Goal: Task Accomplishment & Management: Manage account settings

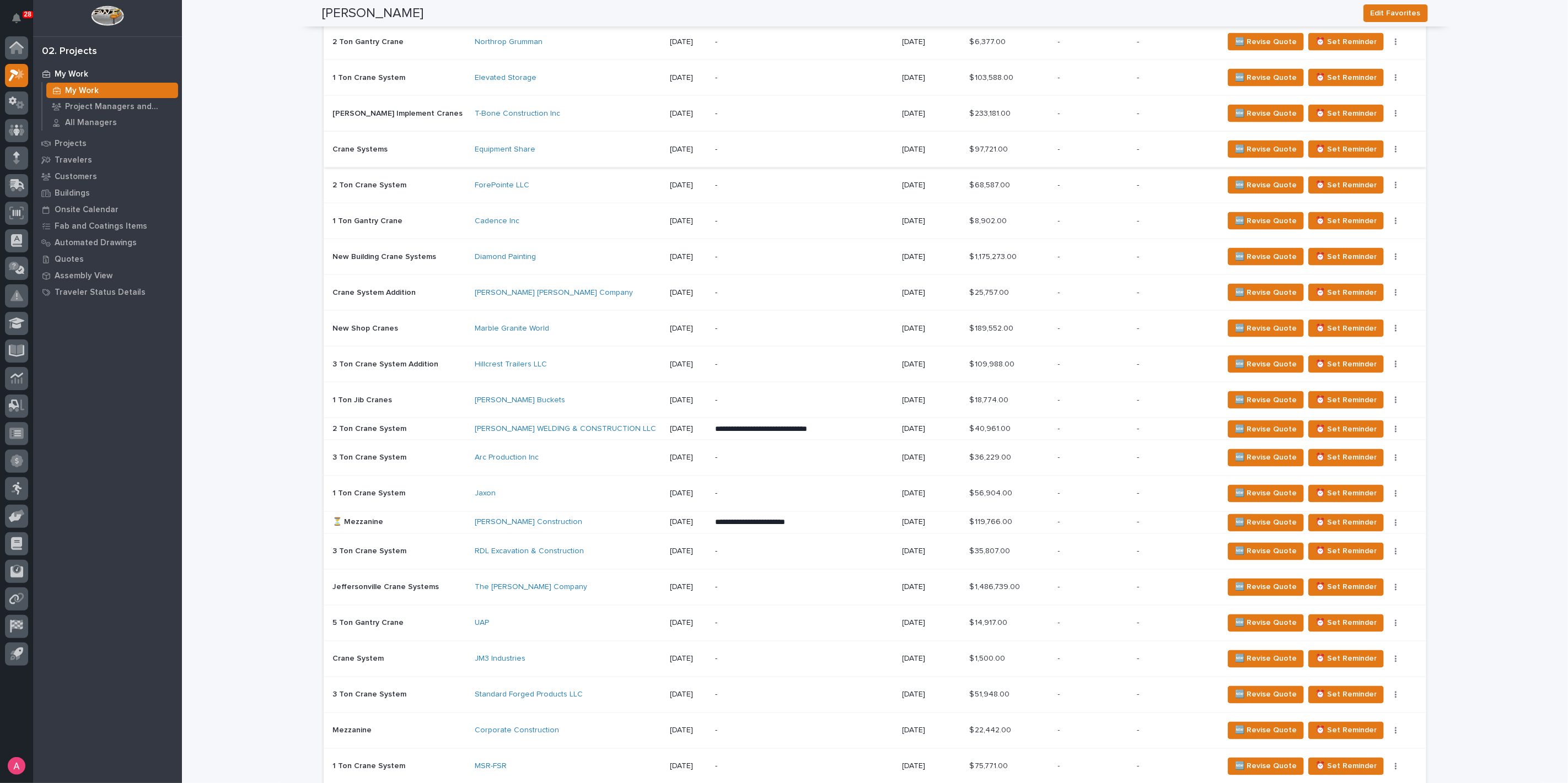
scroll to position [1347, 0]
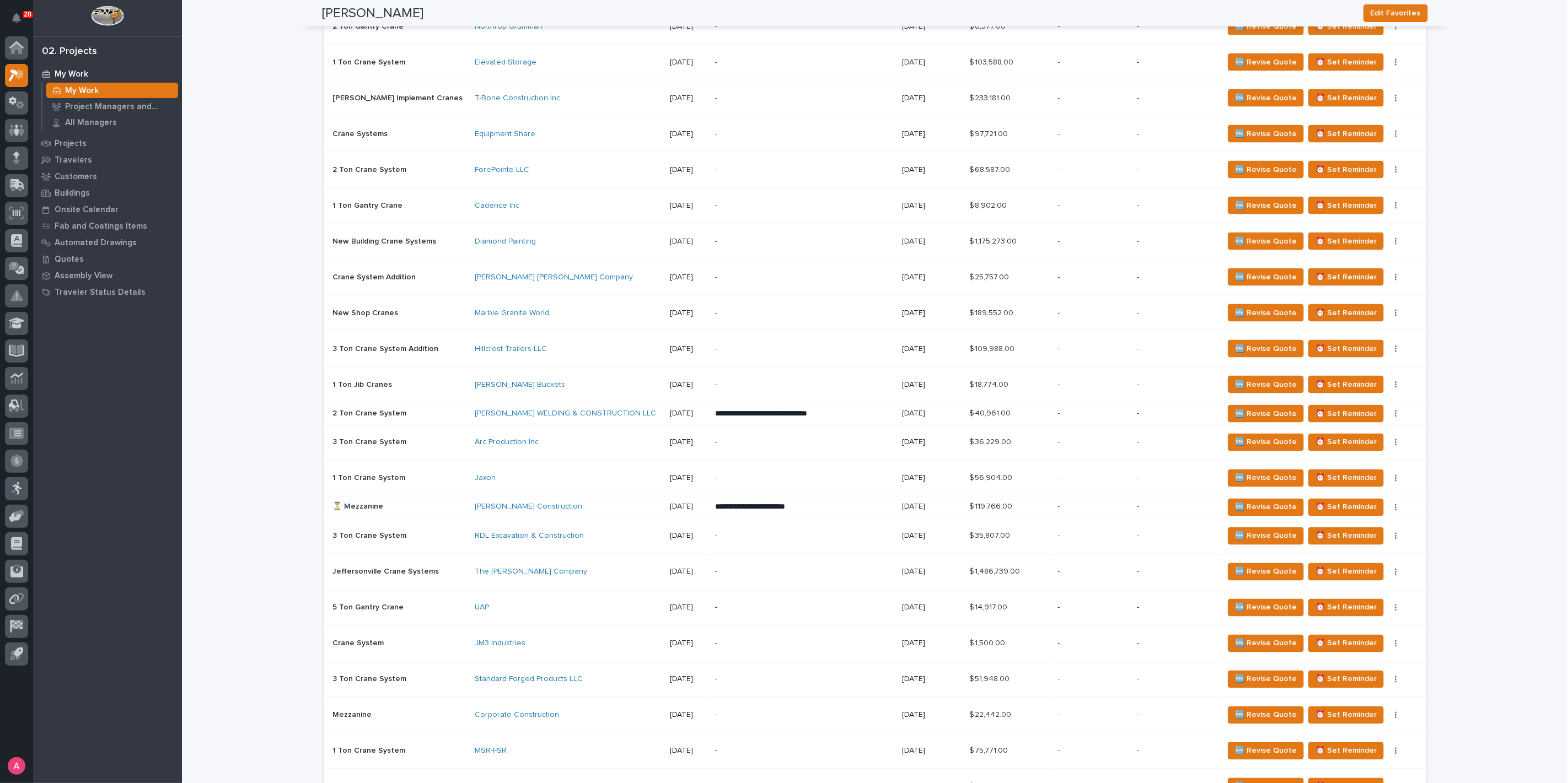
click at [1099, 640] on p "-" at bounding box center [1093, 645] width 71 height 10
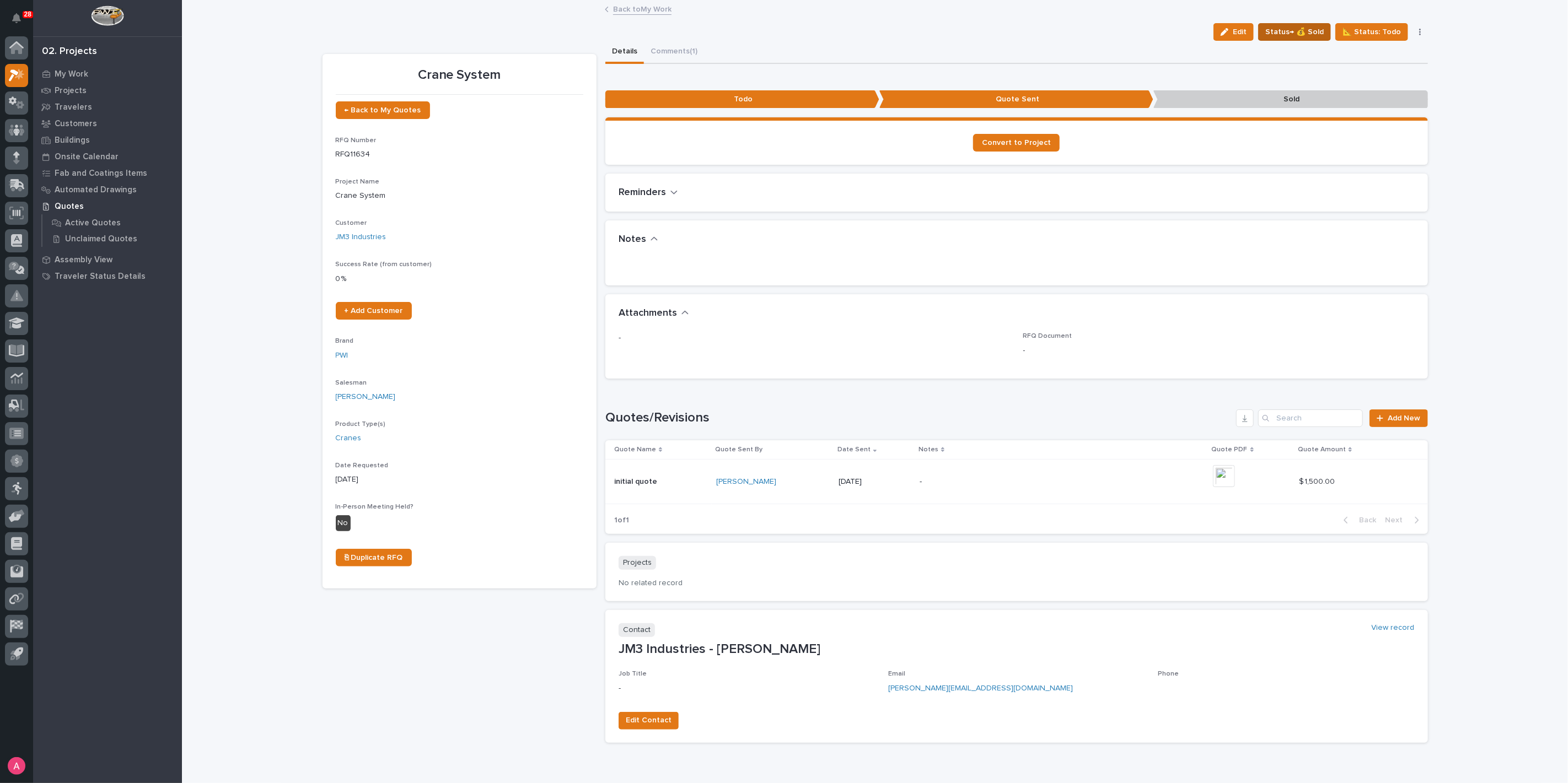
click at [1297, 30] on span "Status→ 💰 Sold" at bounding box center [1295, 31] width 59 height 13
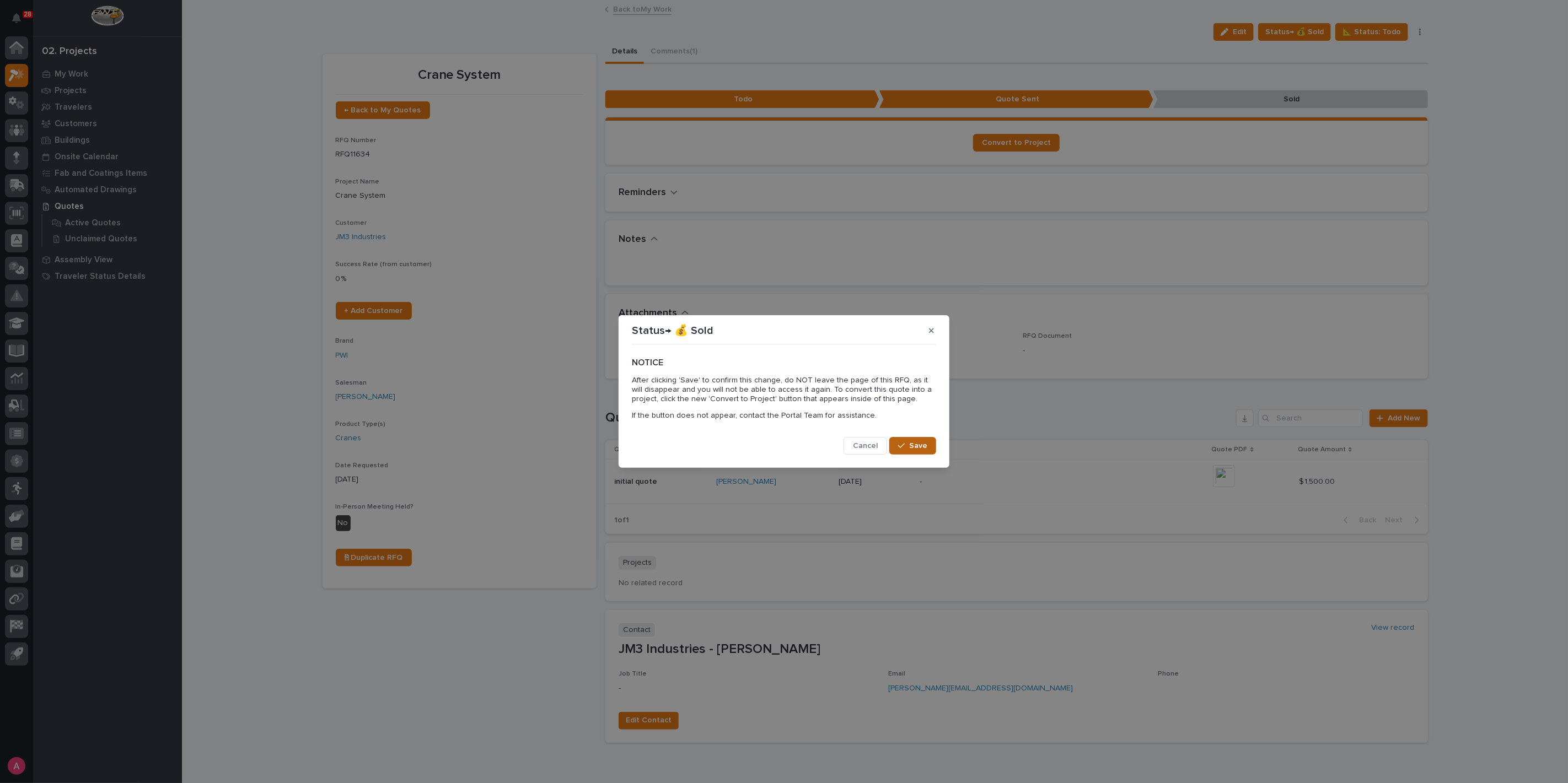
click at [902, 444] on icon "button" at bounding box center [901, 446] width 7 height 8
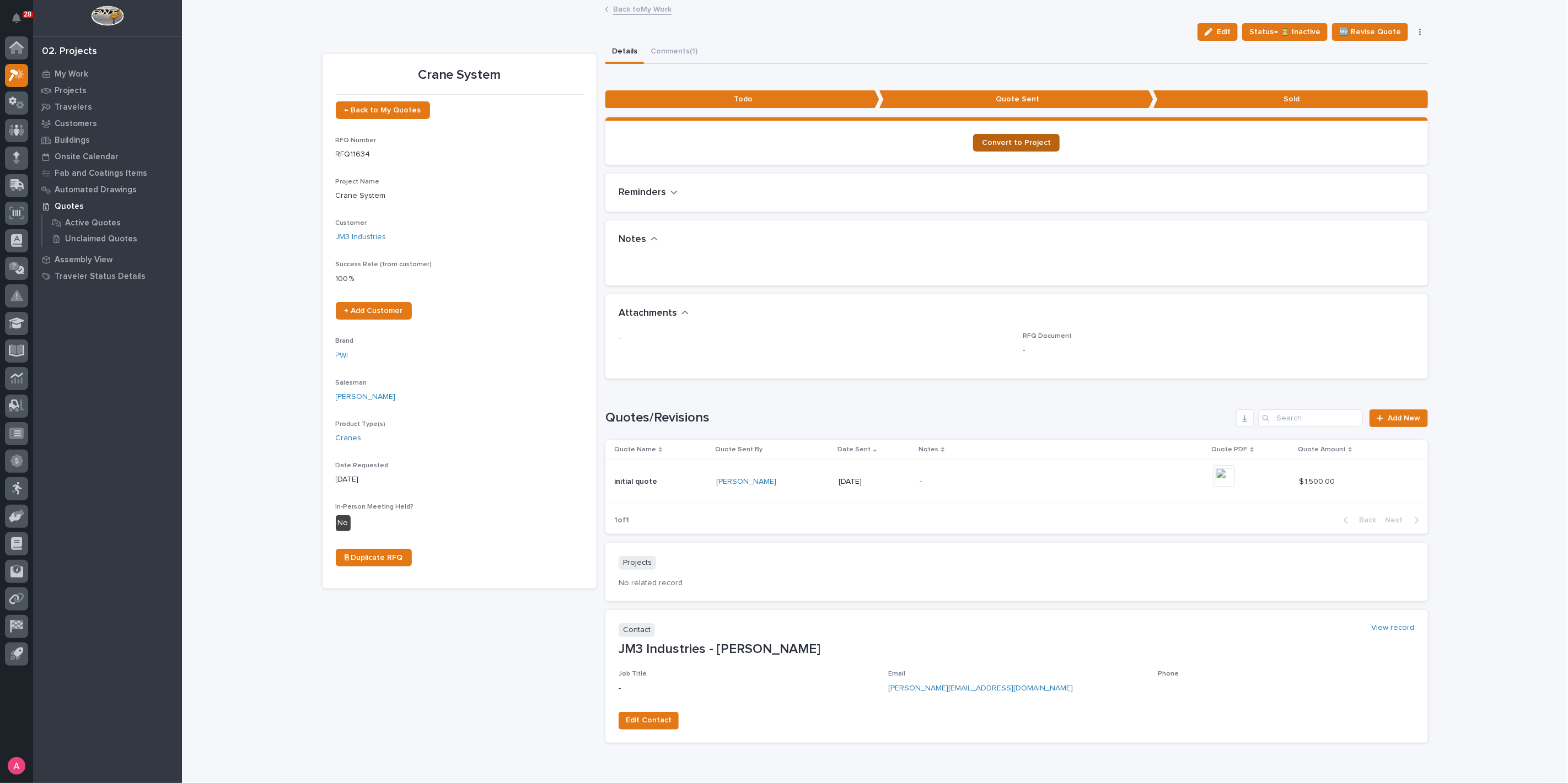
click at [1042, 146] on link "Convert to Project" at bounding box center [1017, 143] width 86 height 18
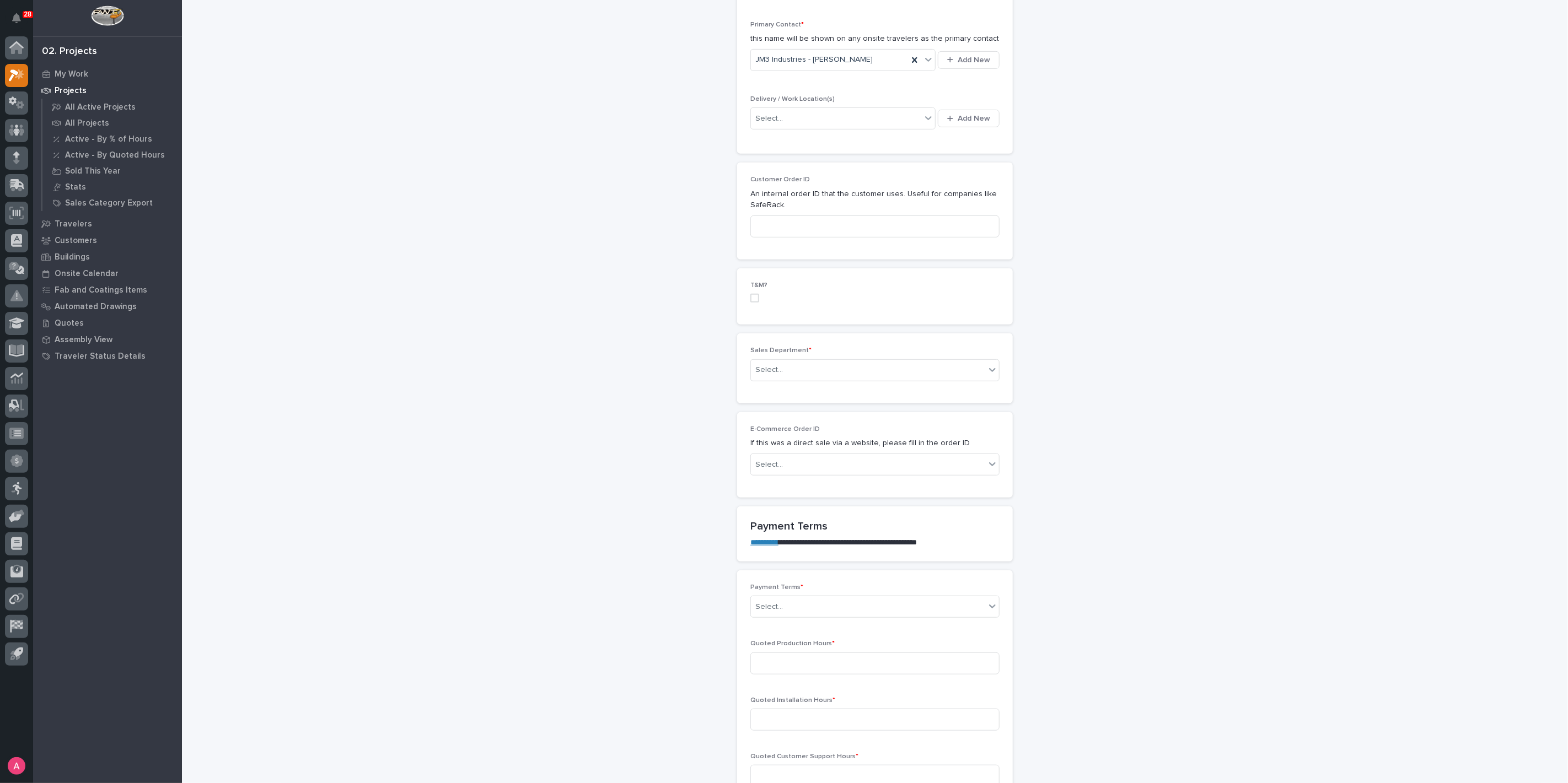
scroll to position [429, 0]
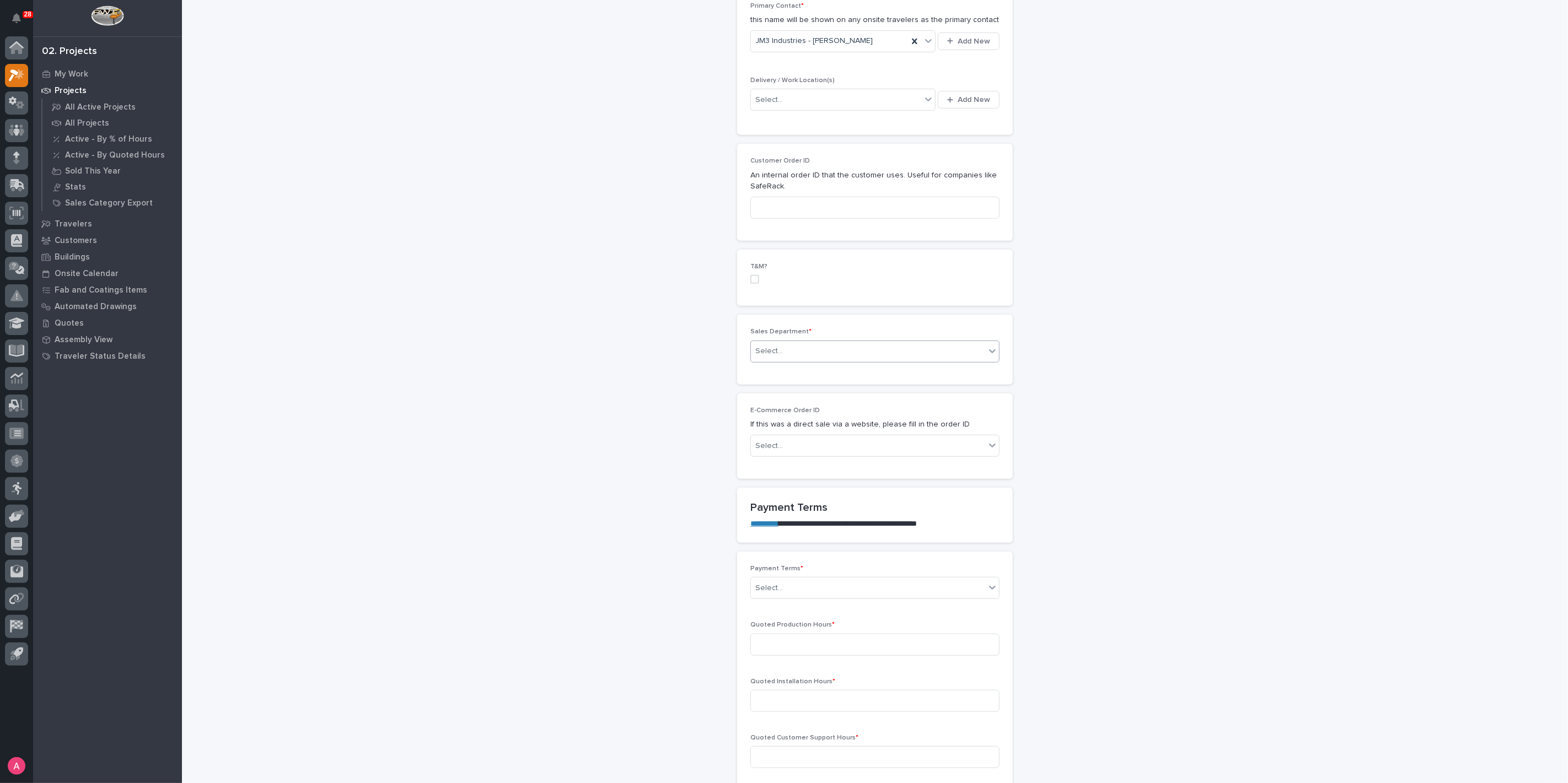
click at [816, 344] on div "Select..." at bounding box center [867, 351] width 235 height 19
click at [811, 371] on div "National Sales" at bounding box center [870, 370] width 248 height 20
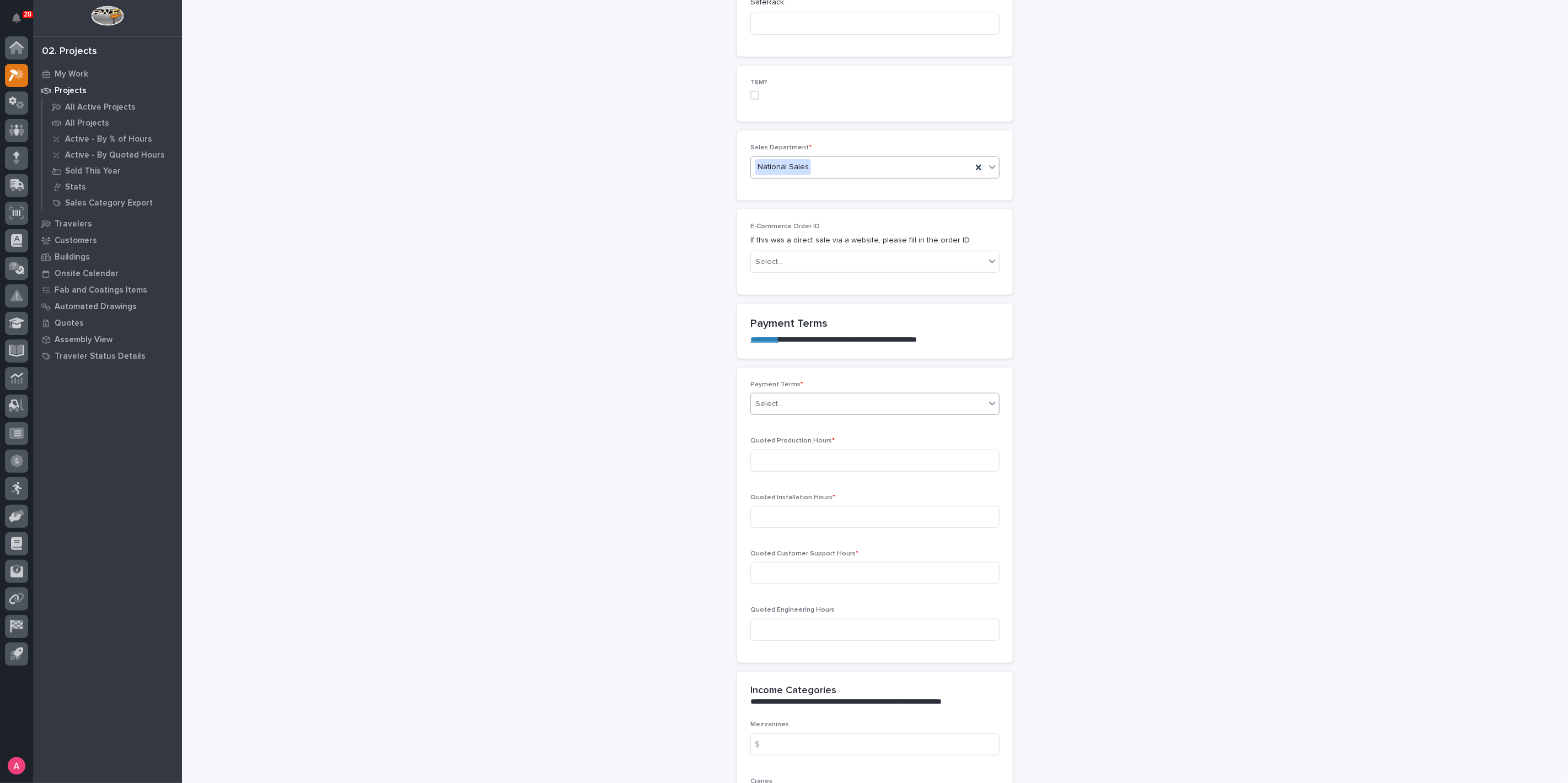
click at [812, 401] on div "Select..." at bounding box center [867, 404] width 235 height 19
drag, startPoint x: 806, startPoint y: 431, endPoint x: 804, endPoint y: 441, distance: 10.2
click at [804, 441] on div "100%" at bounding box center [870, 443] width 248 height 20
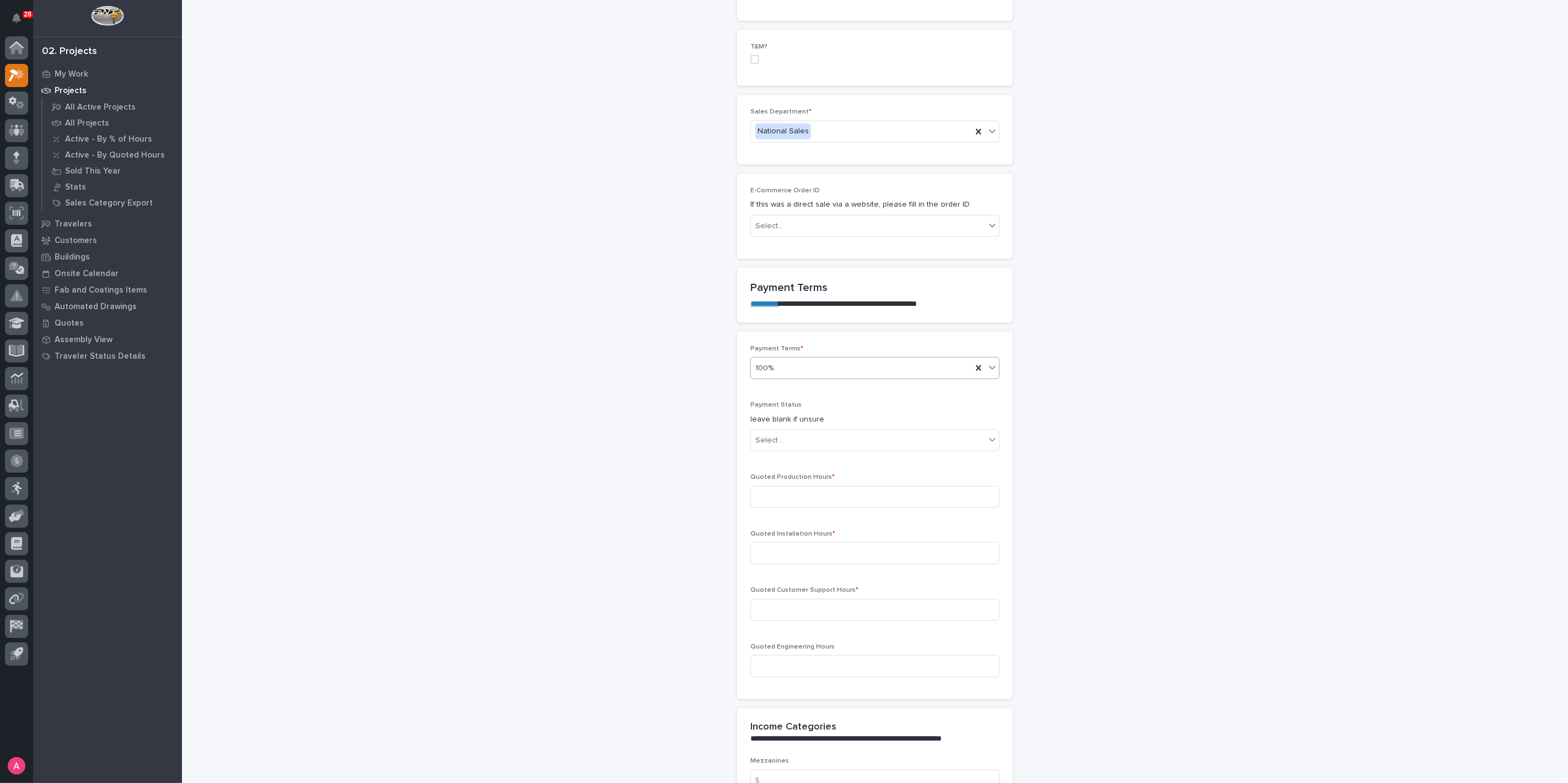
click at [839, 361] on div "100%" at bounding box center [861, 368] width 221 height 19
click at [818, 461] on div "Net 30" at bounding box center [870, 464] width 248 height 20
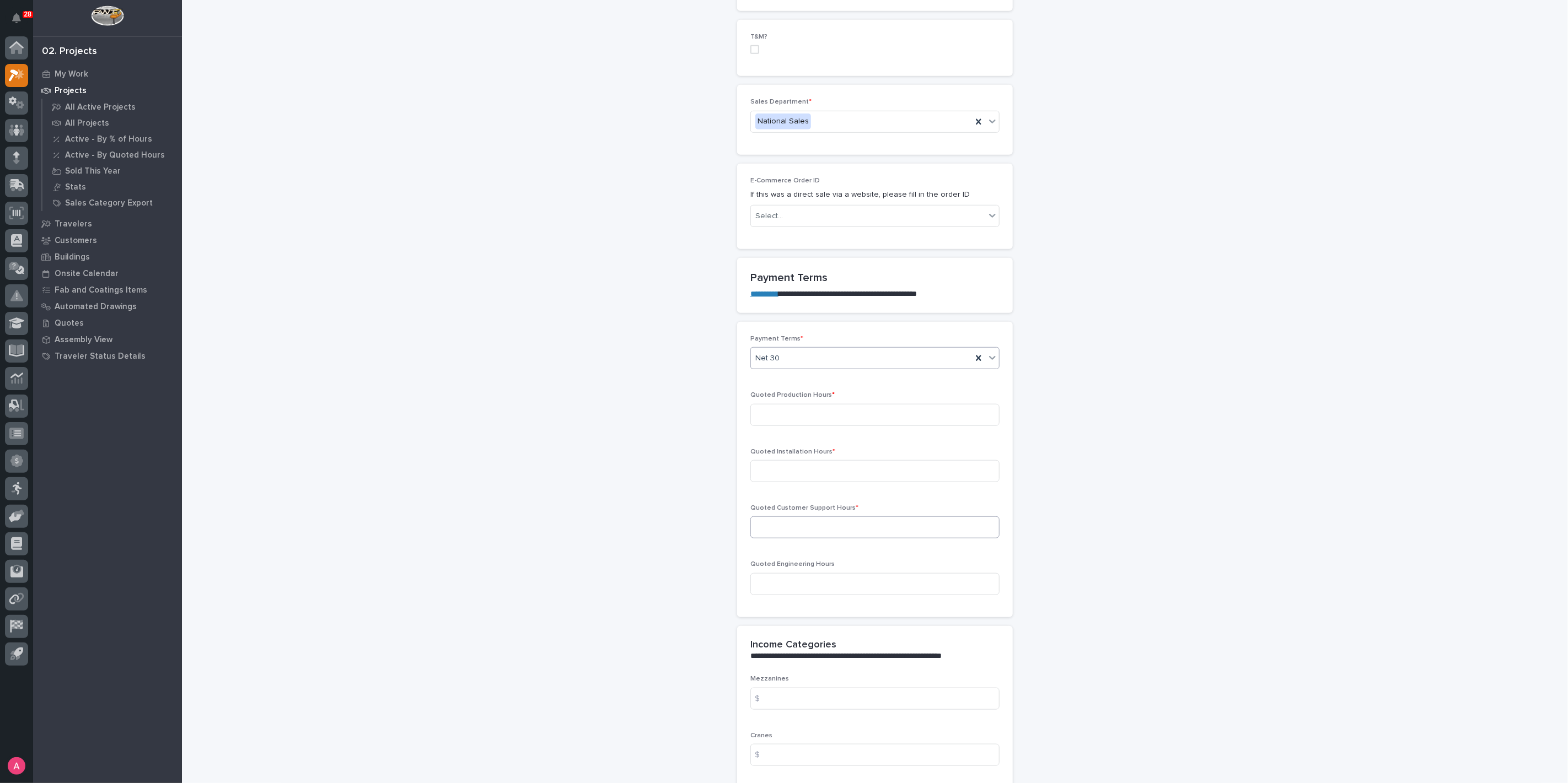
scroll to position [796, 0]
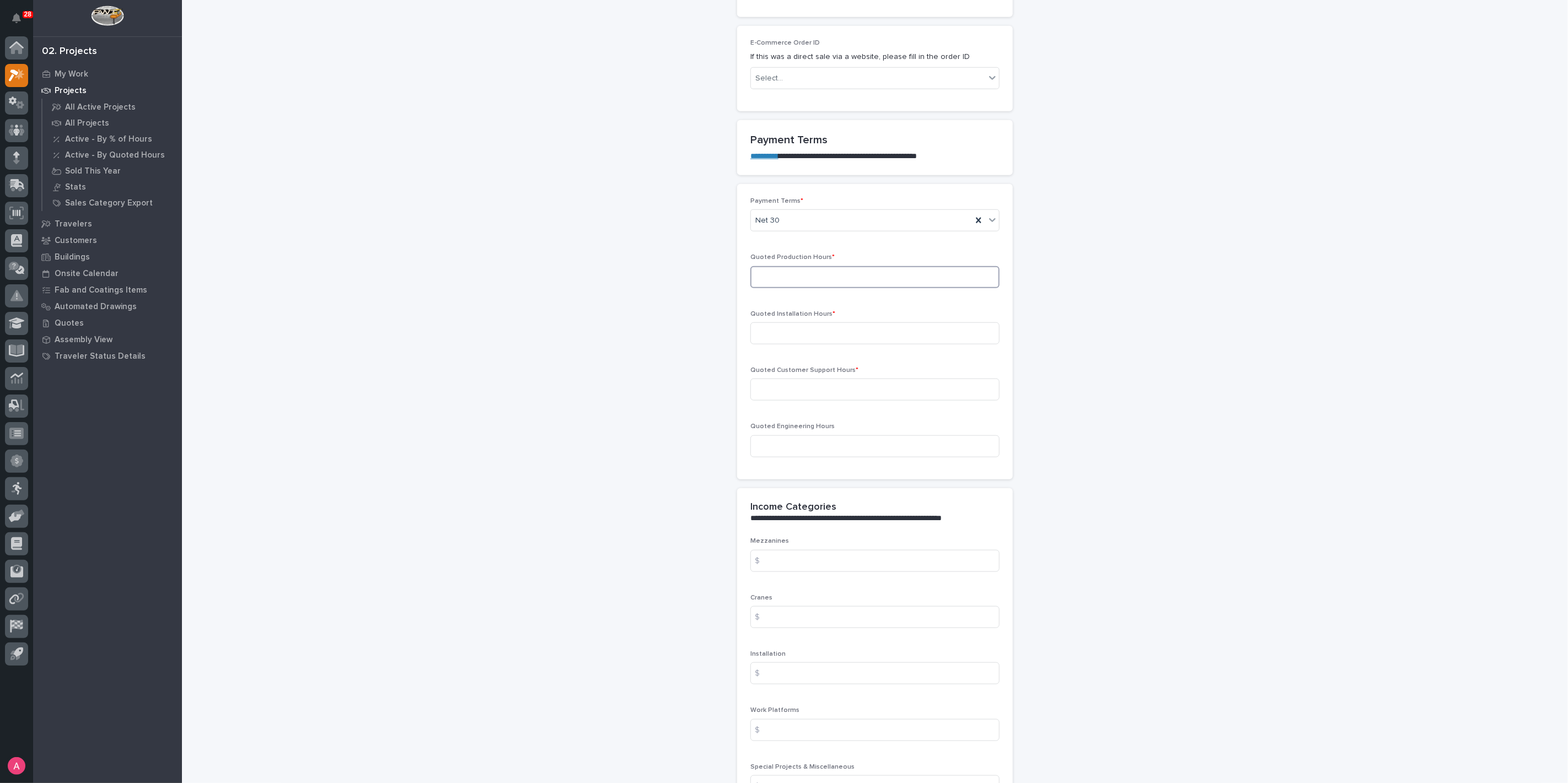
click at [839, 275] on input at bounding box center [875, 277] width 249 height 22
type input "0"
type input "1"
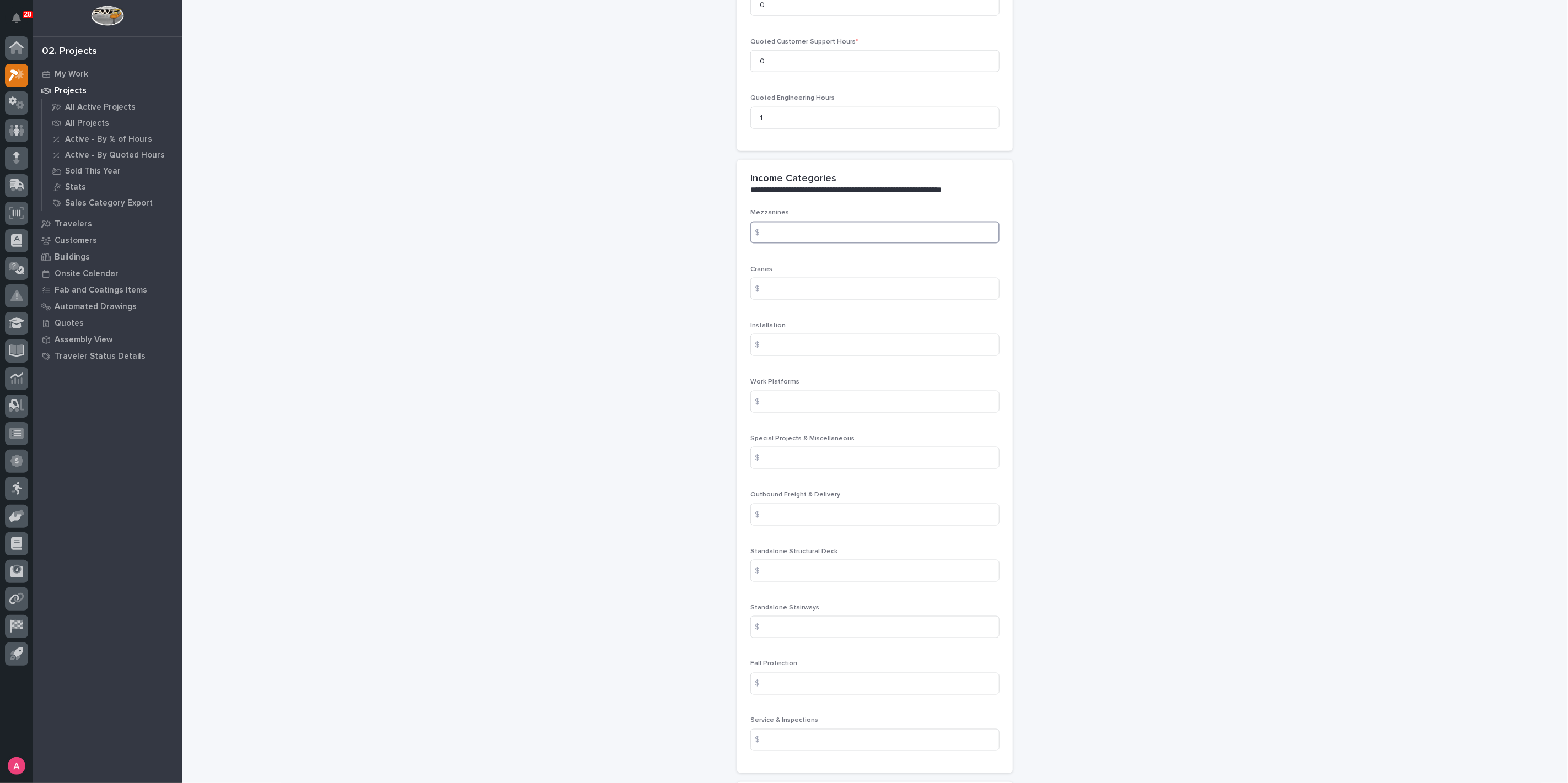
scroll to position [1164, 0]
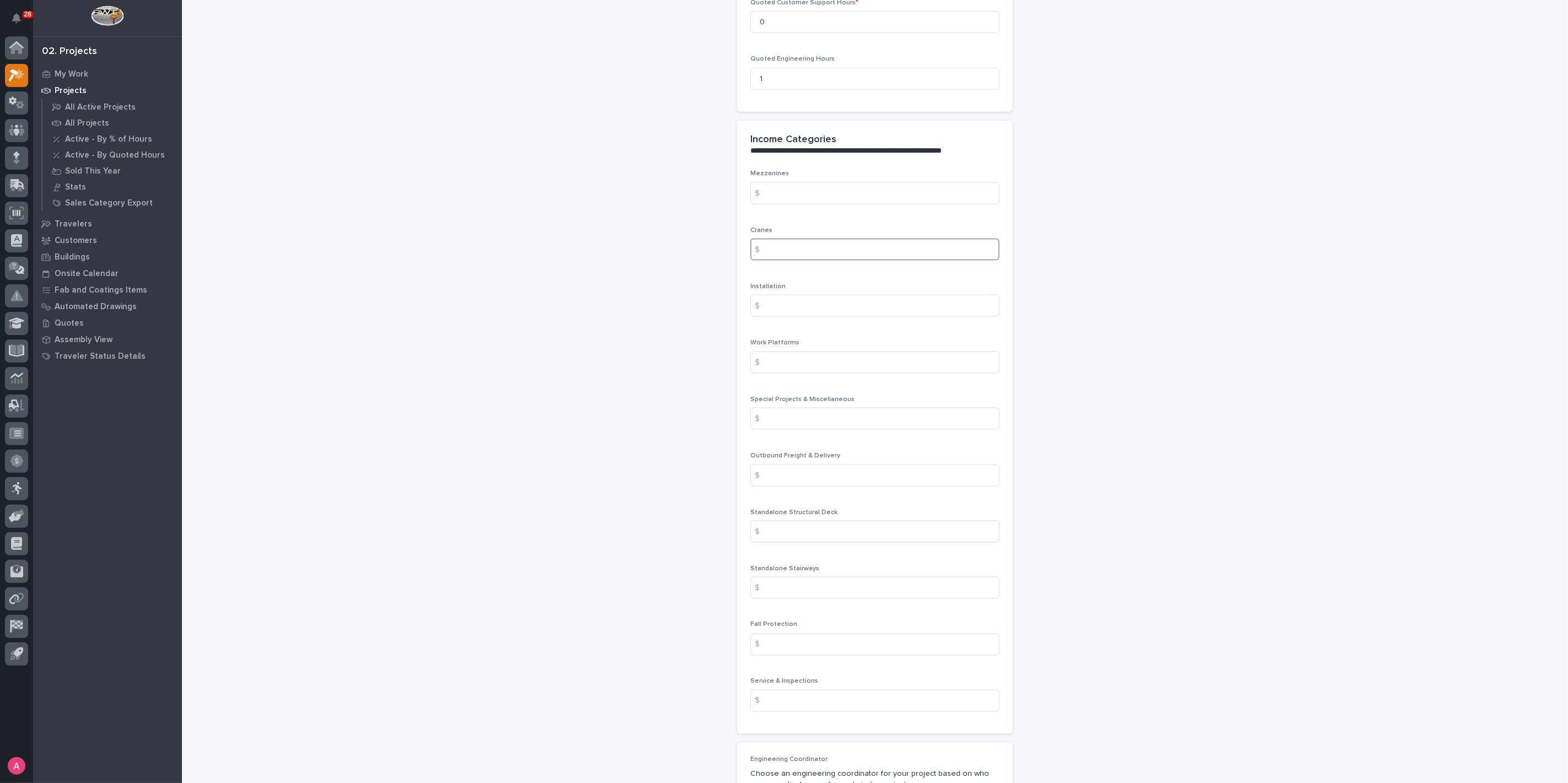
click at [808, 244] on input at bounding box center [875, 249] width 249 height 22
click at [849, 421] on input at bounding box center [875, 419] width 249 height 22
type input "1500"
click at [854, 430] on div "Special Projects & Miscellaneous $ 1500" at bounding box center [875, 417] width 249 height 43
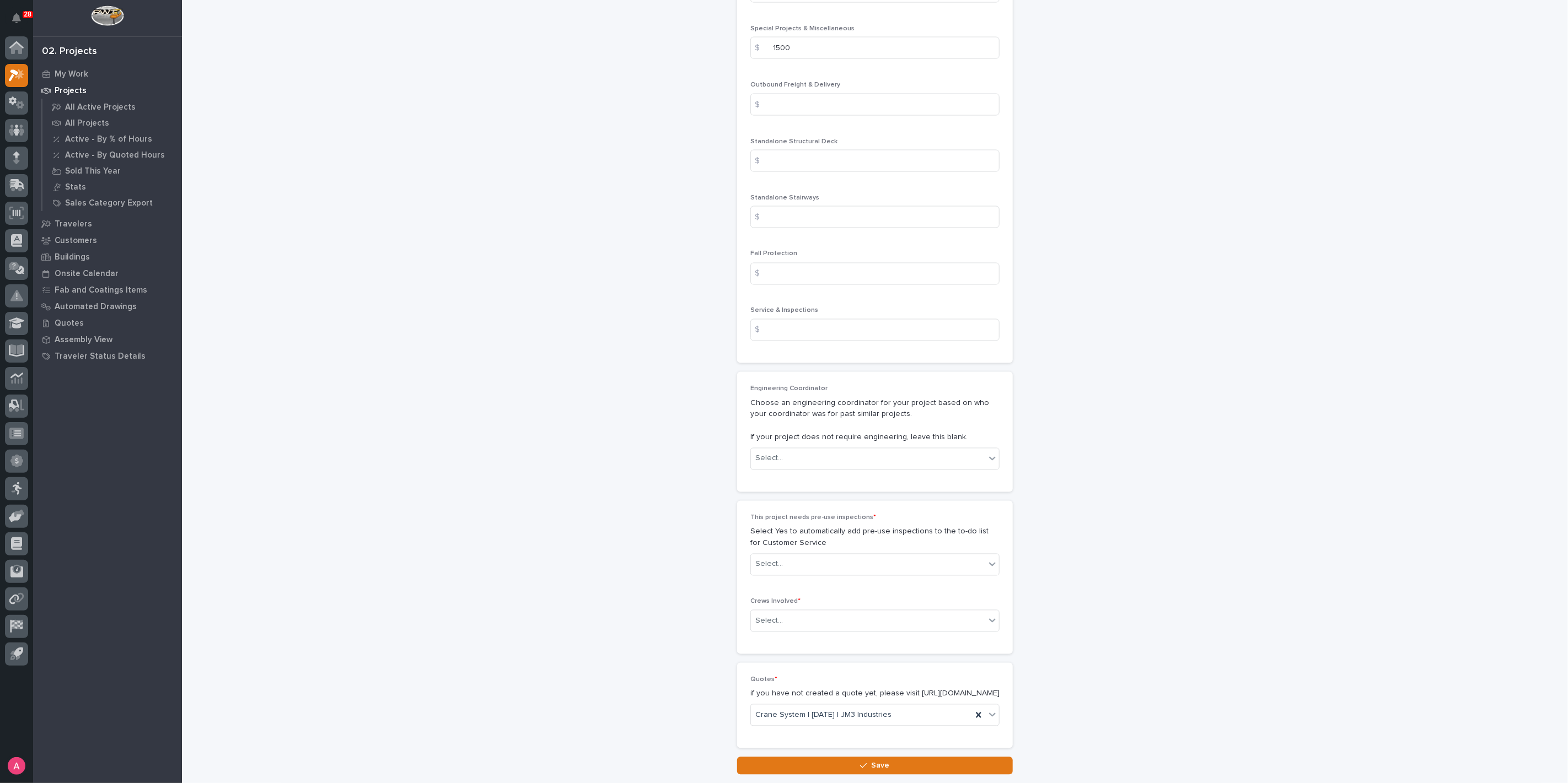
scroll to position [1592, 0]
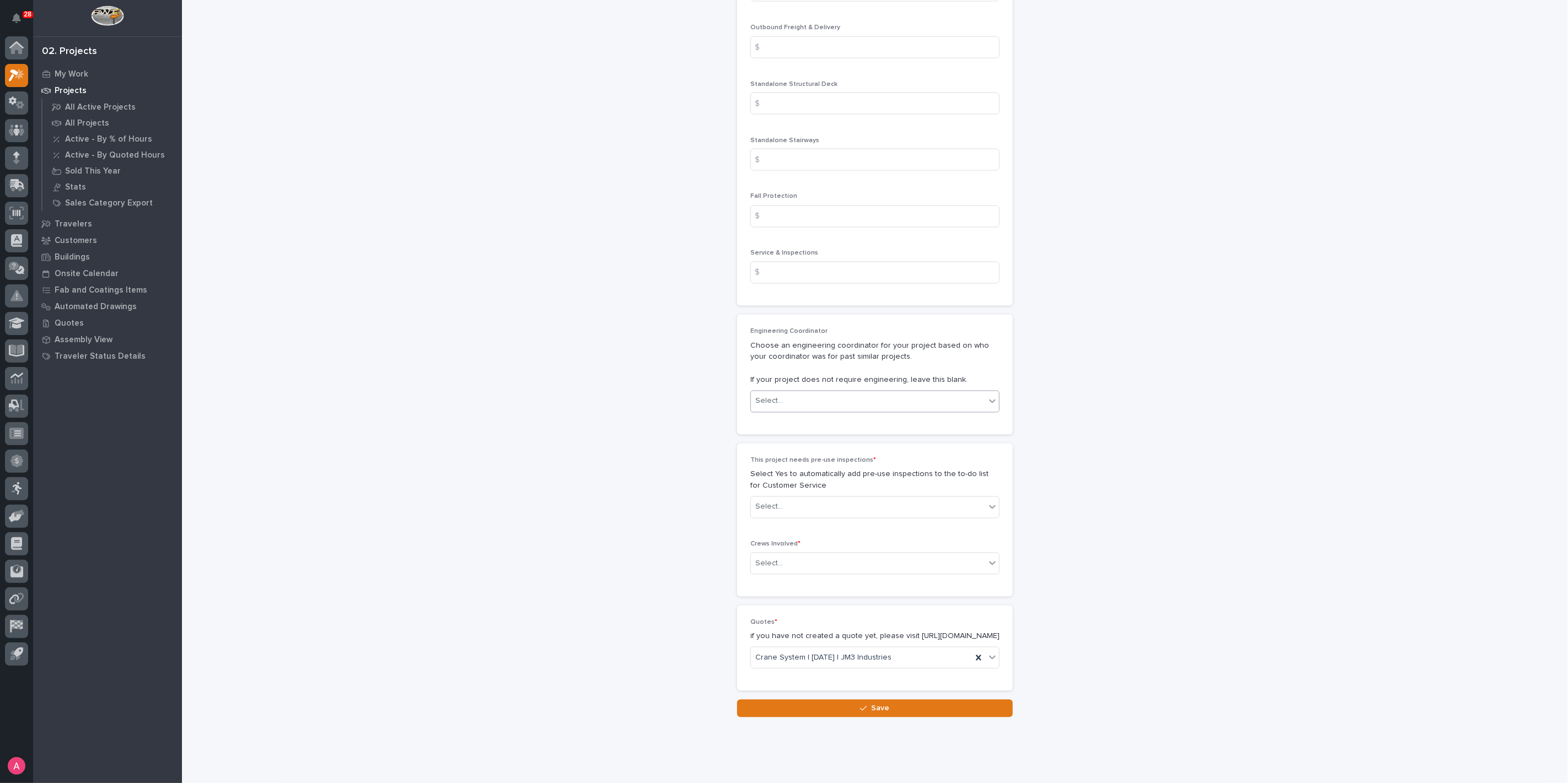
click at [826, 395] on div "Select..." at bounding box center [867, 401] width 235 height 19
click at [801, 516] on div "Weston Hochstetler" at bounding box center [870, 516] width 248 height 20
click at [806, 502] on div "Select..." at bounding box center [867, 507] width 235 height 19
click at [799, 540] on div "No" at bounding box center [870, 544] width 248 height 20
click at [805, 564] on div "Select..." at bounding box center [867, 564] width 235 height 19
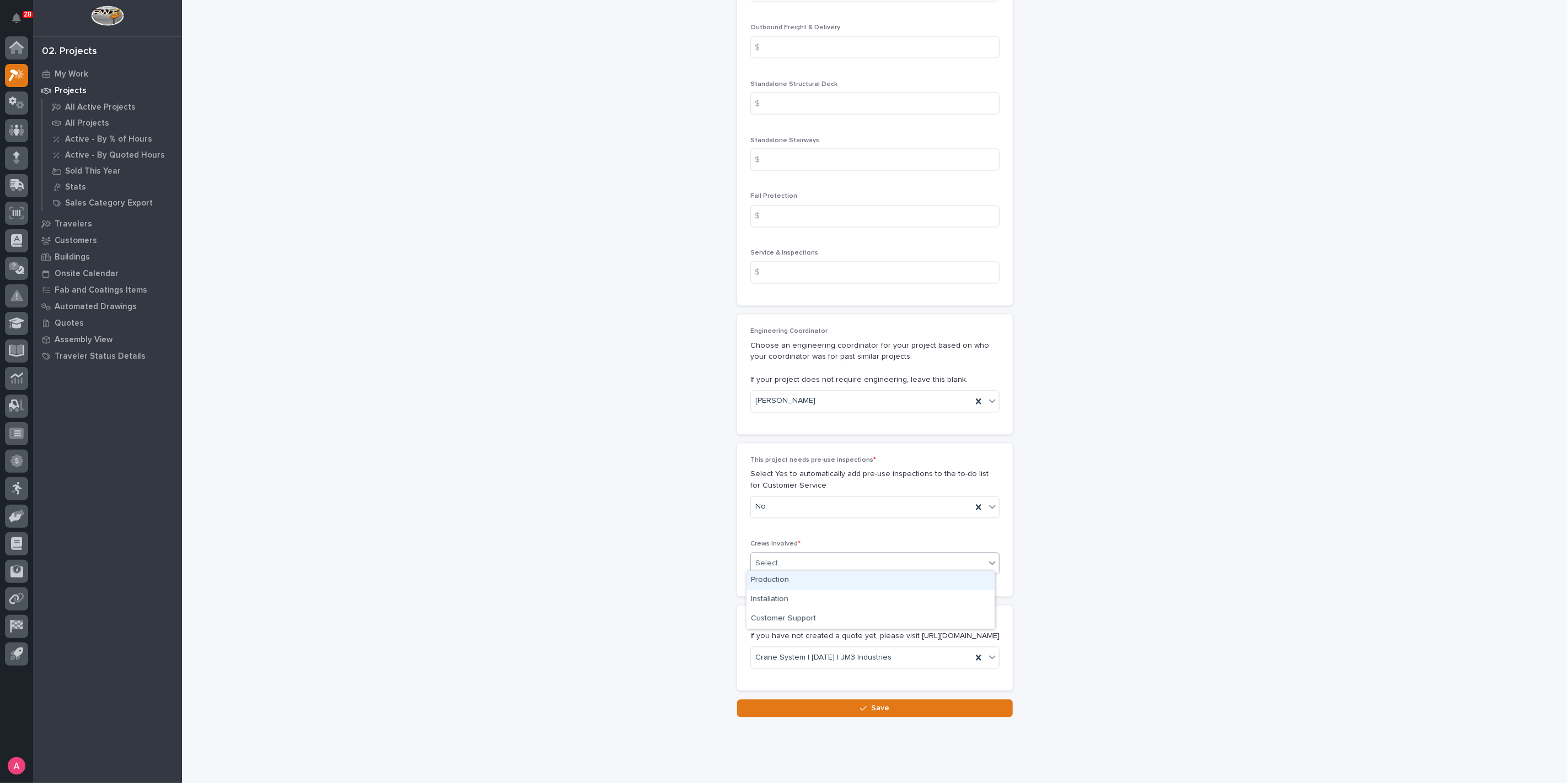
click at [800, 577] on div "Production" at bounding box center [870, 581] width 248 height 20
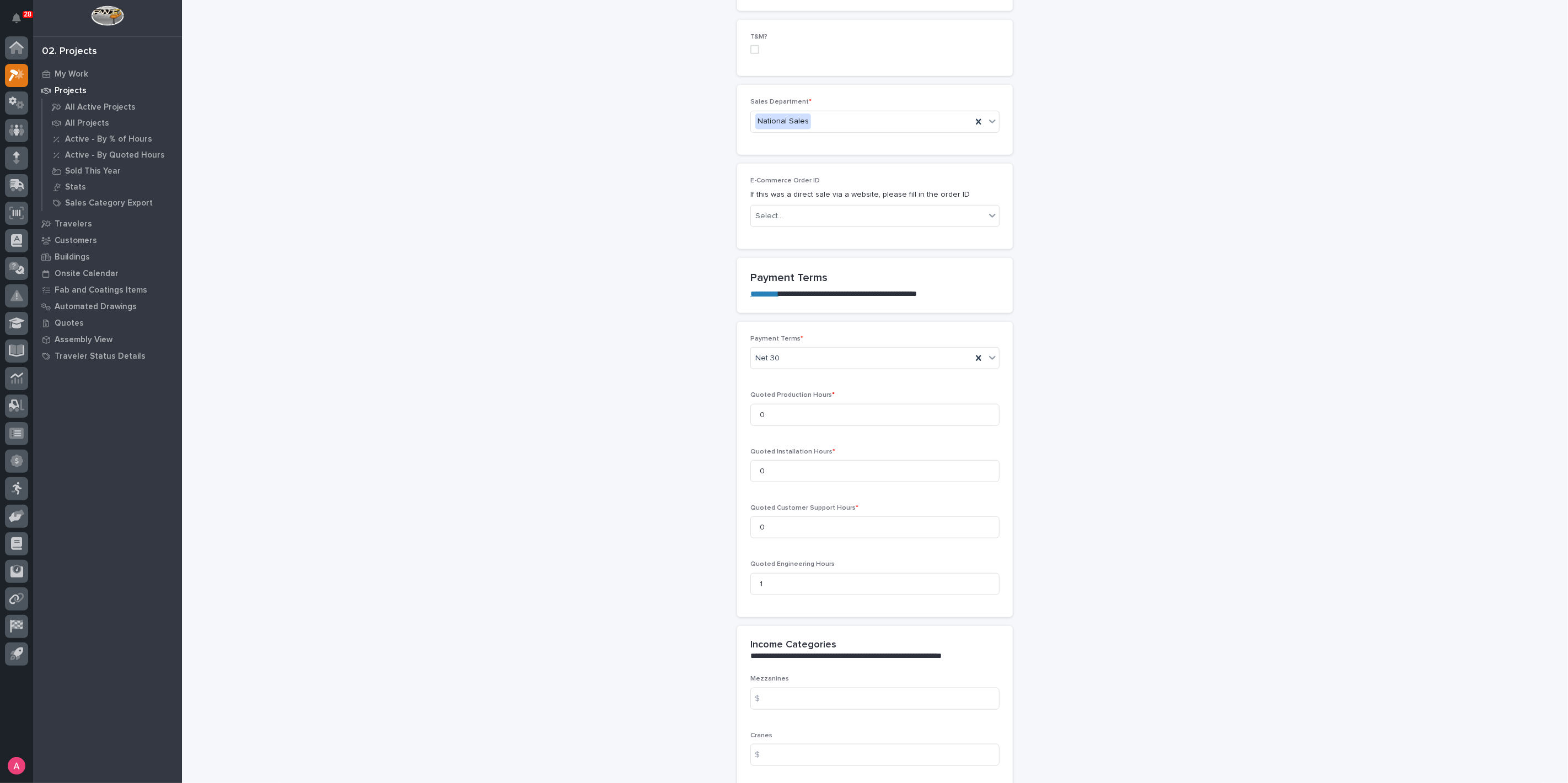
scroll to position [611, 0]
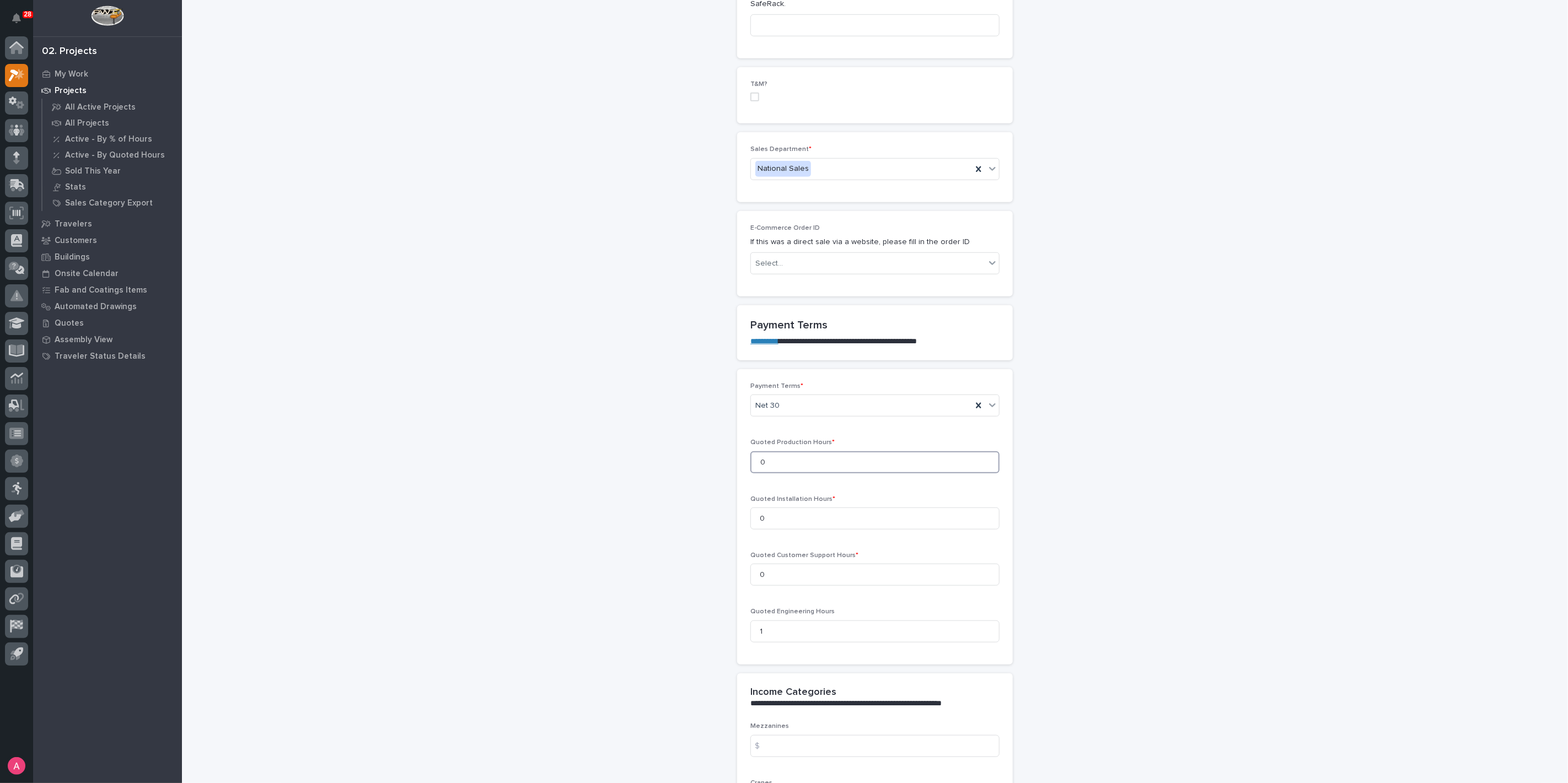
click at [840, 462] on input "0" at bounding box center [875, 462] width 249 height 22
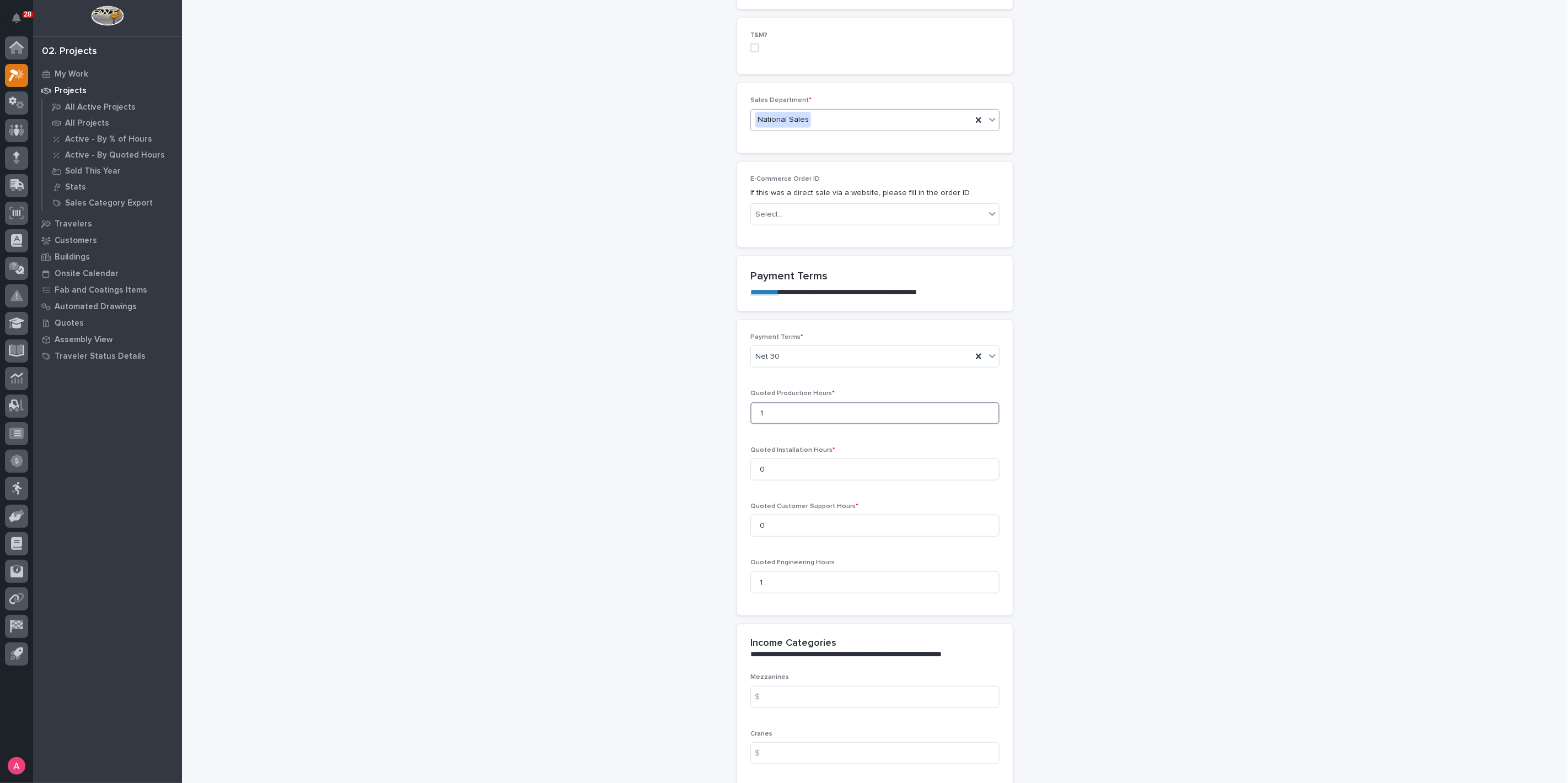
scroll to position [1620, 0]
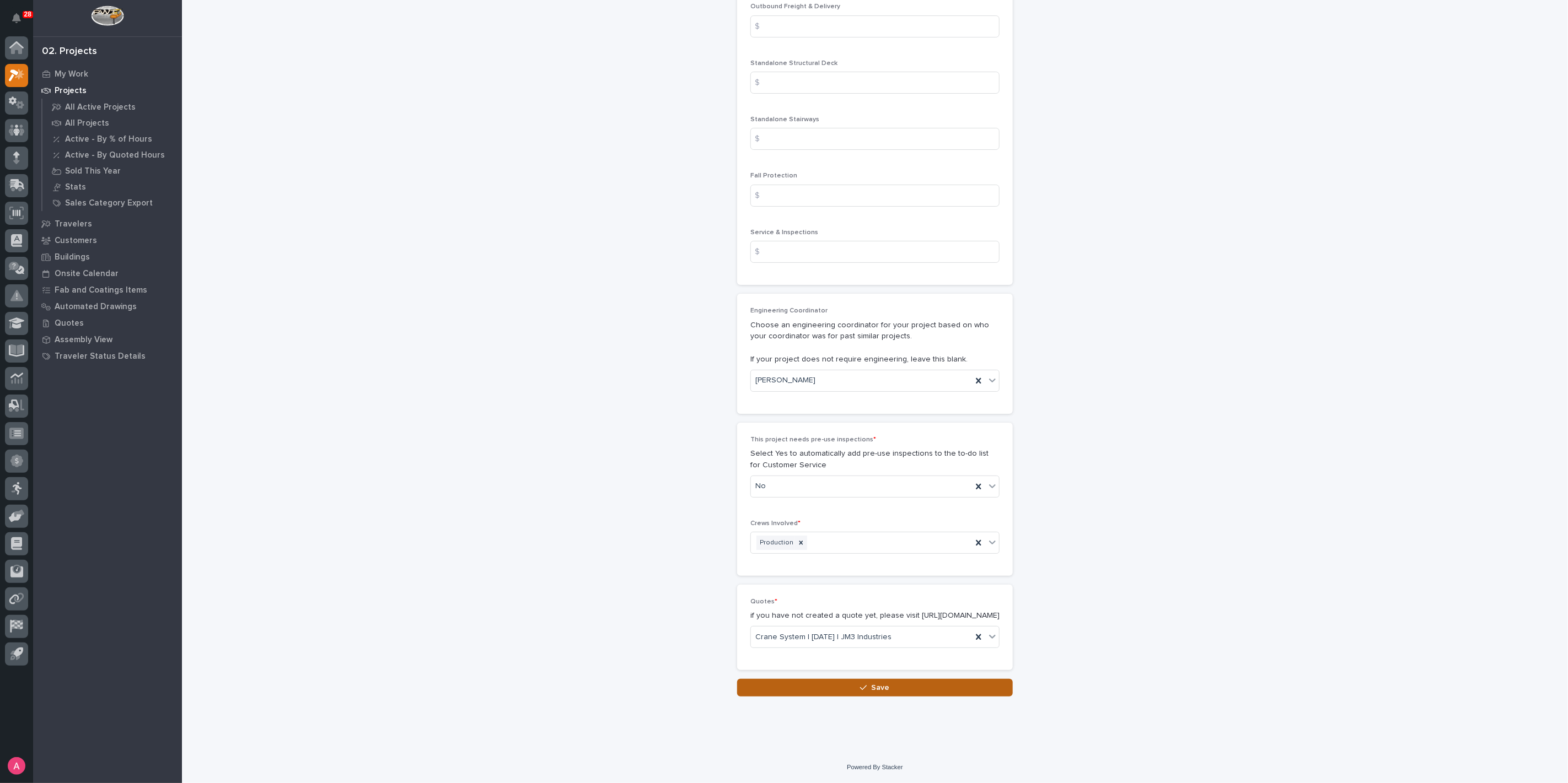
type input "1"
click at [861, 684] on icon "button" at bounding box center [863, 688] width 7 height 8
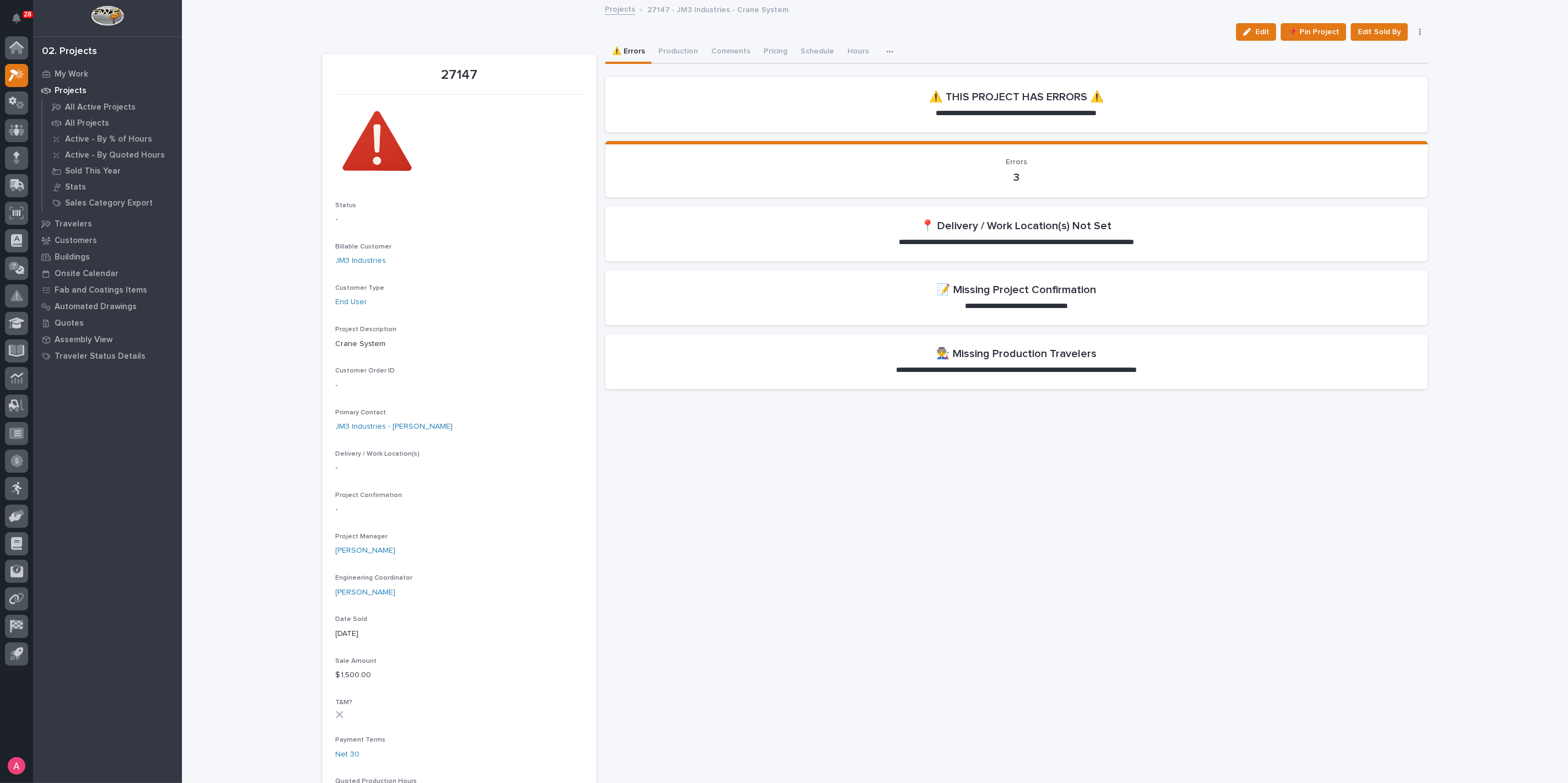
drag, startPoint x: 1242, startPoint y: 26, endPoint x: 636, endPoint y: 208, distance: 632.7
click at [1242, 26] on button "Edit" at bounding box center [1256, 32] width 40 height 18
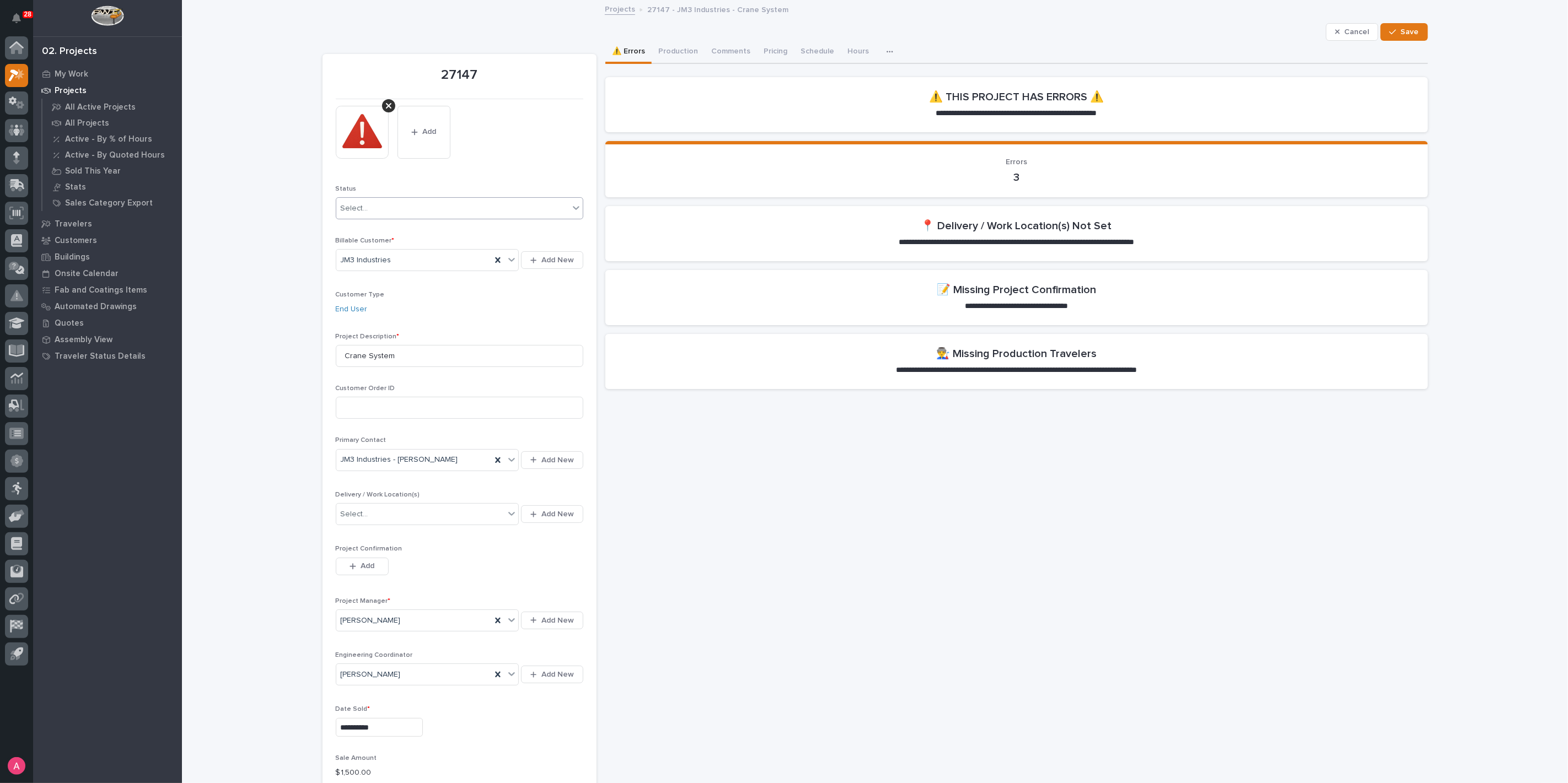
click at [384, 212] on div "Select..." at bounding box center [452, 208] width 233 height 19
click at [384, 226] on div "Sold" at bounding box center [454, 230] width 246 height 20
click at [367, 572] on button "Add" at bounding box center [362, 567] width 53 height 18
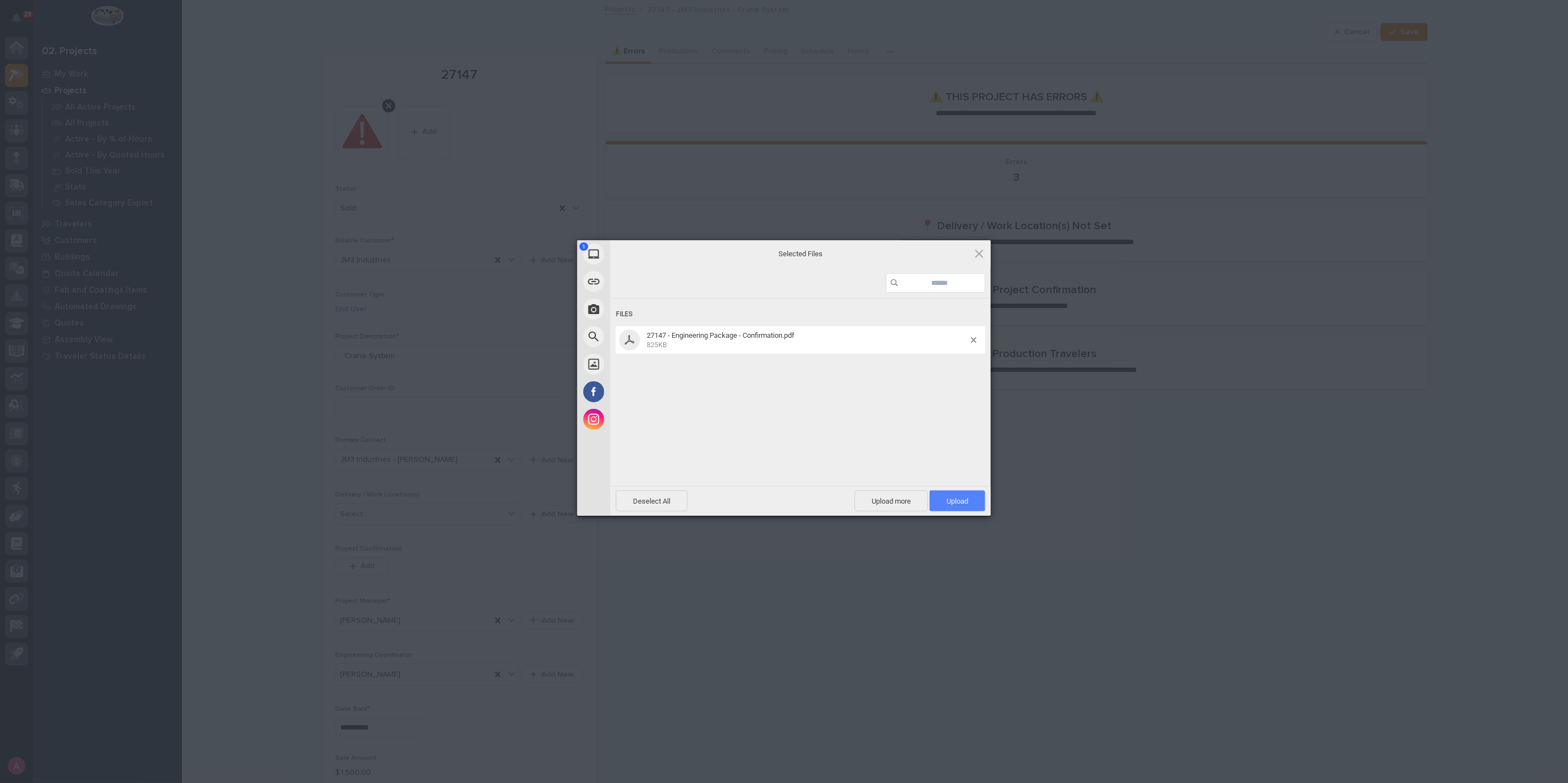
click at [950, 497] on span "Upload 1" at bounding box center [958, 501] width 22 height 8
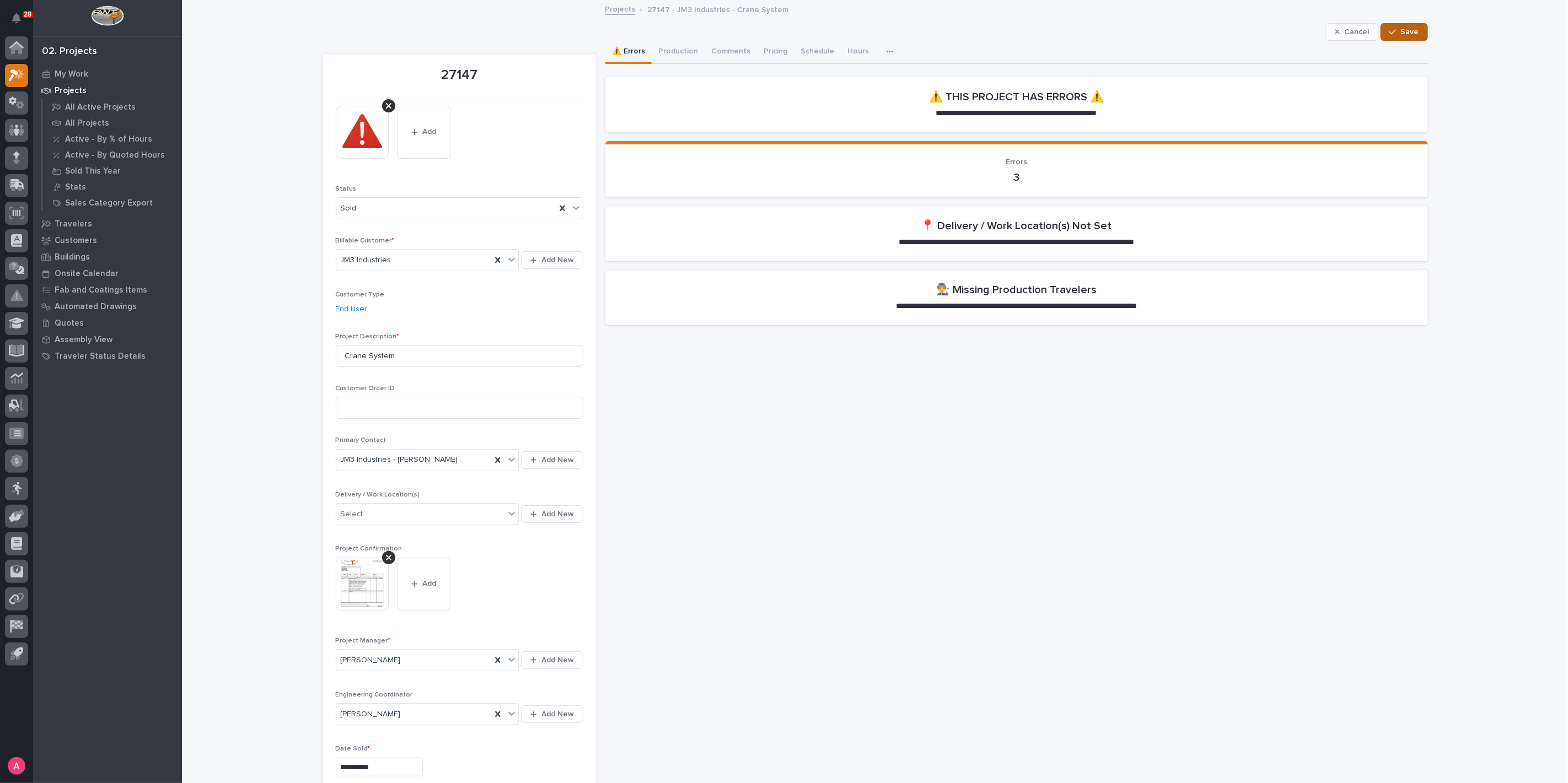
click at [1401, 35] on span "Save" at bounding box center [1410, 32] width 19 height 10
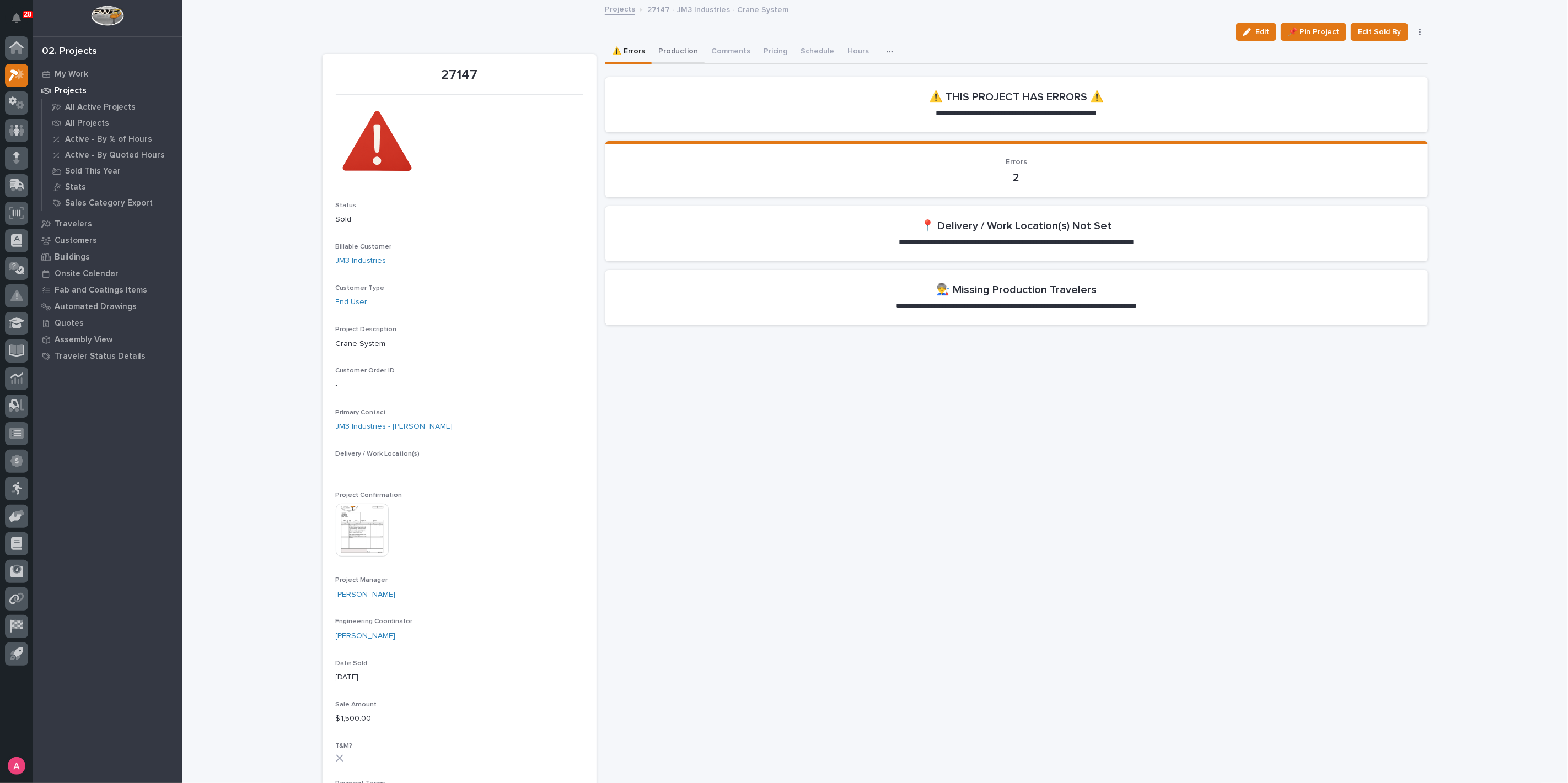
click at [679, 46] on button "Production" at bounding box center [678, 53] width 53 height 24
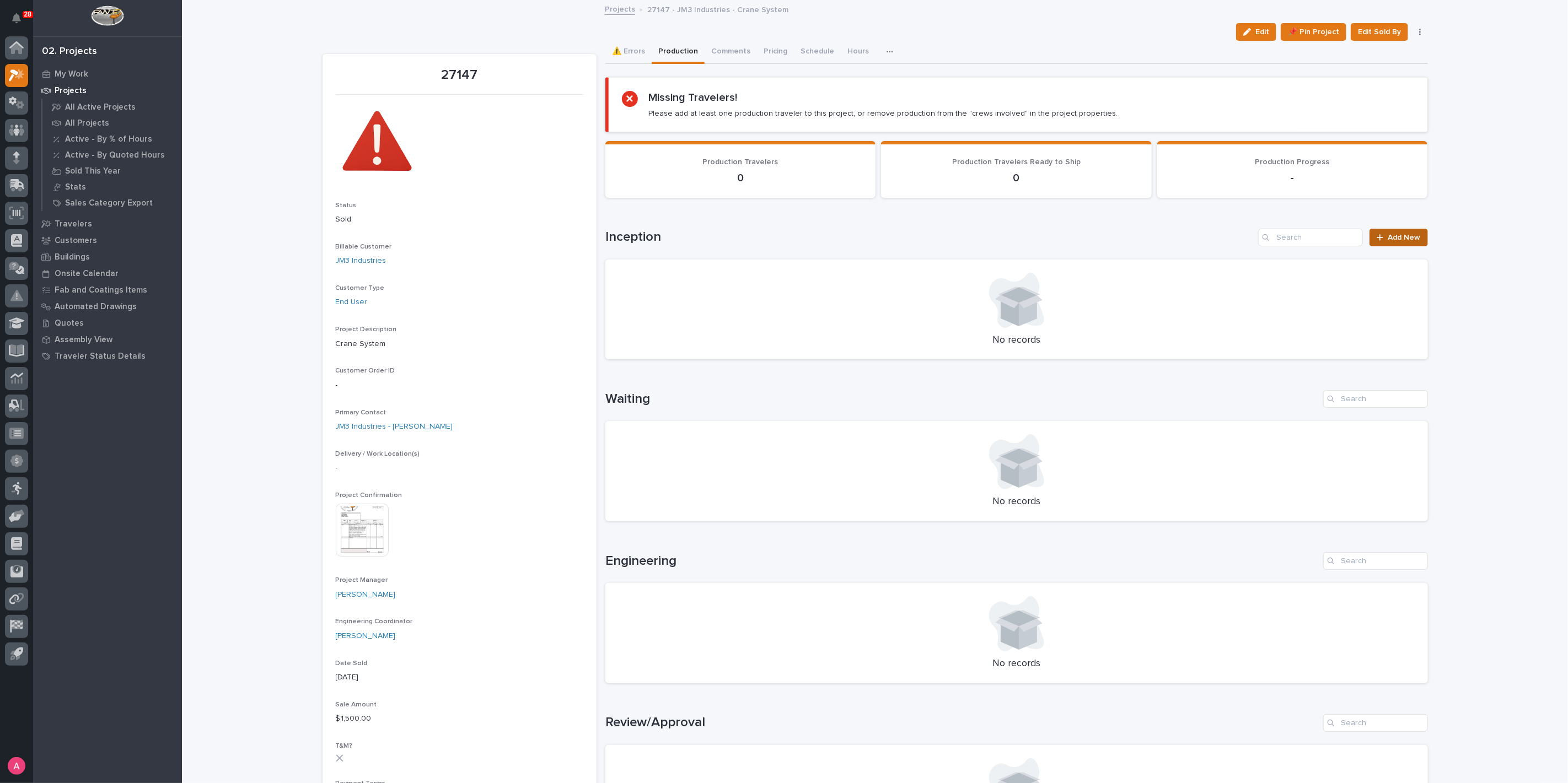
click at [1384, 234] on link "Add New" at bounding box center [1398, 237] width 58 height 18
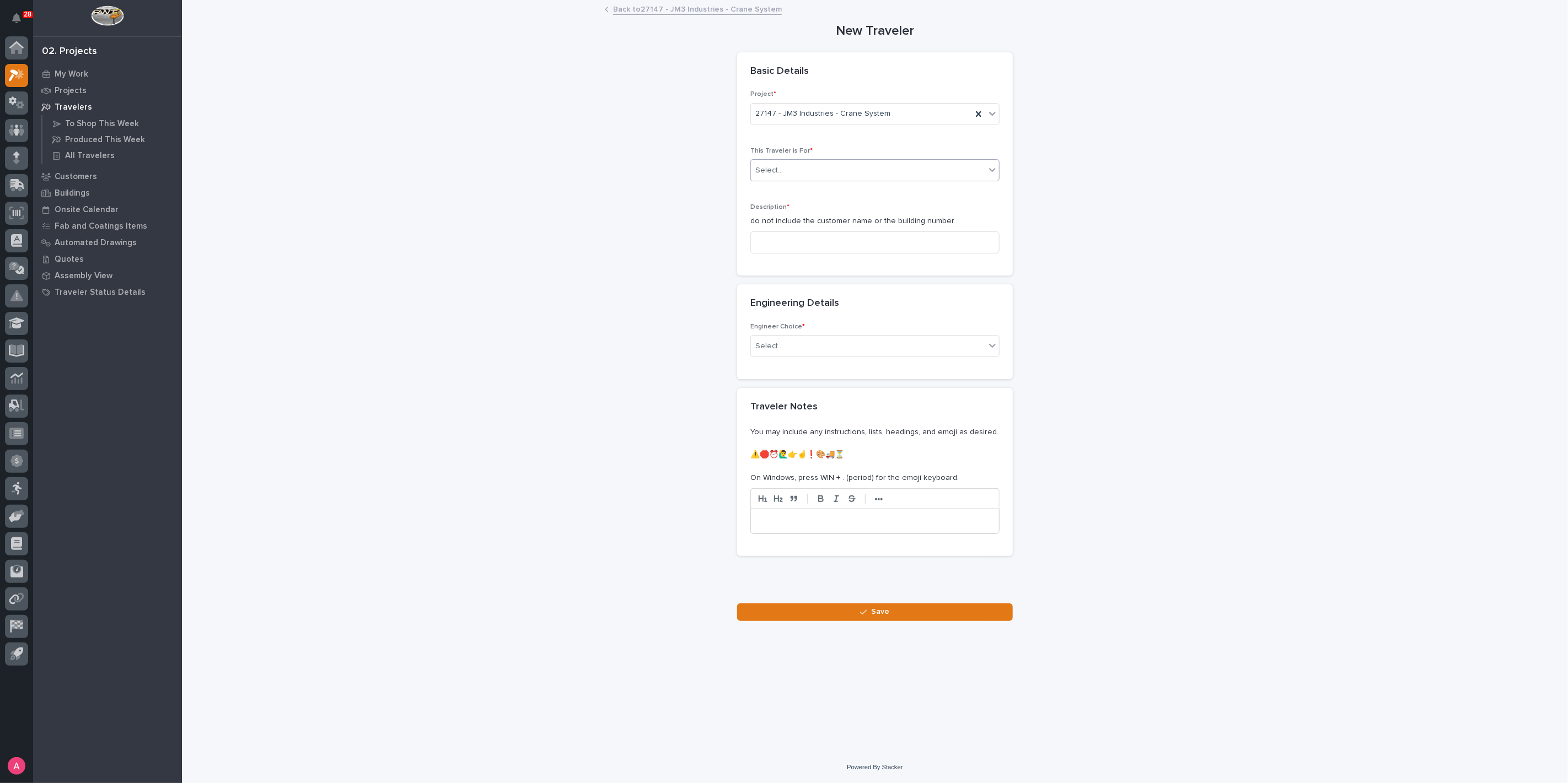
click at [967, 173] on div "Select..." at bounding box center [867, 171] width 235 height 19
click at [902, 193] on div "Production" at bounding box center [874, 191] width 248 height 20
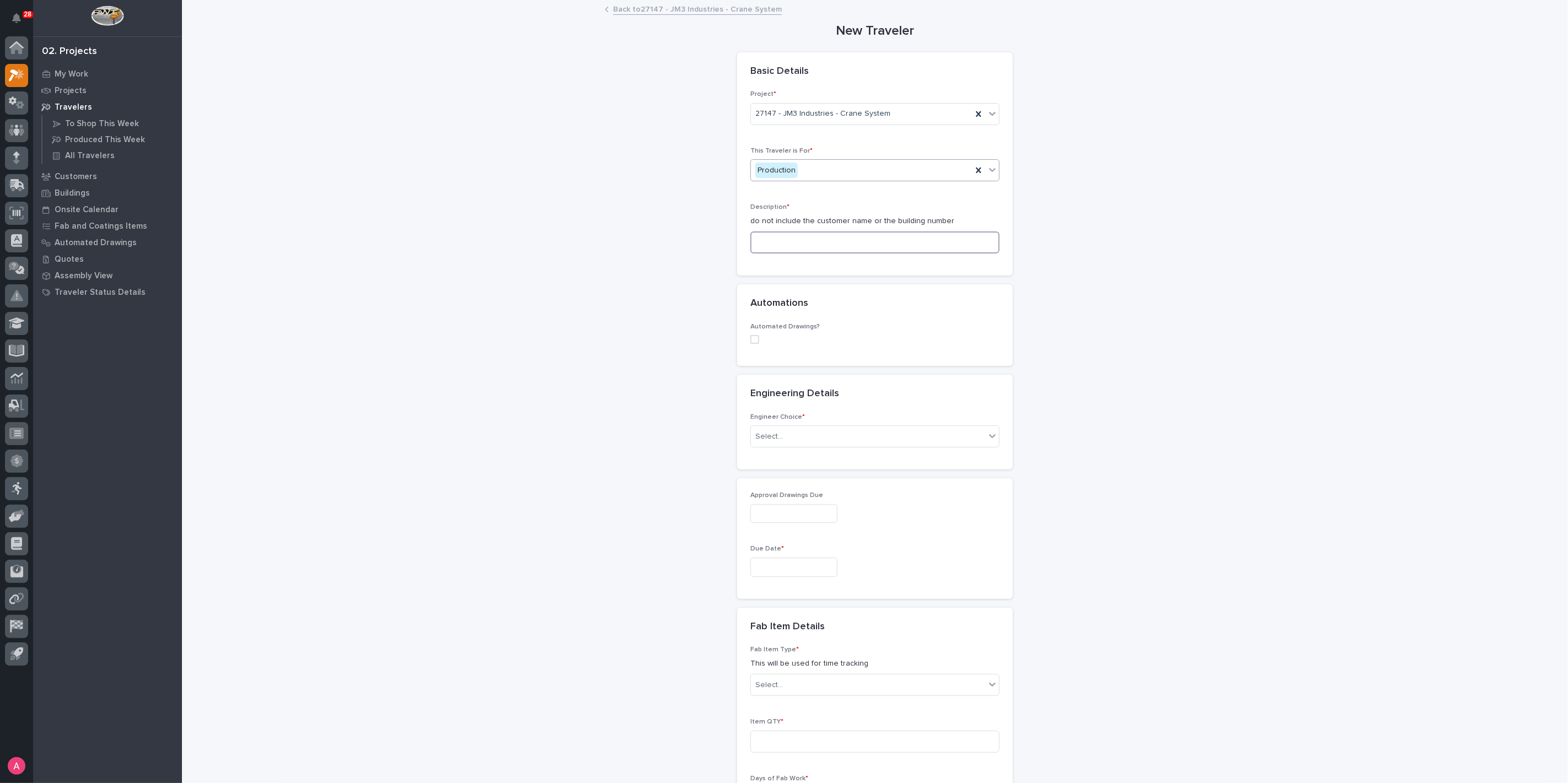
click at [885, 243] on input at bounding box center [875, 242] width 249 height 22
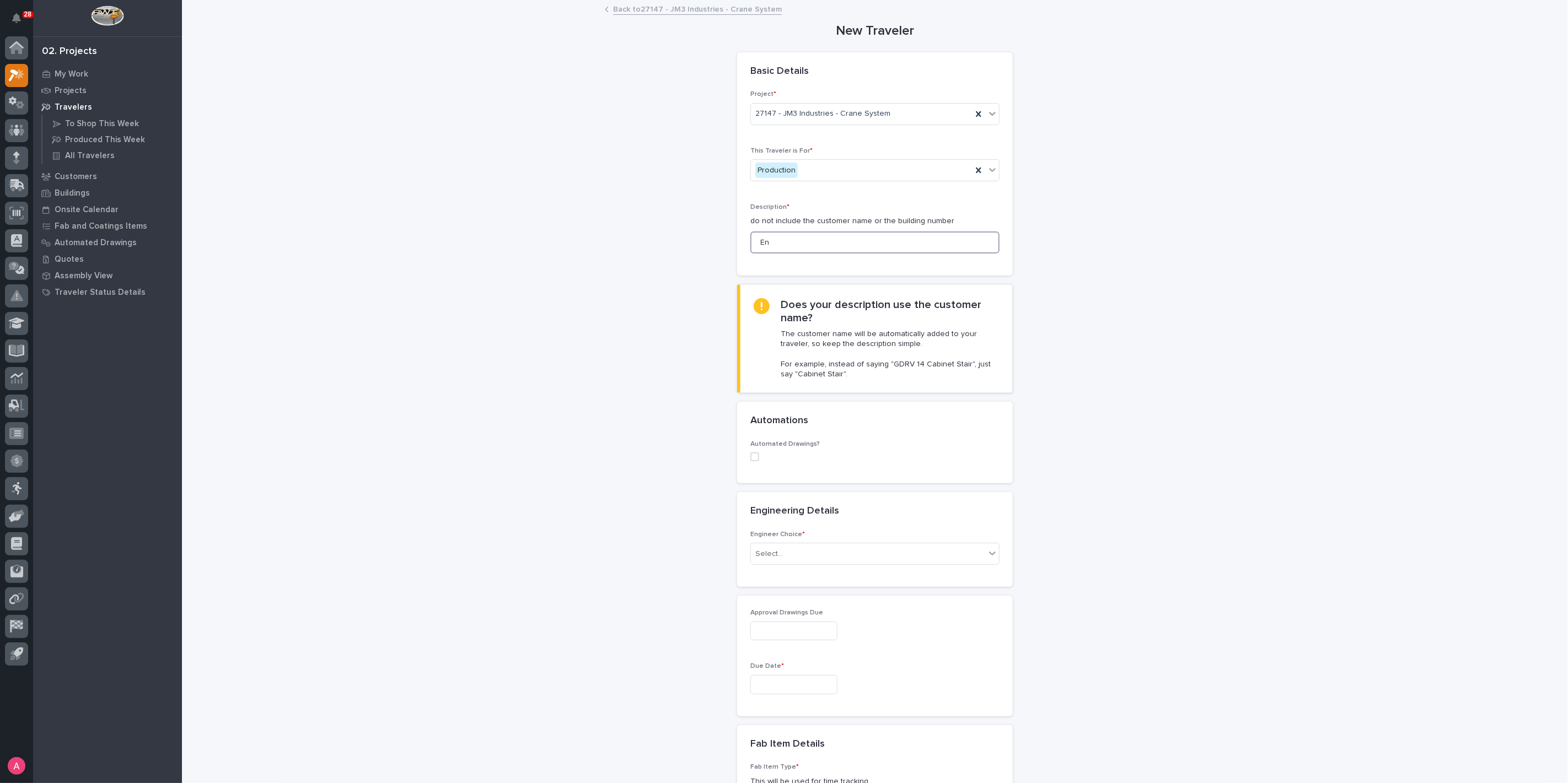
type input "E"
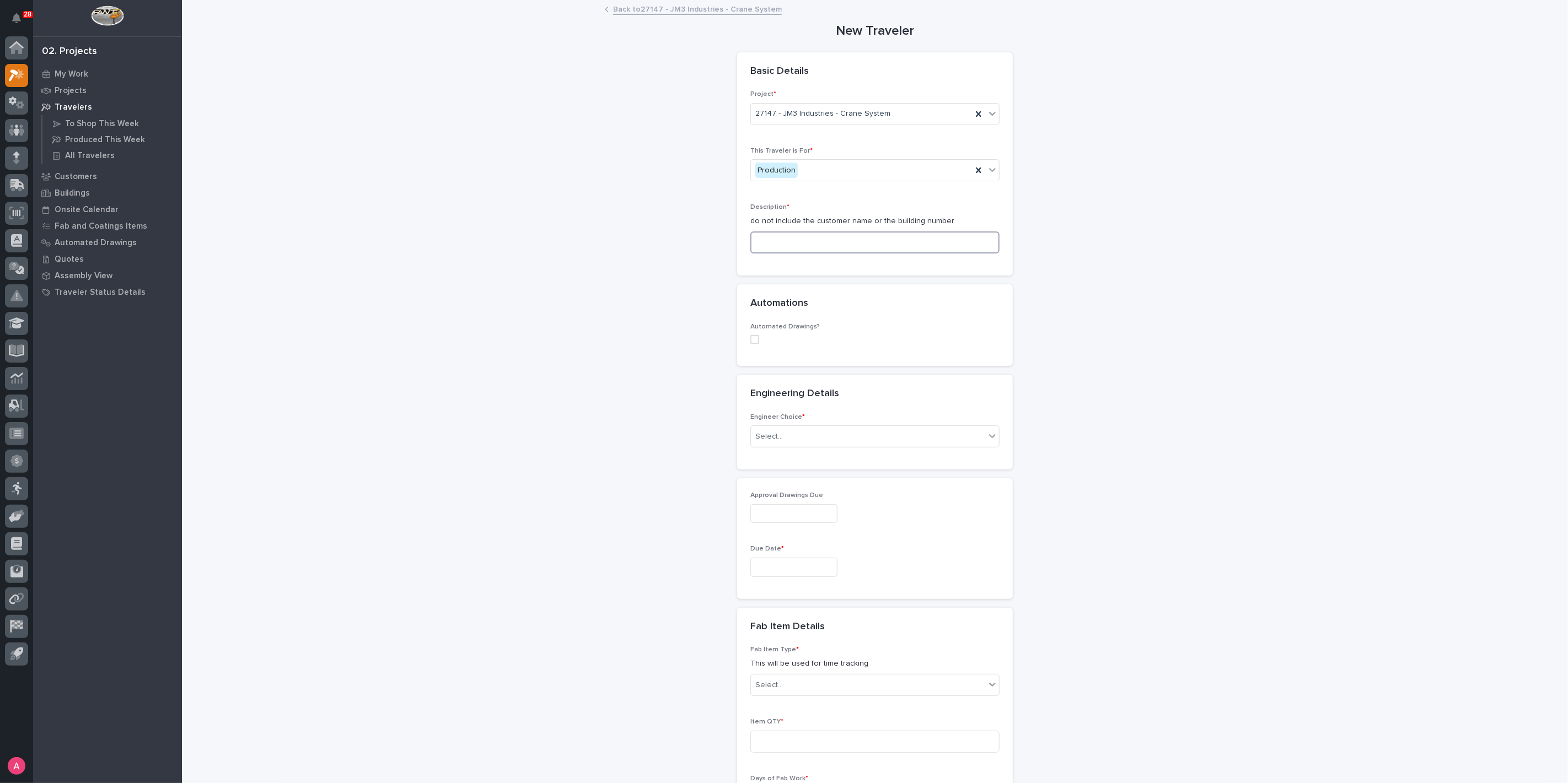
type input "s"
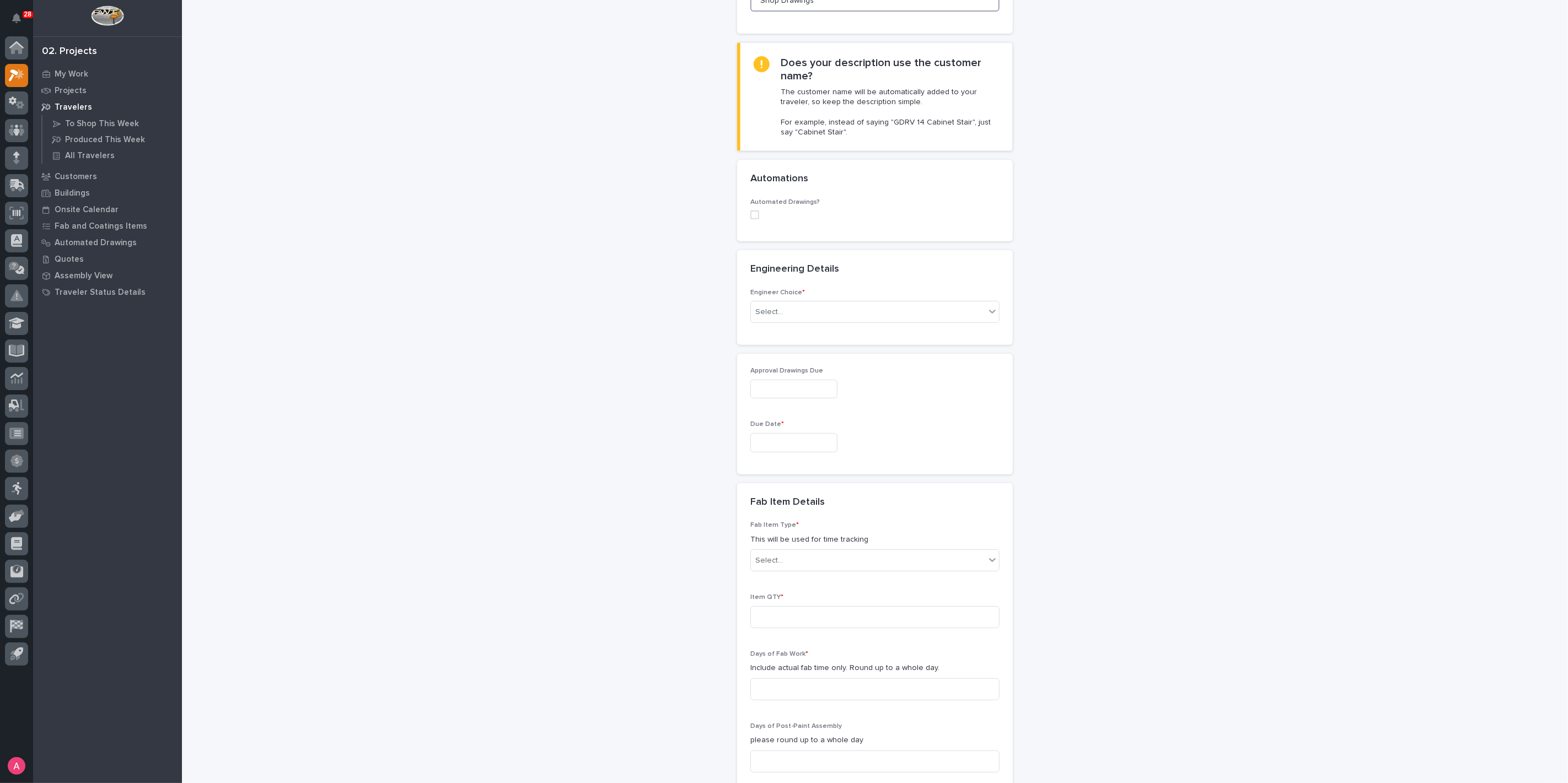
scroll to position [244, 0]
type input "Shop Drawings"
click at [823, 301] on div "Select..." at bounding box center [867, 309] width 235 height 19
click at [818, 353] on div "I want my coordinator to choose an engineer" at bounding box center [870, 348] width 248 height 20
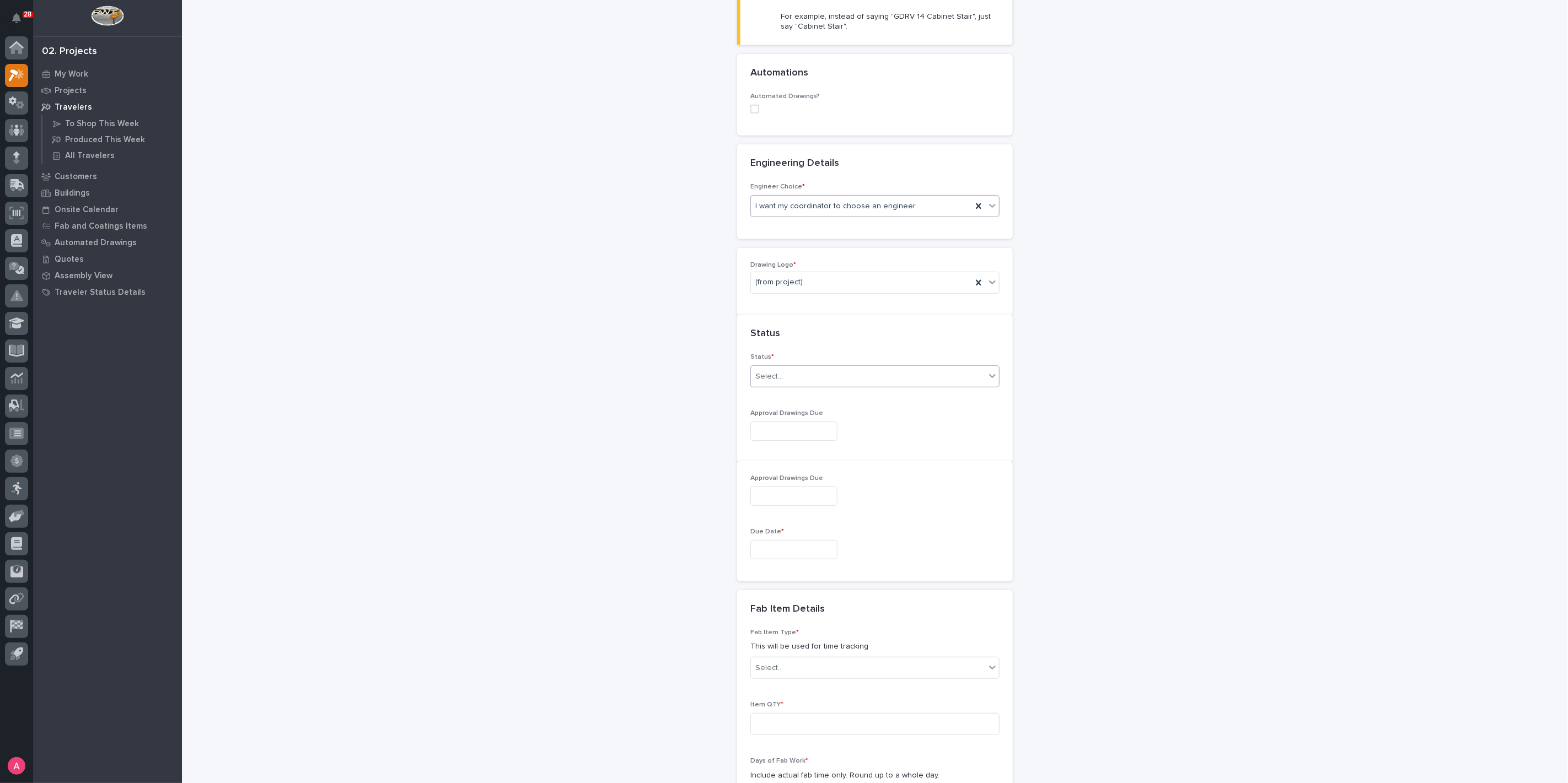
scroll to position [361, 0]
click at [823, 369] on div "Select..." at bounding box center [867, 373] width 235 height 19
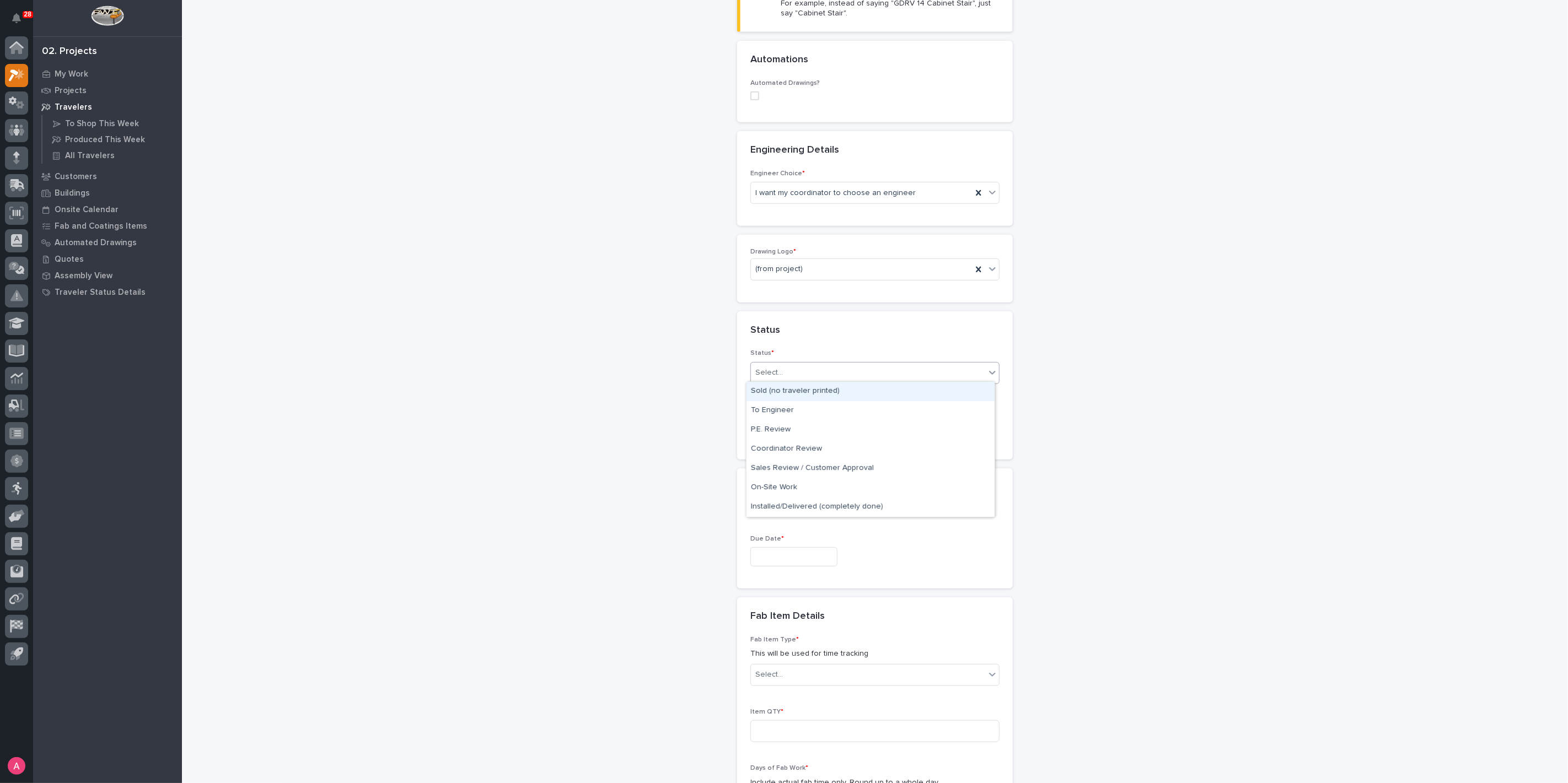
click at [805, 392] on div "Sold (no traveler printed)" at bounding box center [870, 392] width 248 height 20
click at [799, 555] on input "text" at bounding box center [794, 557] width 87 height 20
click at [804, 449] on div "11" at bounding box center [800, 445] width 15 height 15
type input "**********"
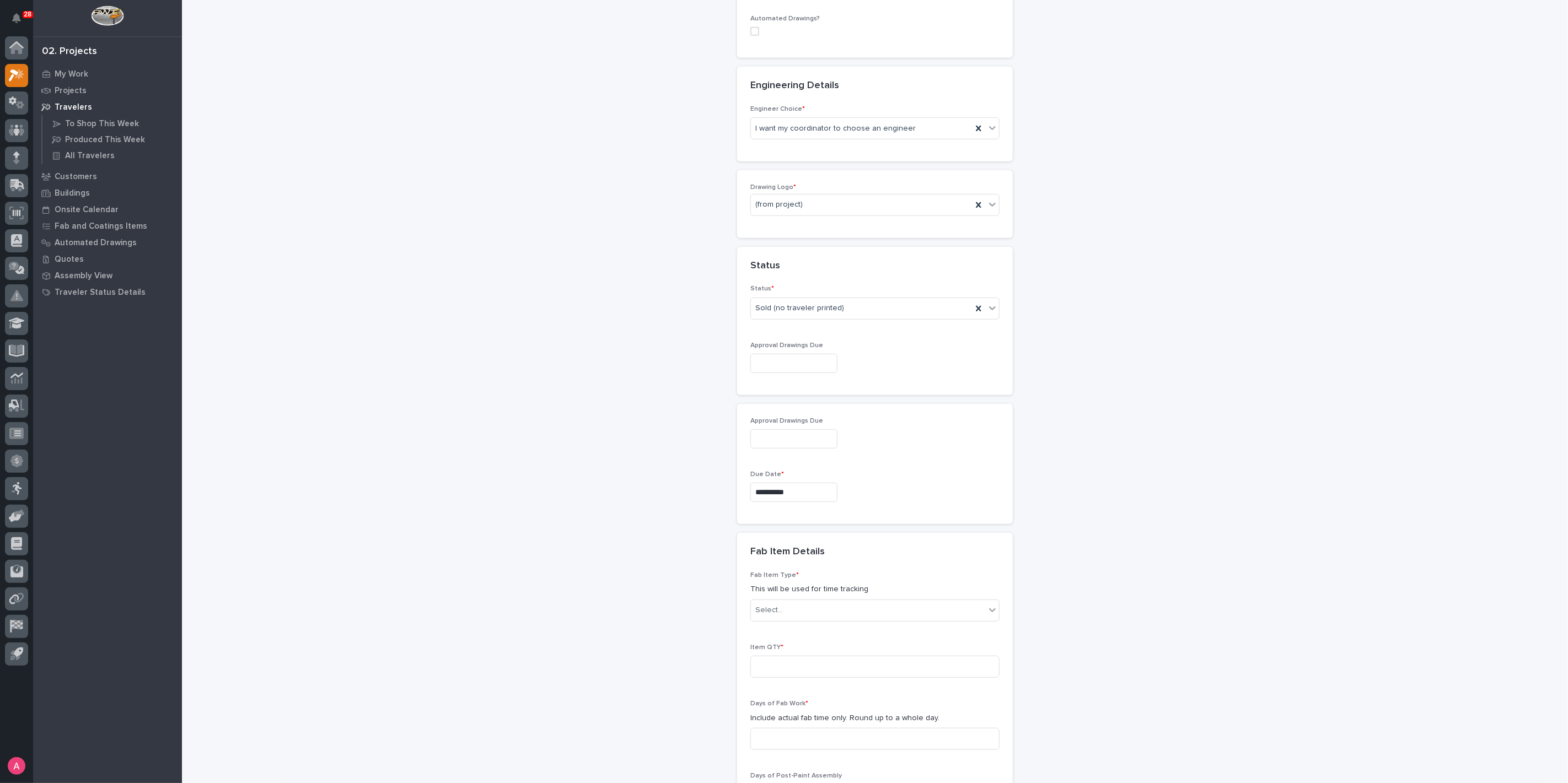
scroll to position [545, 0]
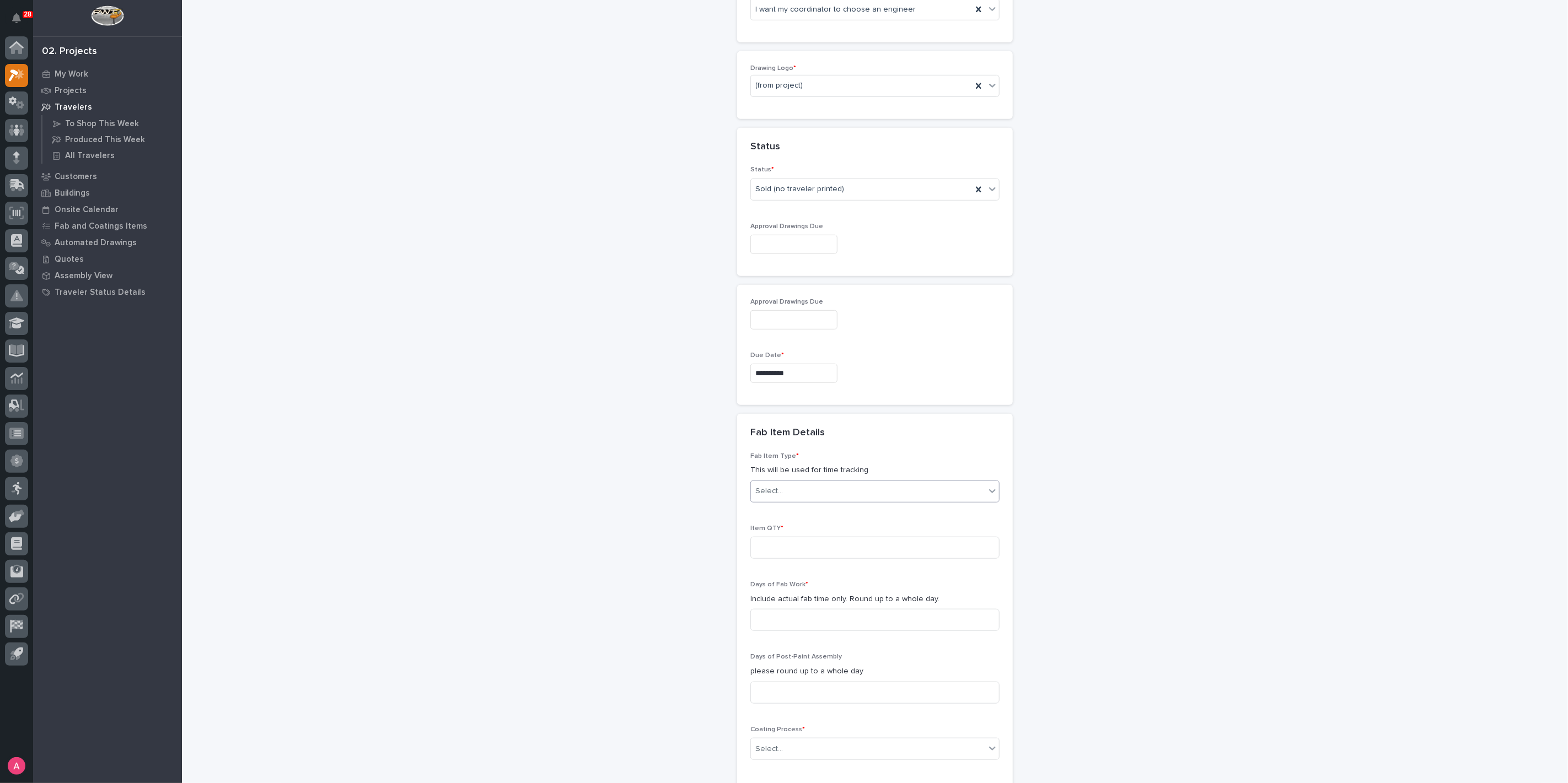
click at [838, 496] on div "Select..." at bounding box center [867, 492] width 235 height 19
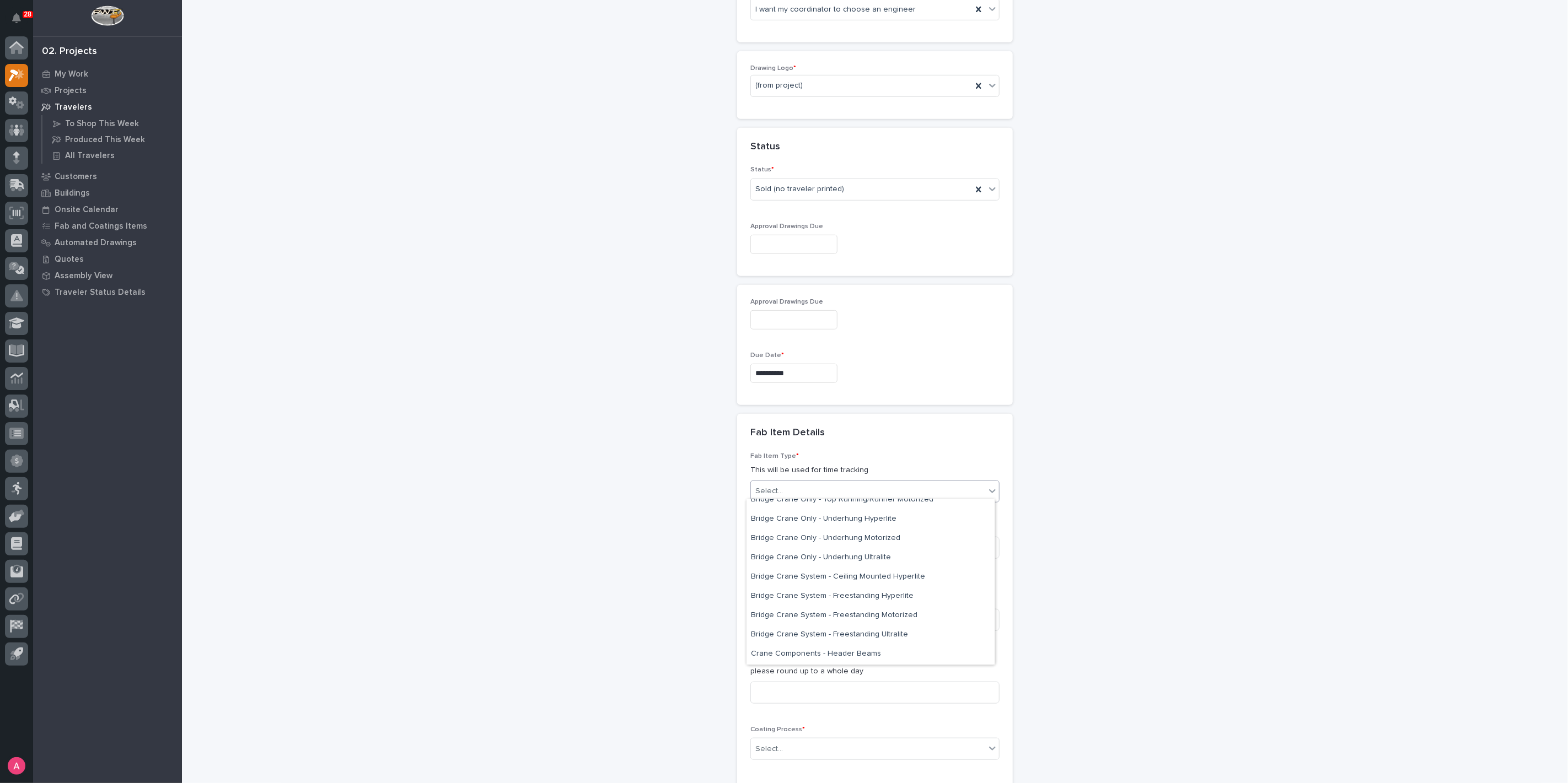
scroll to position [123, 0]
click at [862, 600] on div "Bridge Crane System - Freestanding Motorized" at bounding box center [870, 600] width 248 height 20
click at [814, 548] on input at bounding box center [875, 548] width 249 height 22
type input "1"
click at [806, 625] on input at bounding box center [875, 620] width 249 height 22
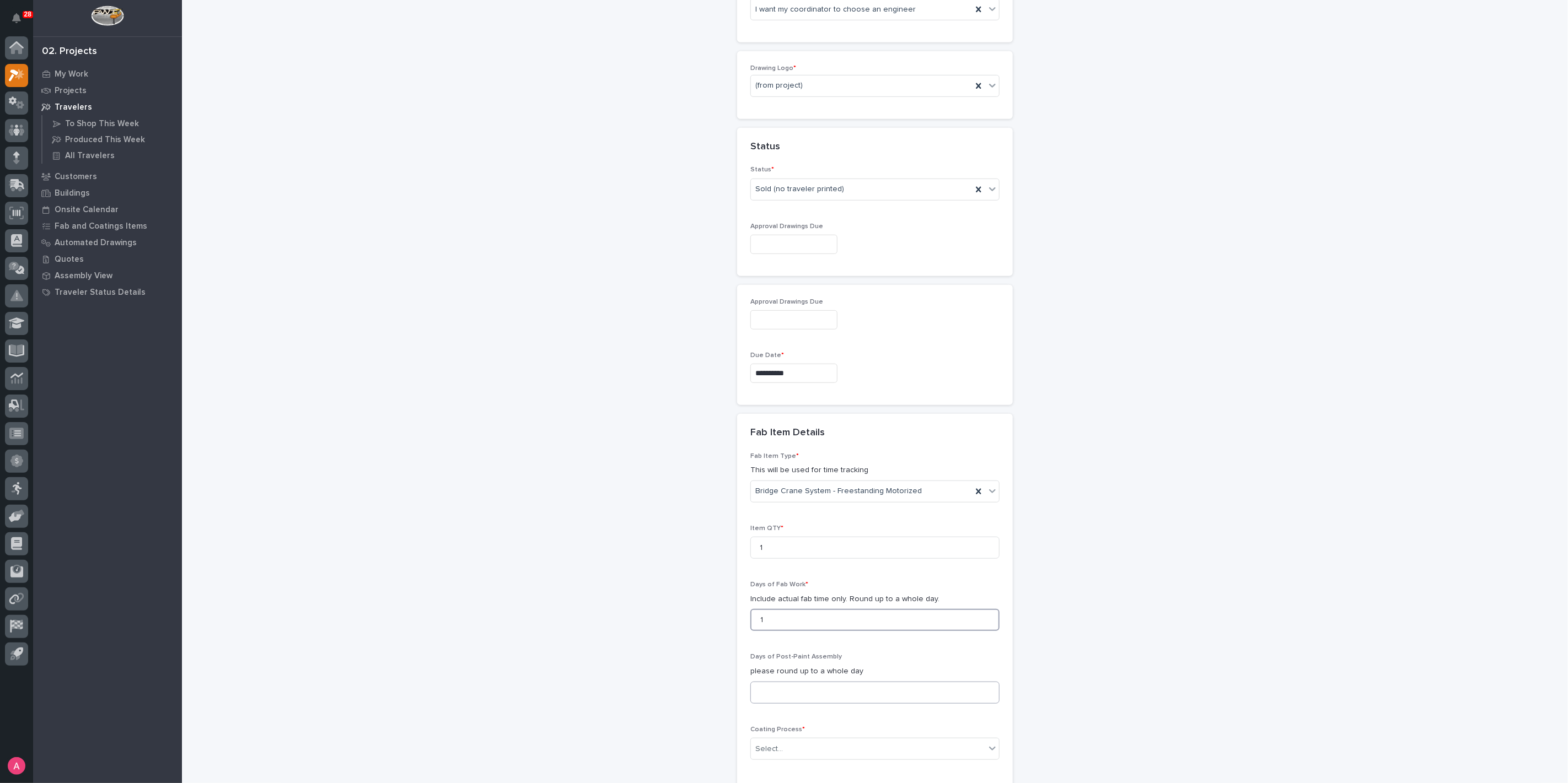
type input "1"
click at [818, 682] on input at bounding box center [875, 693] width 249 height 22
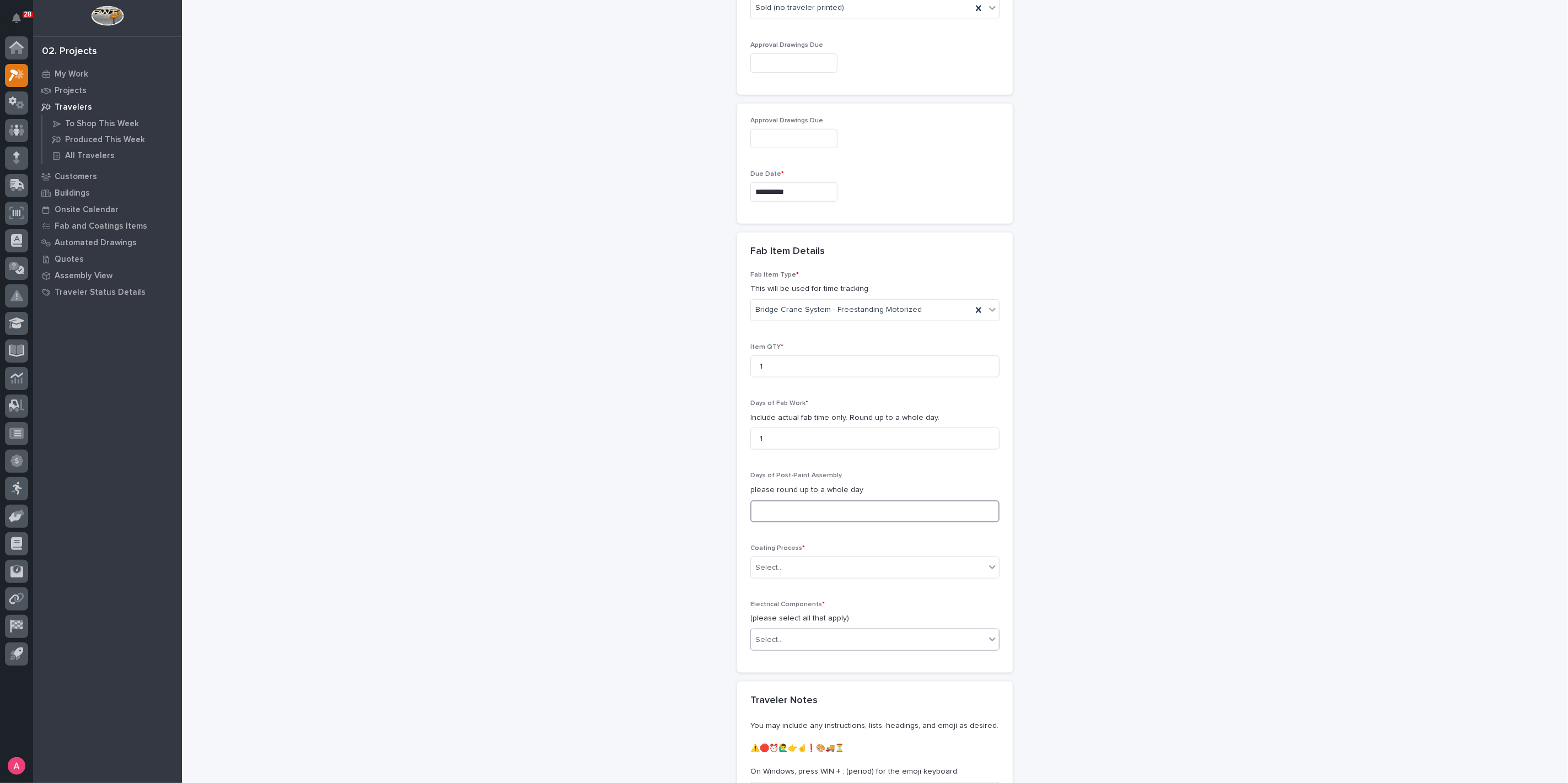
scroll to position [729, 0]
click at [810, 556] on div "Select..." at bounding box center [867, 565] width 235 height 19
drag, startPoint x: 806, startPoint y: 591, endPoint x: 802, endPoint y: 617, distance: 26.3
click at [802, 617] on div "No Paint" at bounding box center [870, 621] width 248 height 20
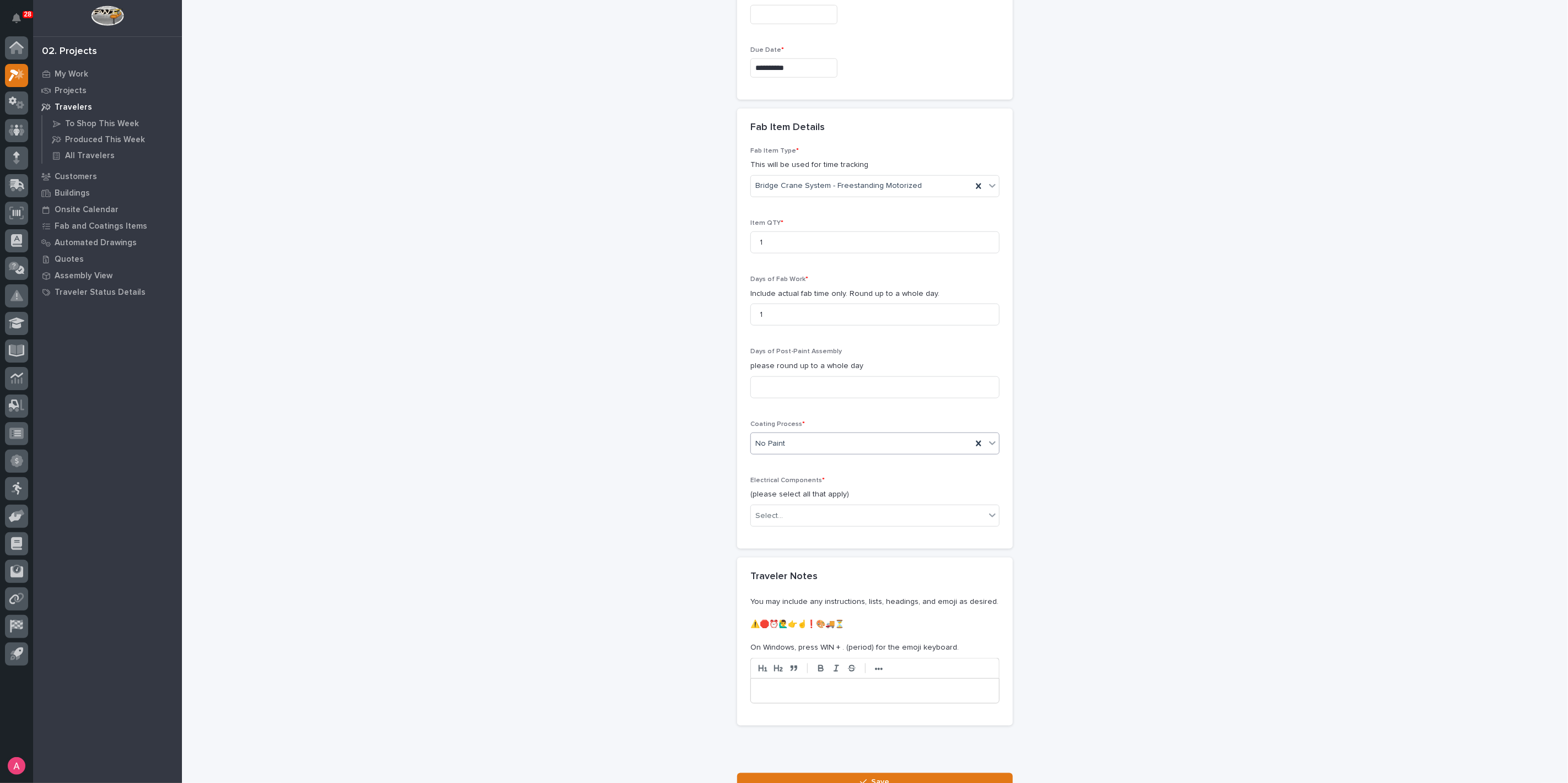
scroll to position [852, 0]
click at [815, 514] on div "Select..." at bounding box center [867, 515] width 235 height 19
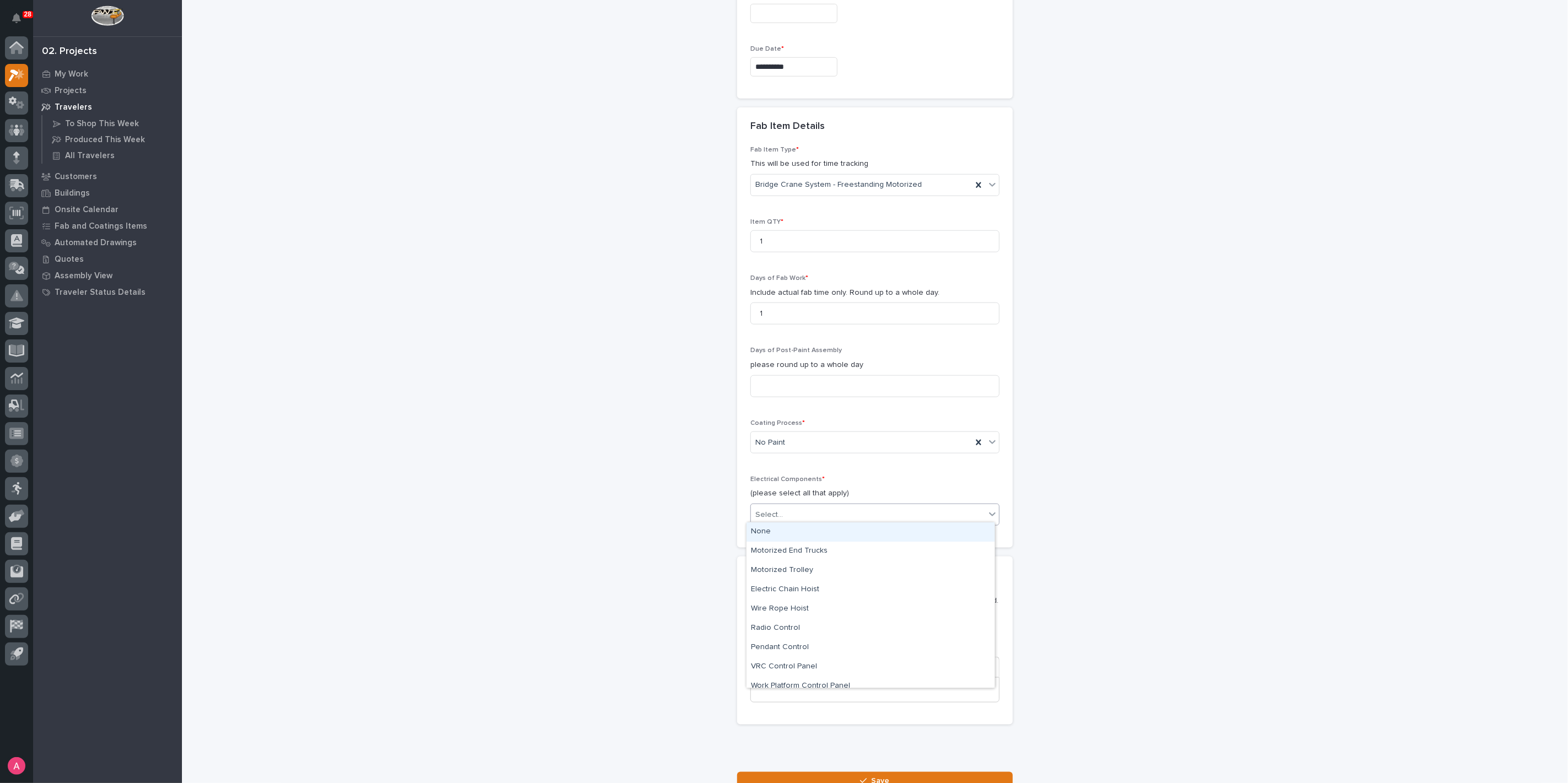
click at [811, 536] on div "None" at bounding box center [870, 533] width 248 height 20
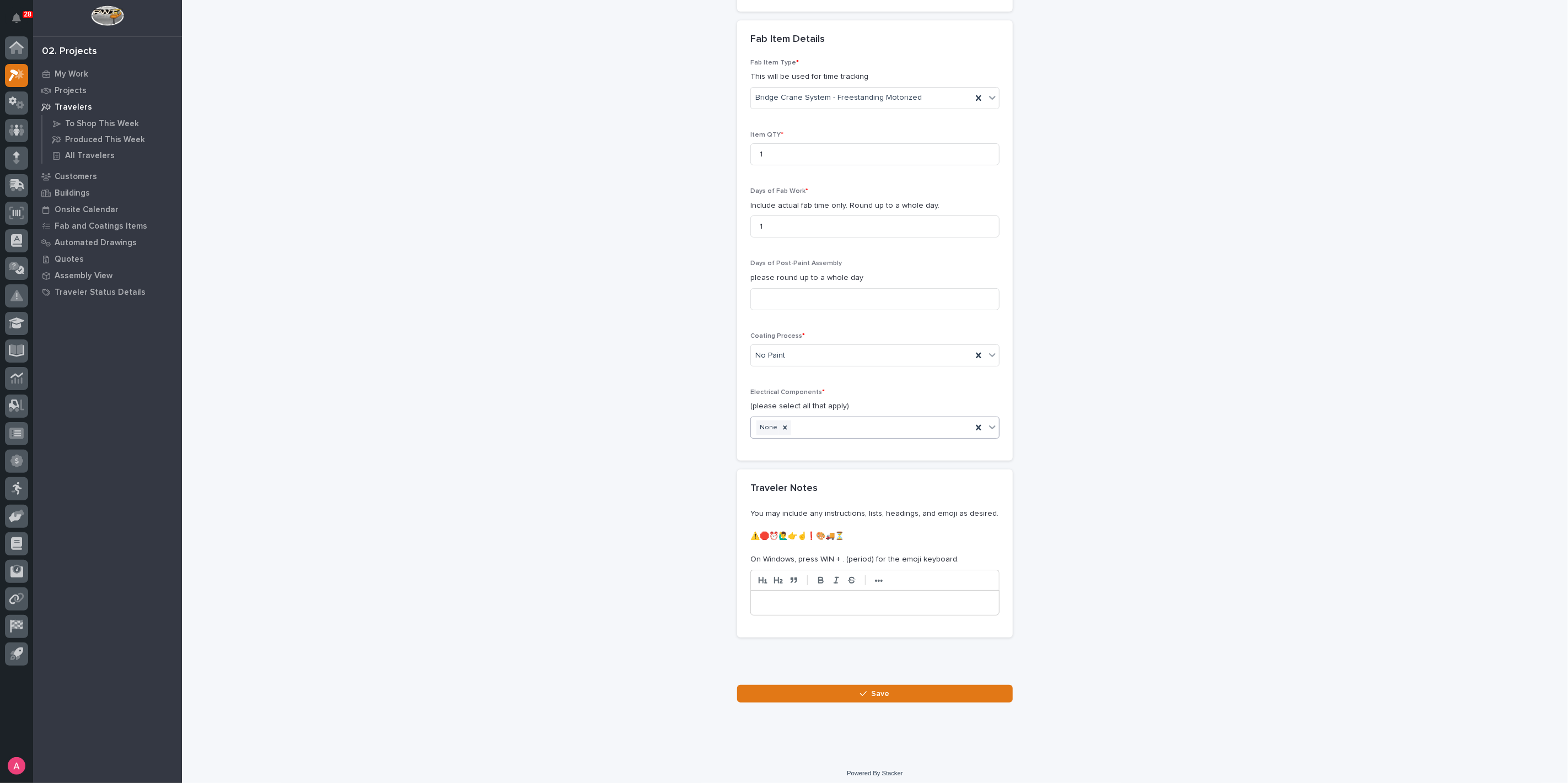
scroll to position [939, 0]
click at [865, 685] on button "Save" at bounding box center [874, 694] width 276 height 18
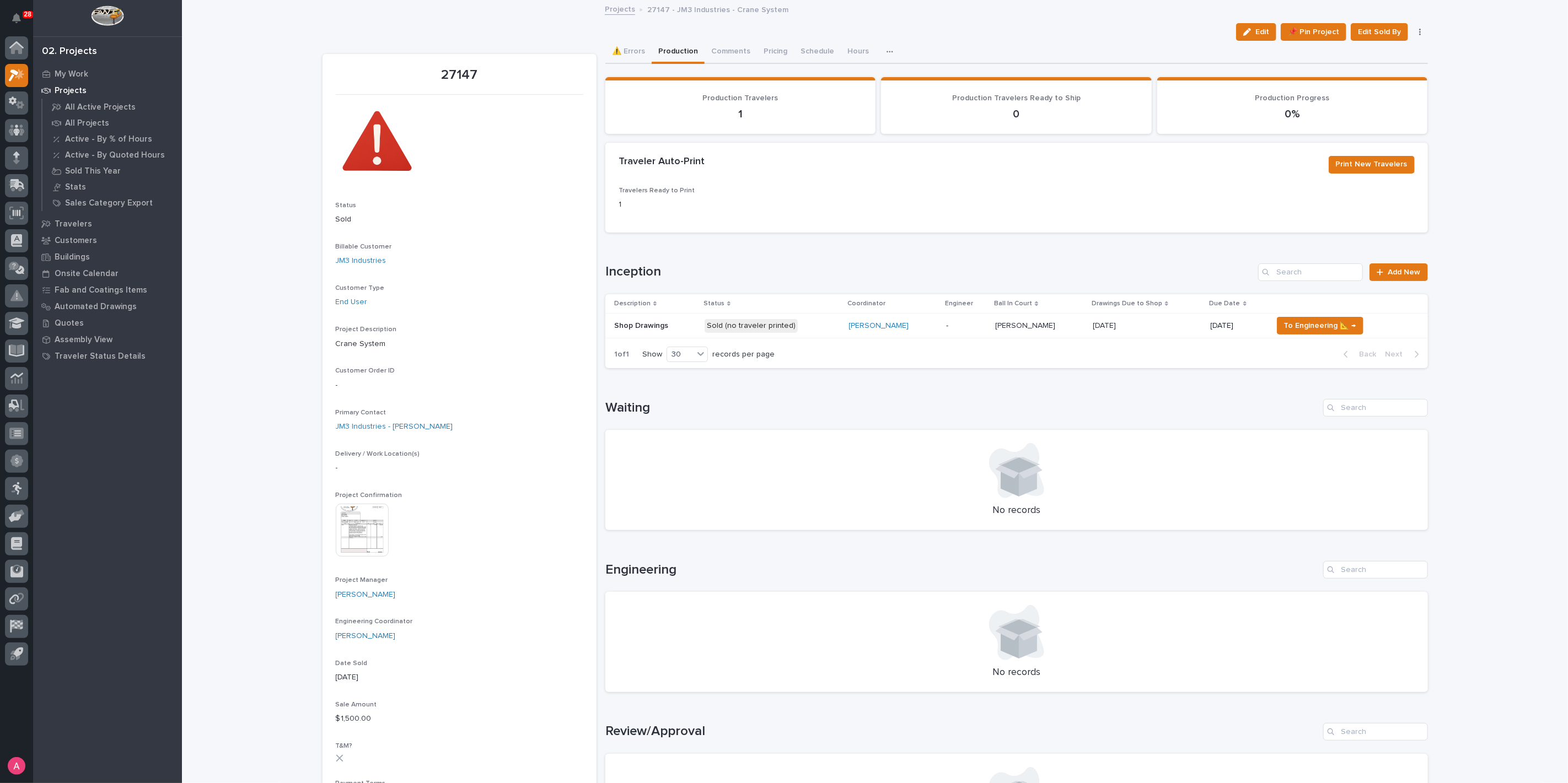
click at [1169, 328] on p at bounding box center [1147, 327] width 109 height 10
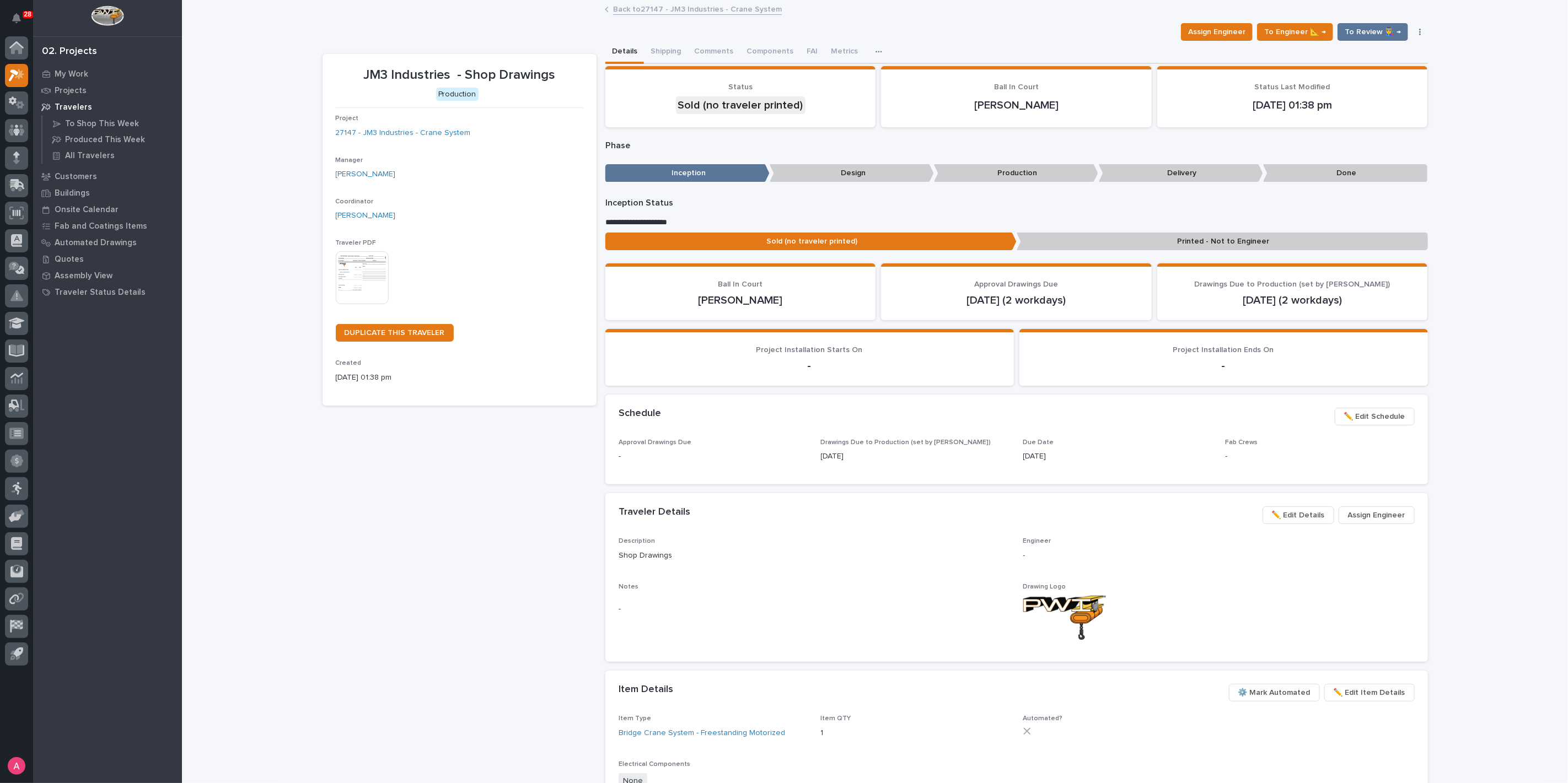
click at [366, 273] on img at bounding box center [362, 278] width 53 height 53
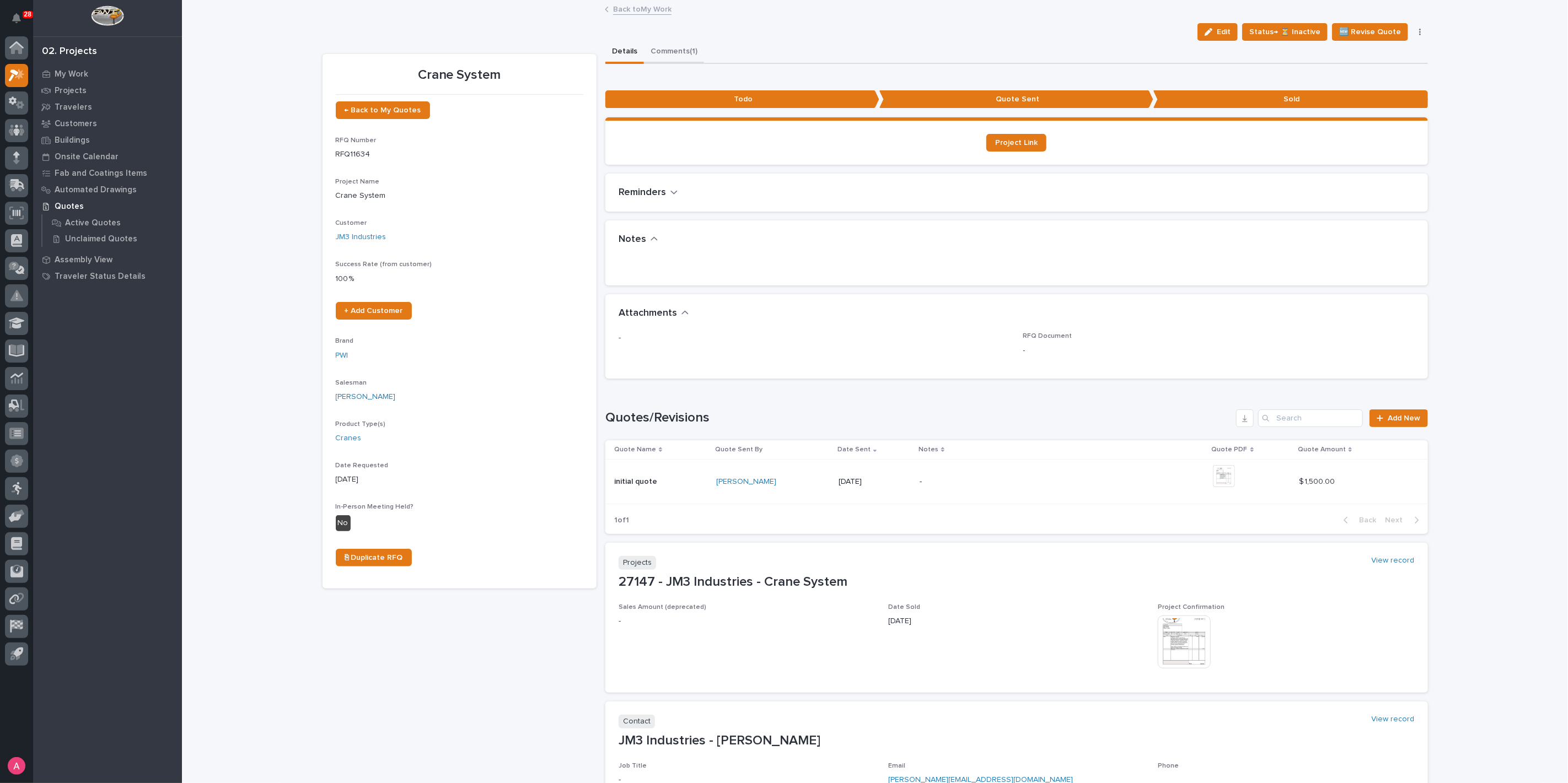
click at [666, 47] on button "Comments (1)" at bounding box center [673, 53] width 60 height 24
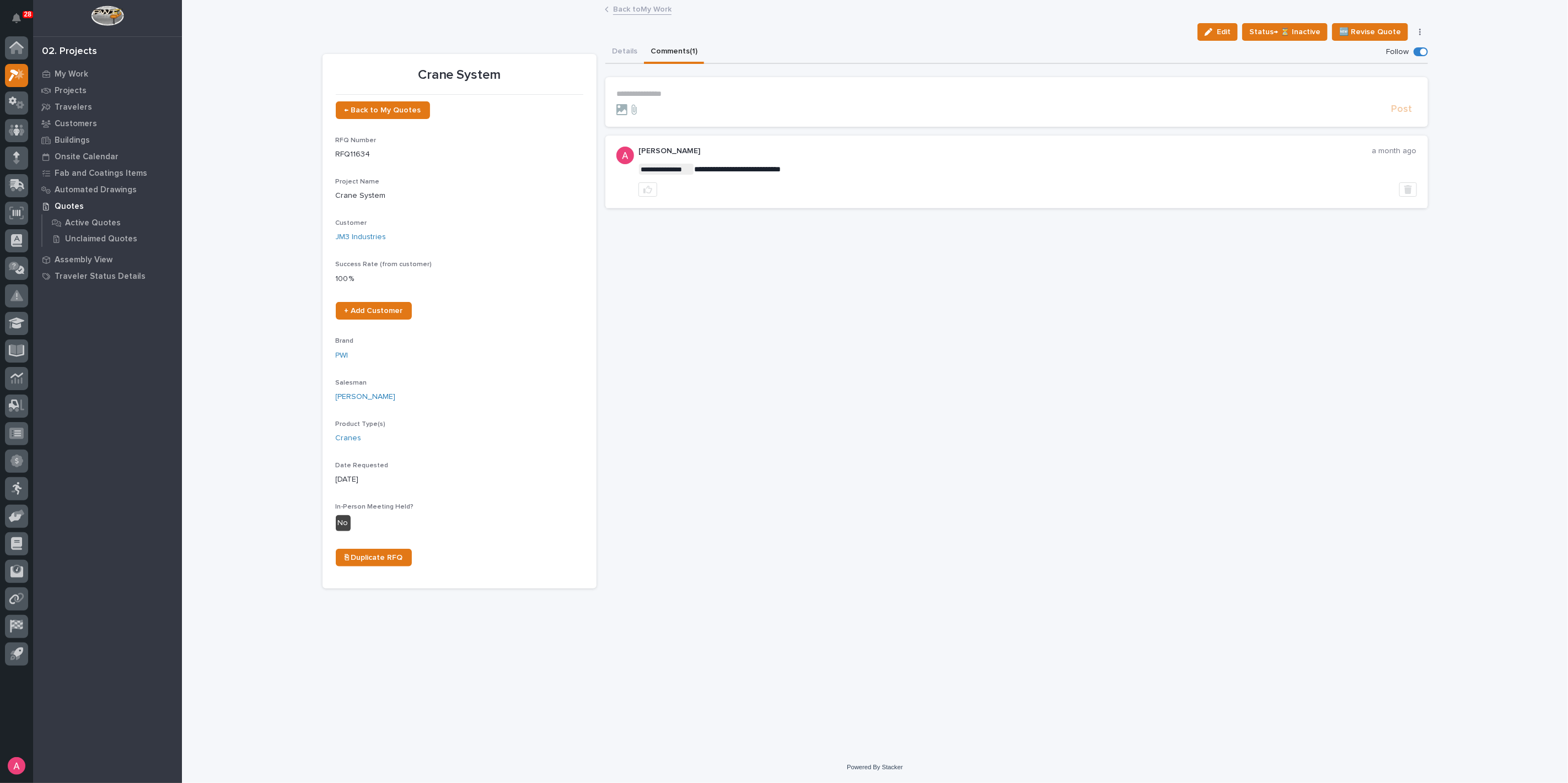
click at [637, 10] on link "Back to My Work" at bounding box center [643, 8] width 59 height 13
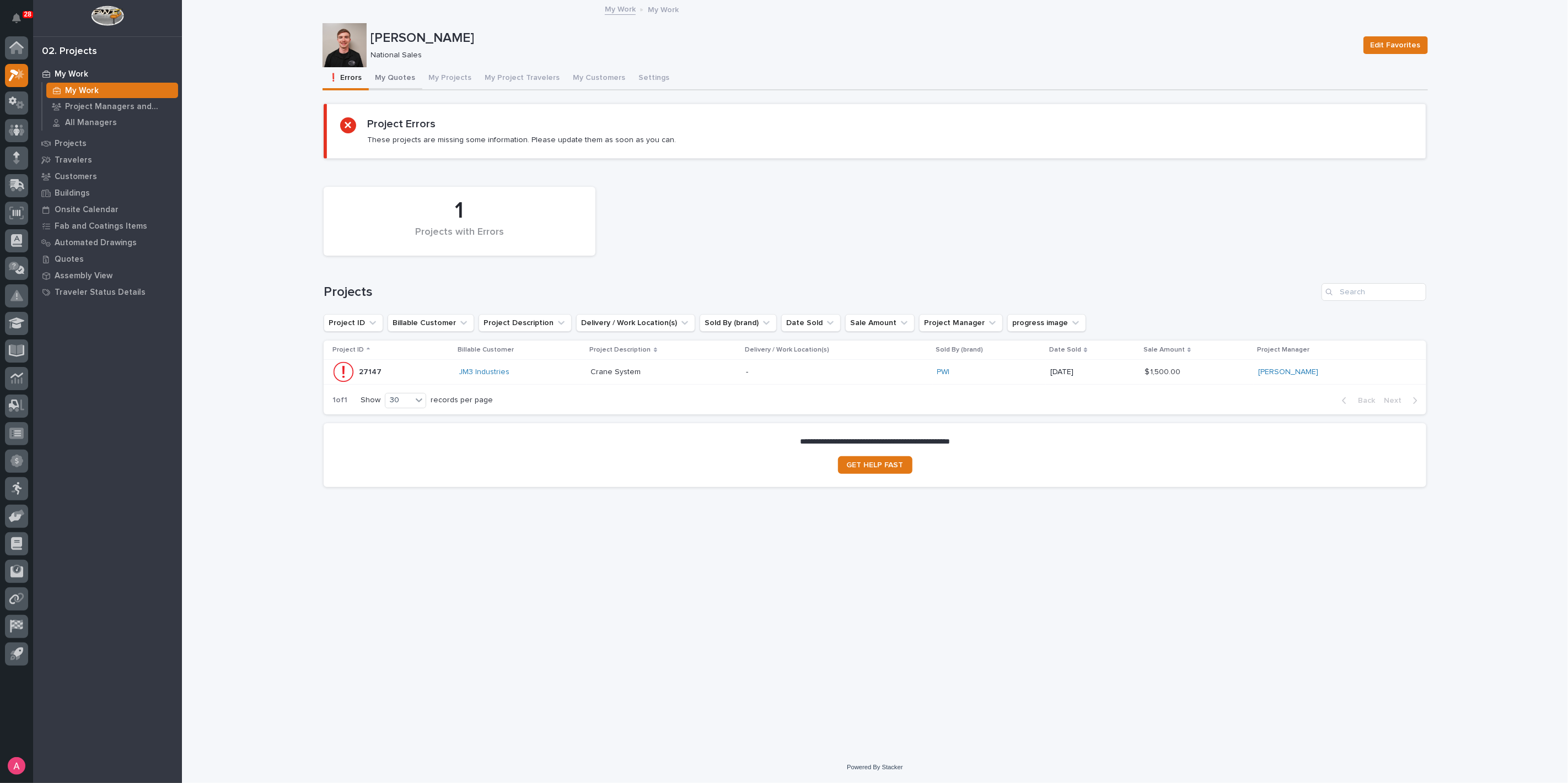
click at [391, 74] on button "My Quotes" at bounding box center [395, 79] width 54 height 24
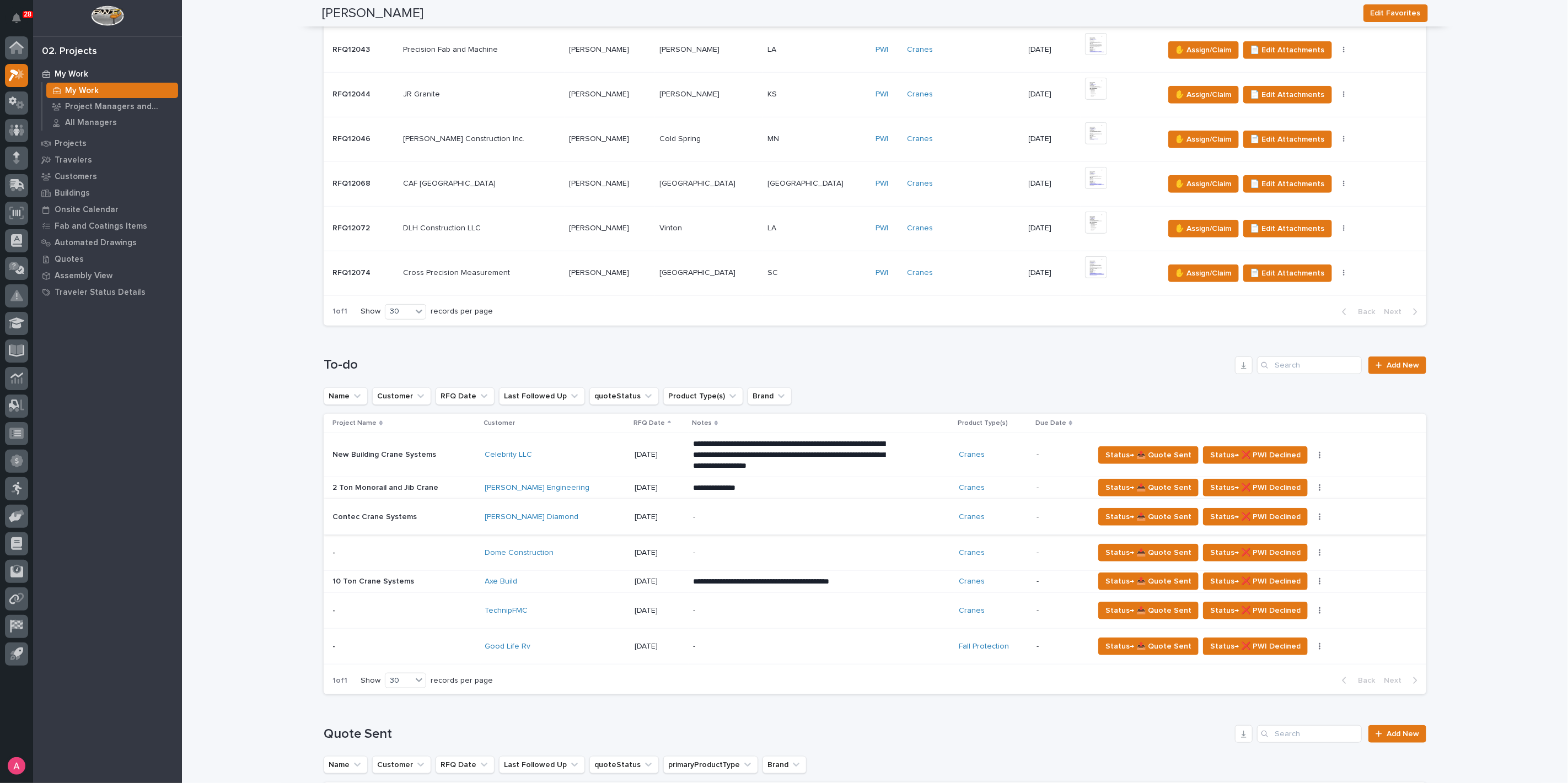
scroll to position [551, 0]
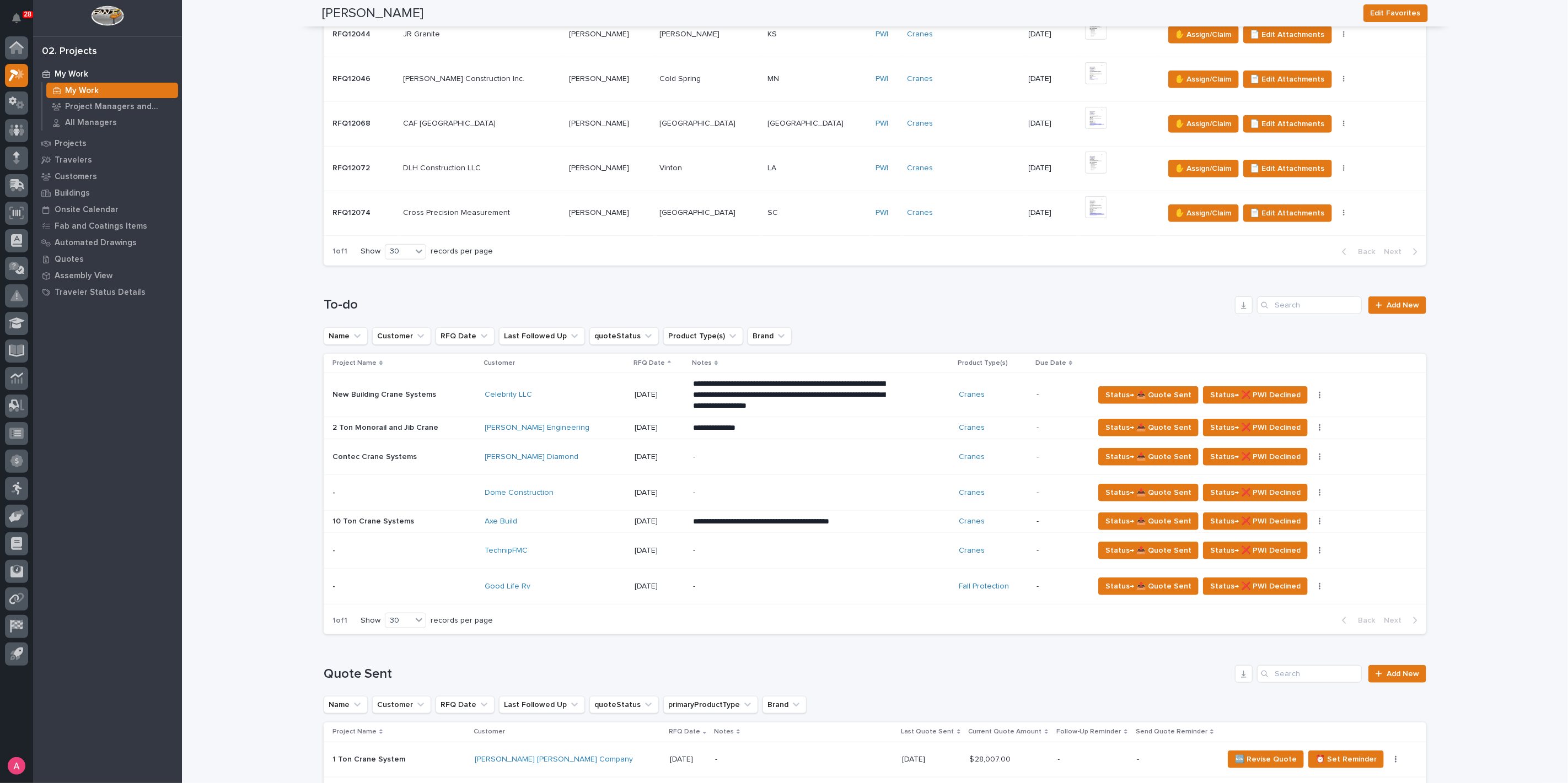
click at [732, 492] on p "-" at bounding box center [789, 494] width 193 height 10
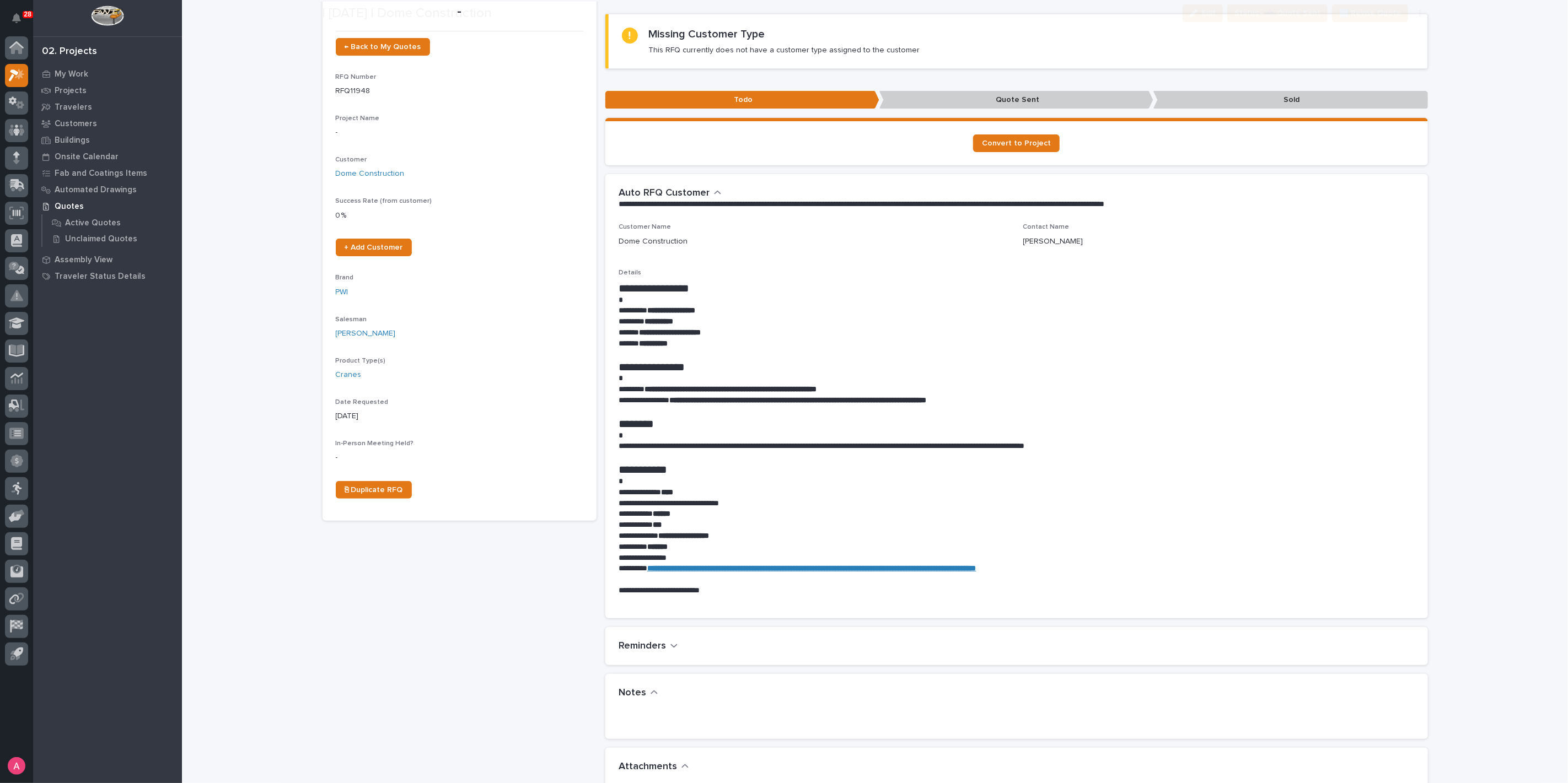
scroll to position [123, 0]
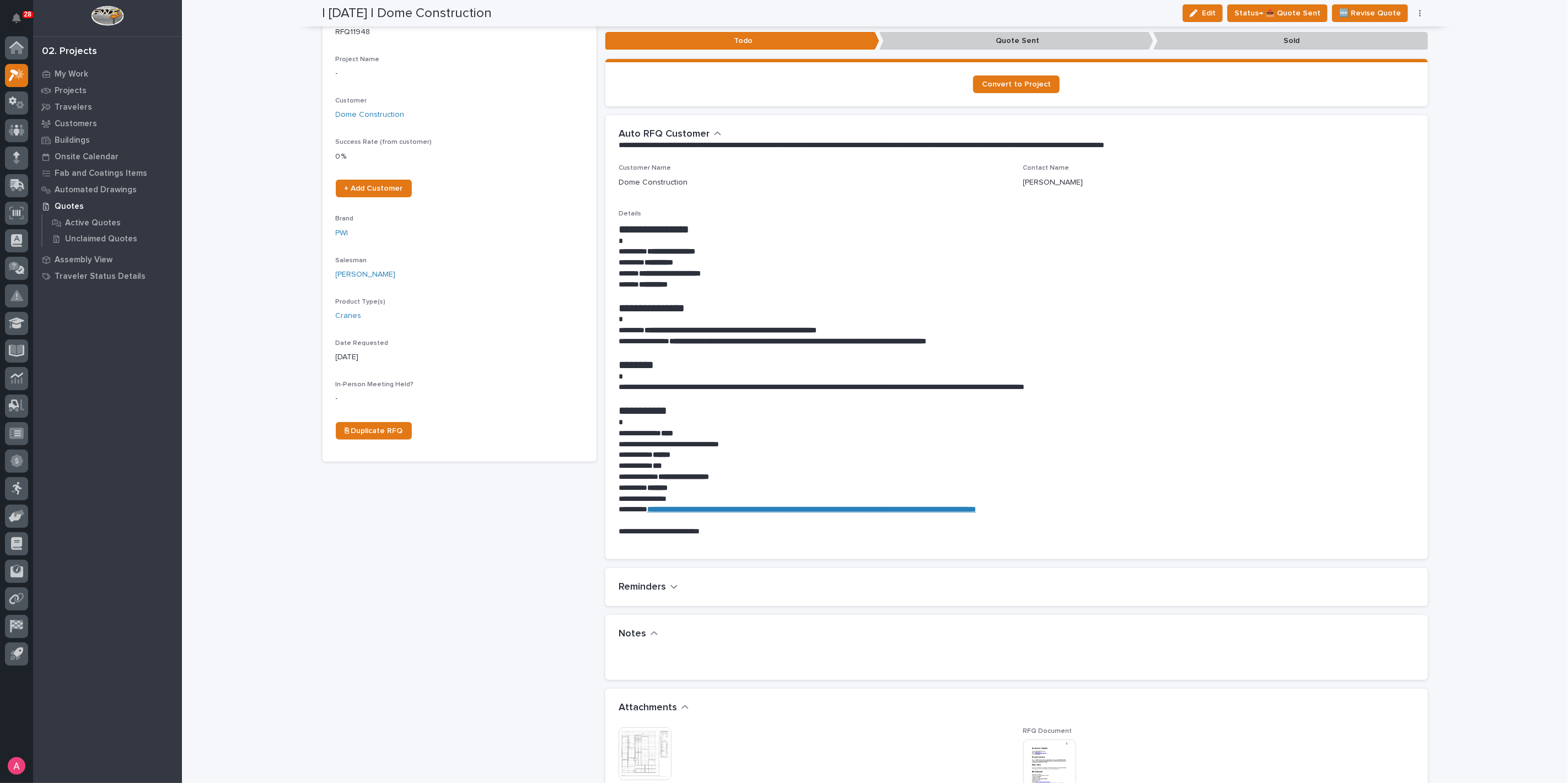
click at [1022, 440] on p "**********" at bounding box center [1016, 444] width 796 height 11
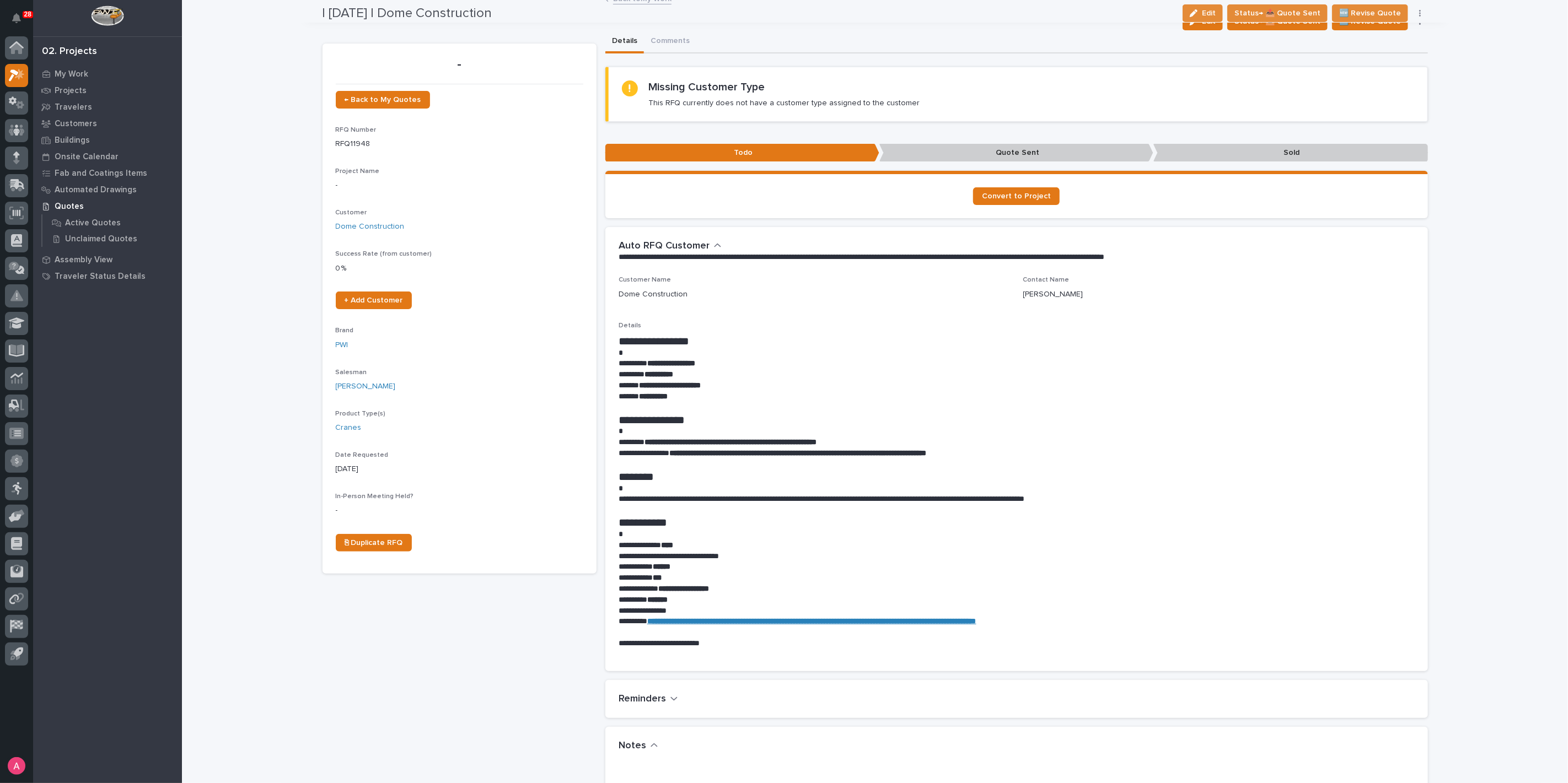
scroll to position [9, 0]
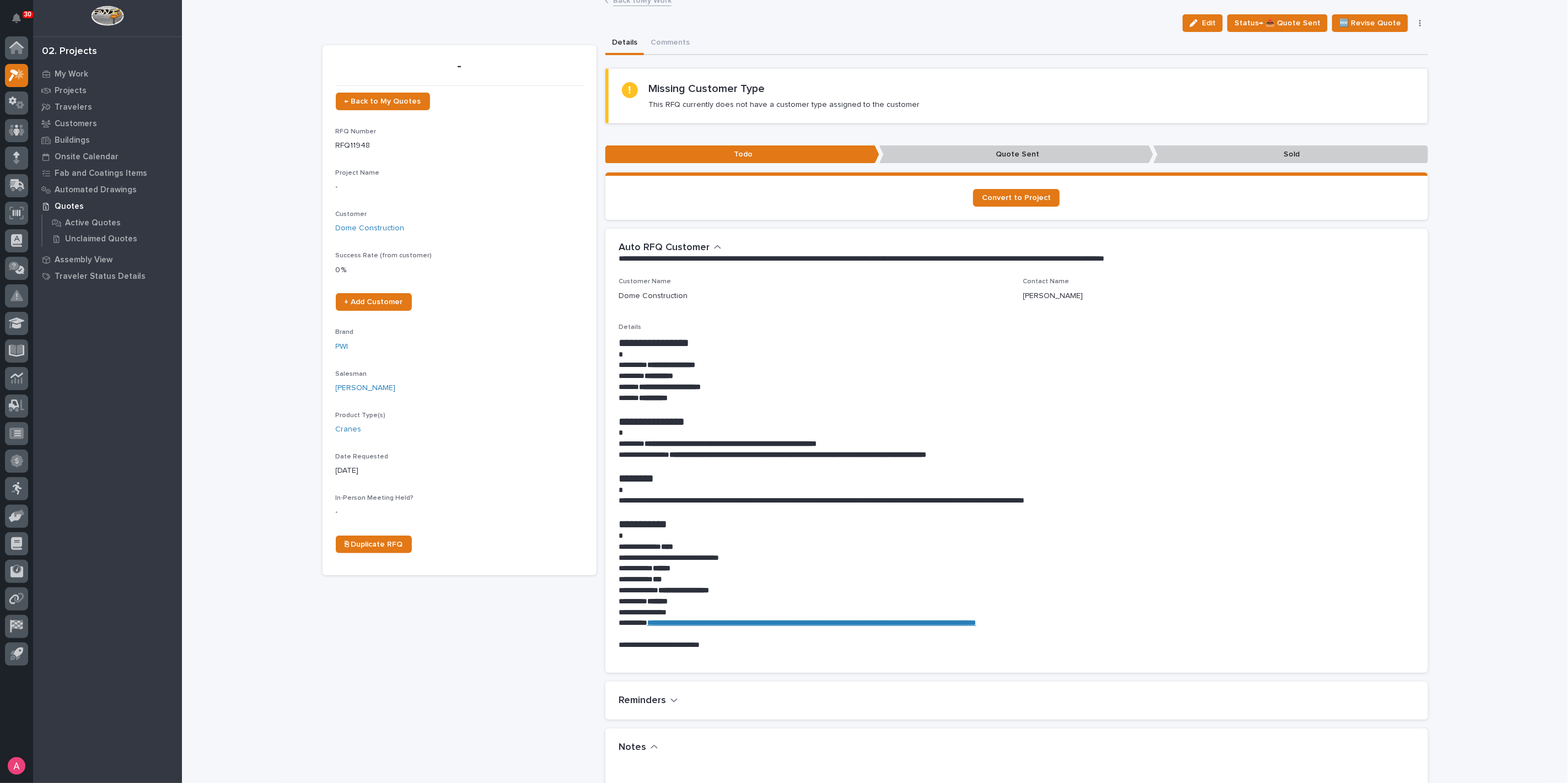
click at [907, 542] on p "**********" at bounding box center [1016, 547] width 796 height 11
drag, startPoint x: 747, startPoint y: 390, endPoint x: 638, endPoint y: 388, distance: 109.0
click at [638, 388] on p "**********" at bounding box center [1016, 387] width 796 height 11
copy strong "**********"
click at [1207, 28] on button "Edit" at bounding box center [1202, 24] width 40 height 18
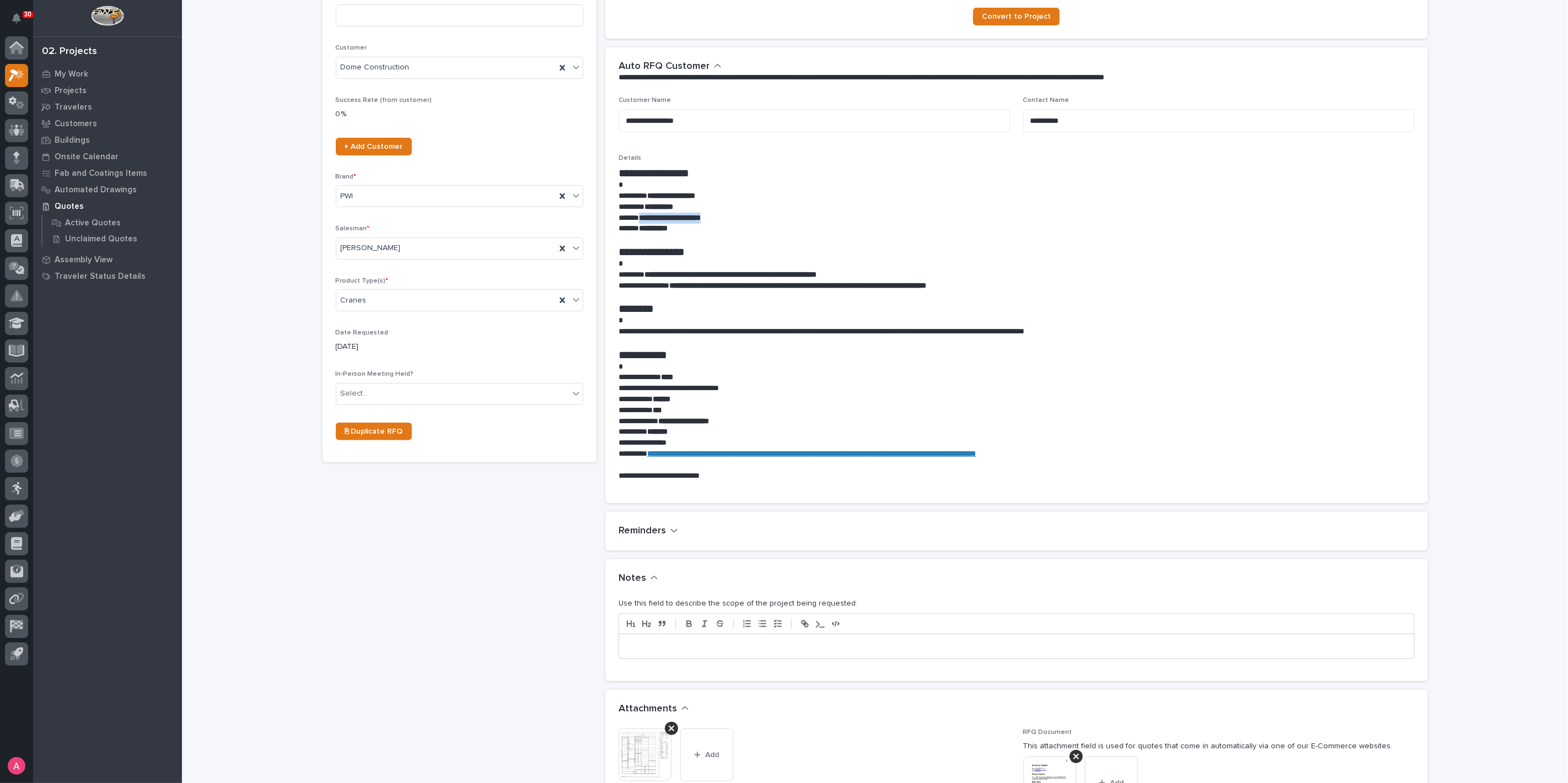
scroll to position [315, 0]
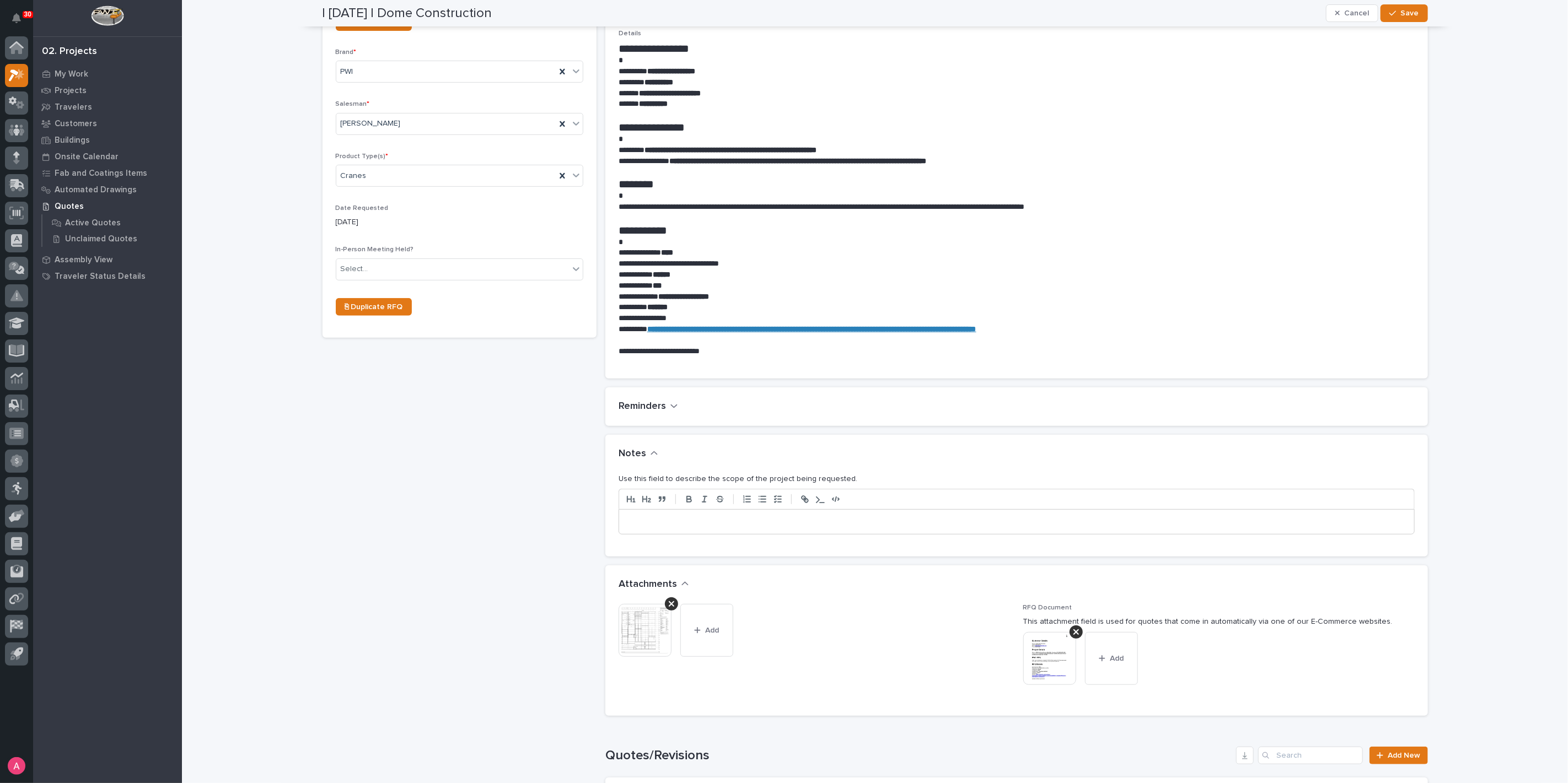
click at [746, 517] on p at bounding box center [1016, 521] width 778 height 11
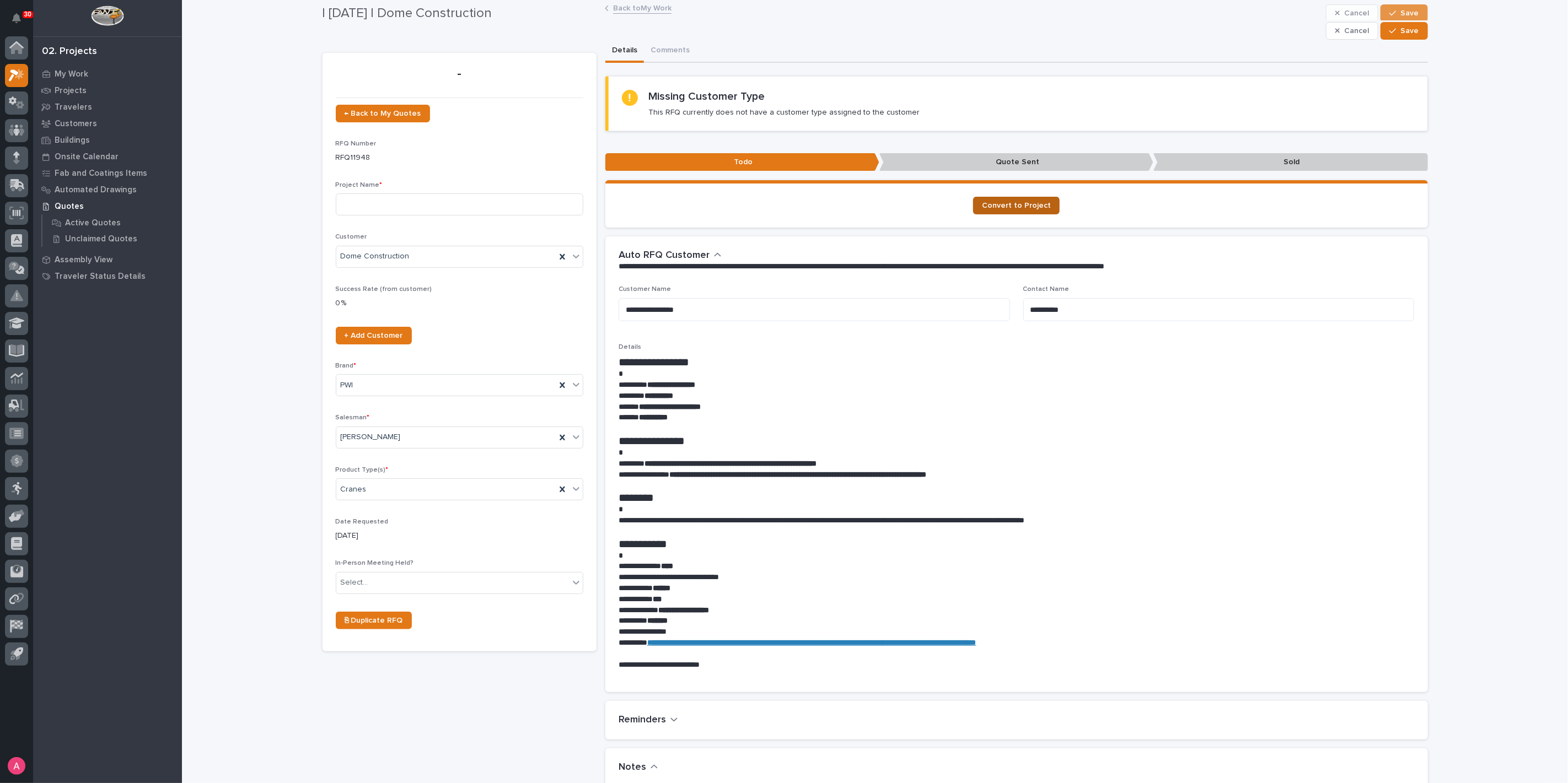
scroll to position [0, 0]
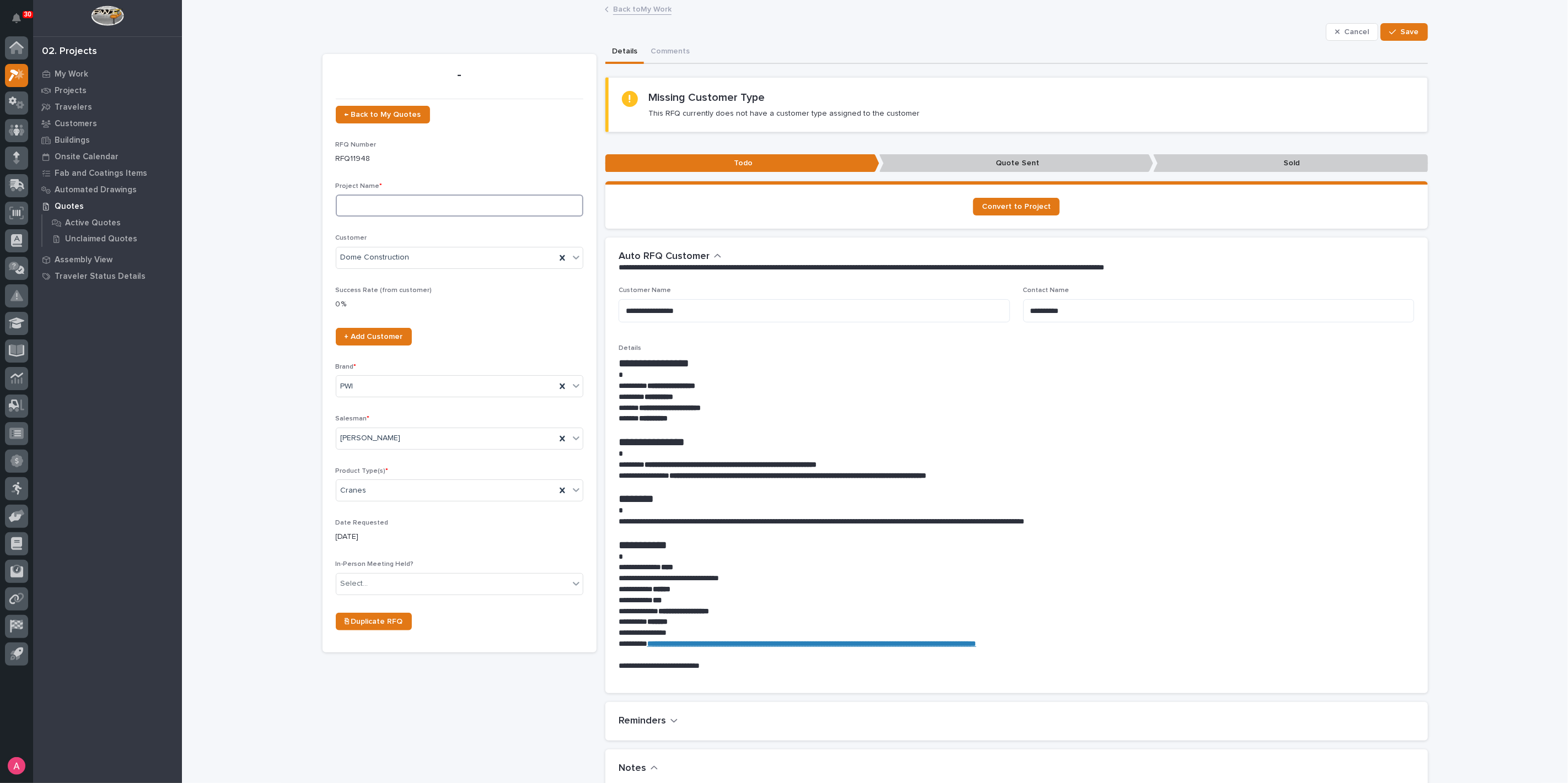
click at [480, 202] on input at bounding box center [459, 205] width 247 height 22
type input "ACCO Crane Systems"
click at [1389, 30] on icon "button" at bounding box center [1392, 32] width 7 height 8
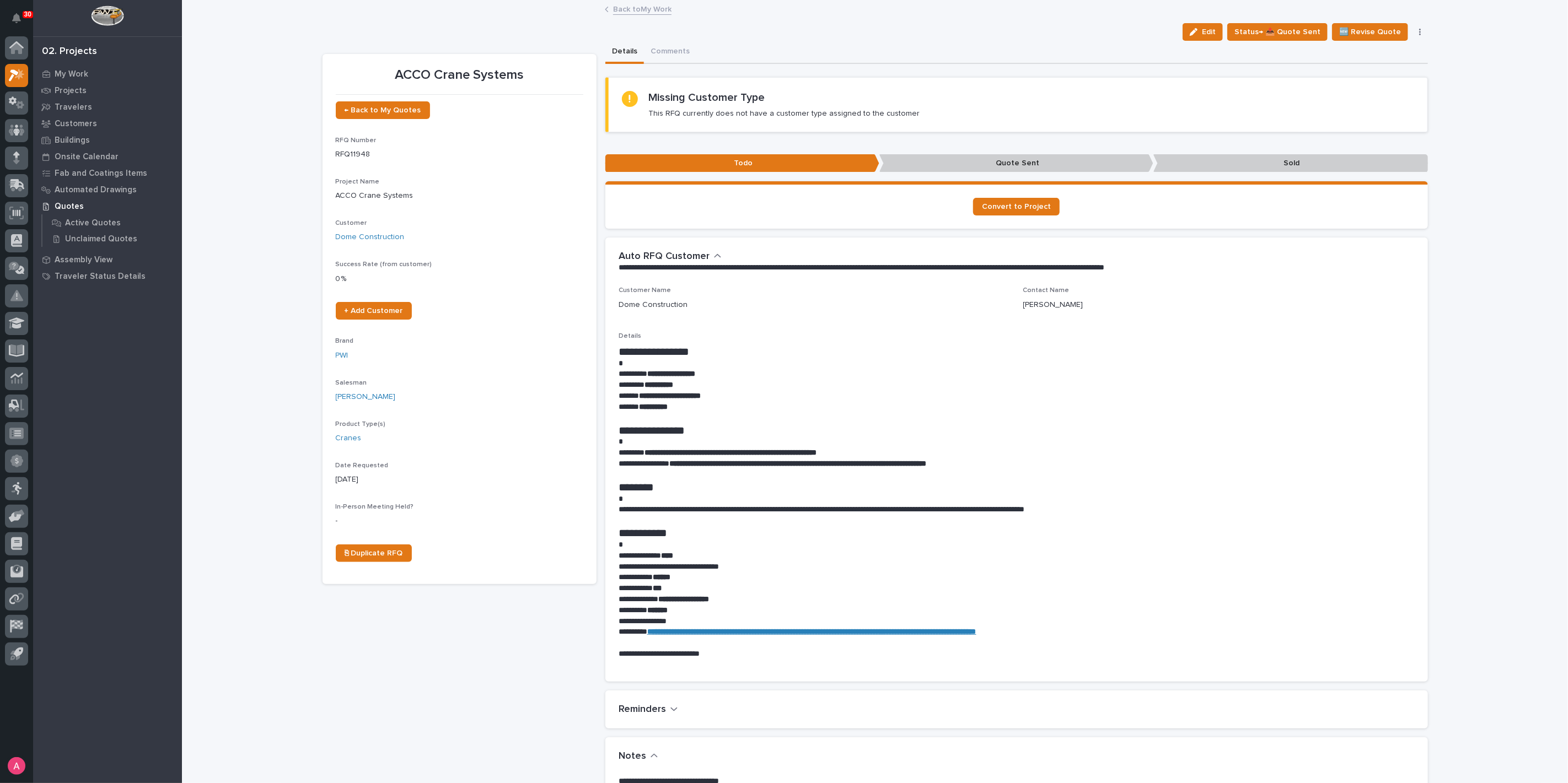
click at [634, 8] on link "Back to My Work" at bounding box center [643, 8] width 59 height 13
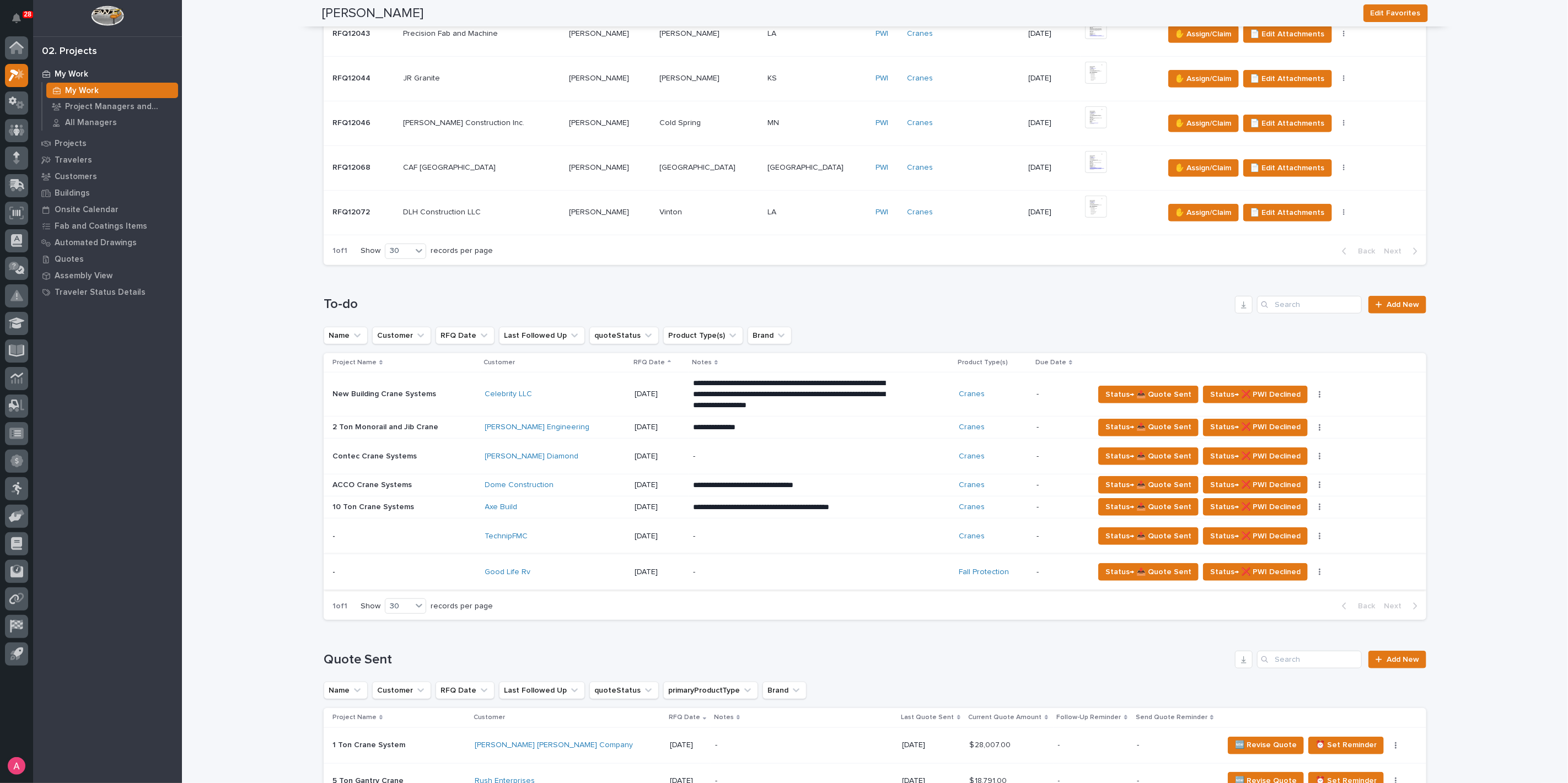
scroll to position [551, 0]
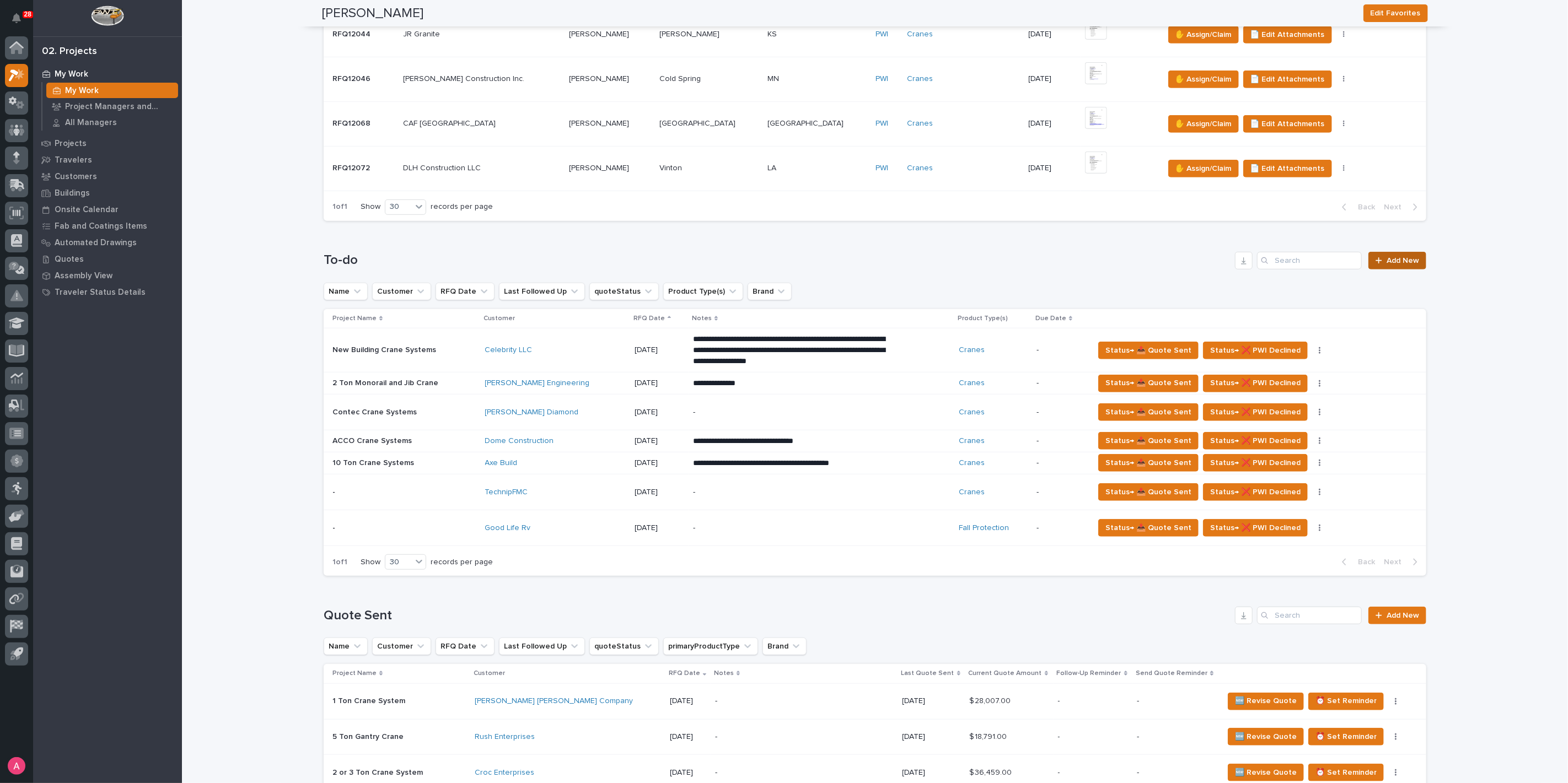
click at [1387, 261] on span "Add New" at bounding box center [1402, 261] width 32 height 8
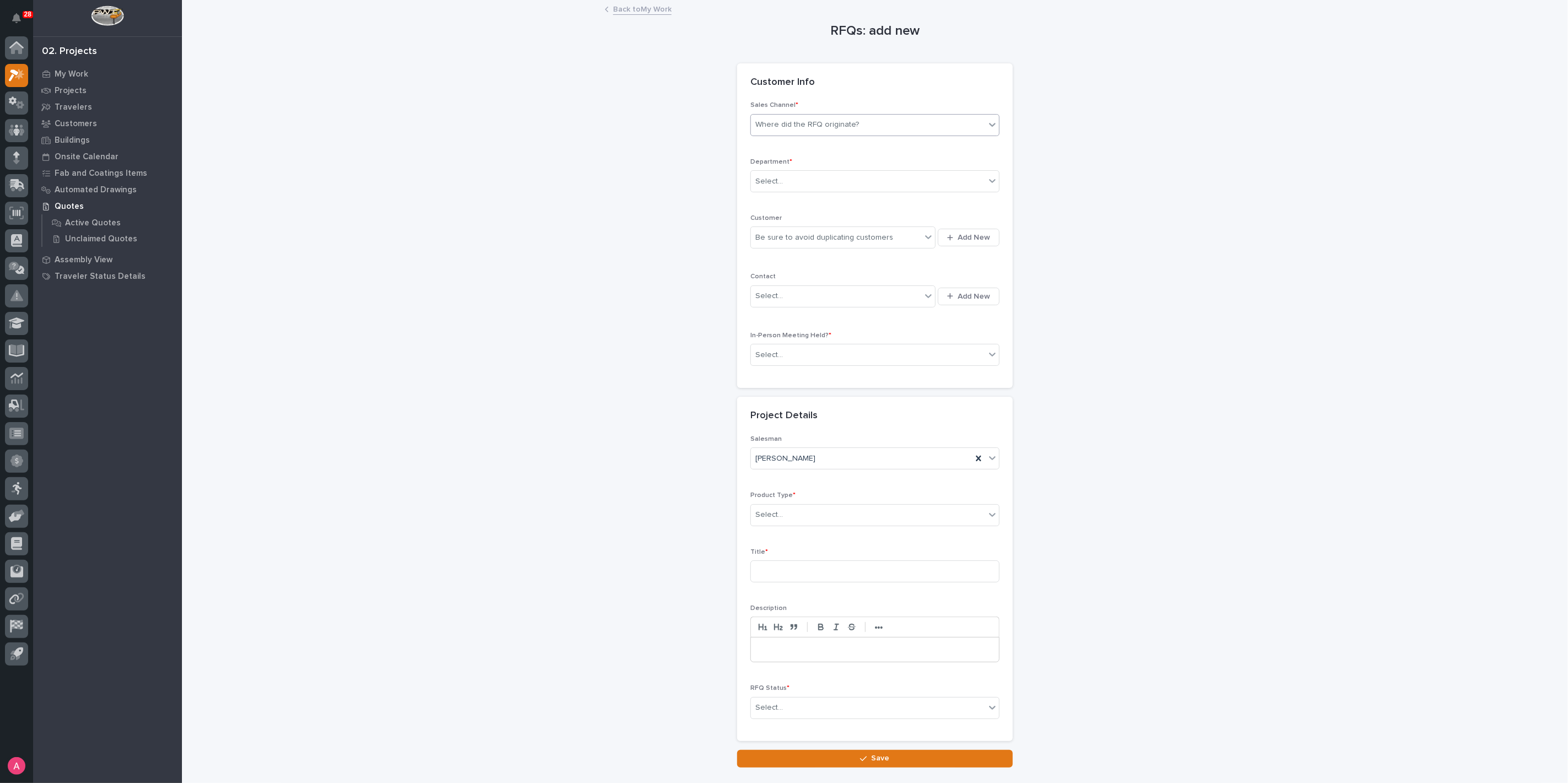
click at [836, 128] on div "Where did the RFQ originate?" at bounding box center [808, 125] width 104 height 12
click at [818, 158] on div "PWI" at bounding box center [870, 165] width 248 height 20
click at [820, 173] on div "Select..." at bounding box center [867, 182] width 235 height 19
click at [820, 194] on div "National Sales" at bounding box center [870, 202] width 248 height 20
click at [820, 235] on div "Be sure to avoid duplicating customers" at bounding box center [824, 238] width 137 height 12
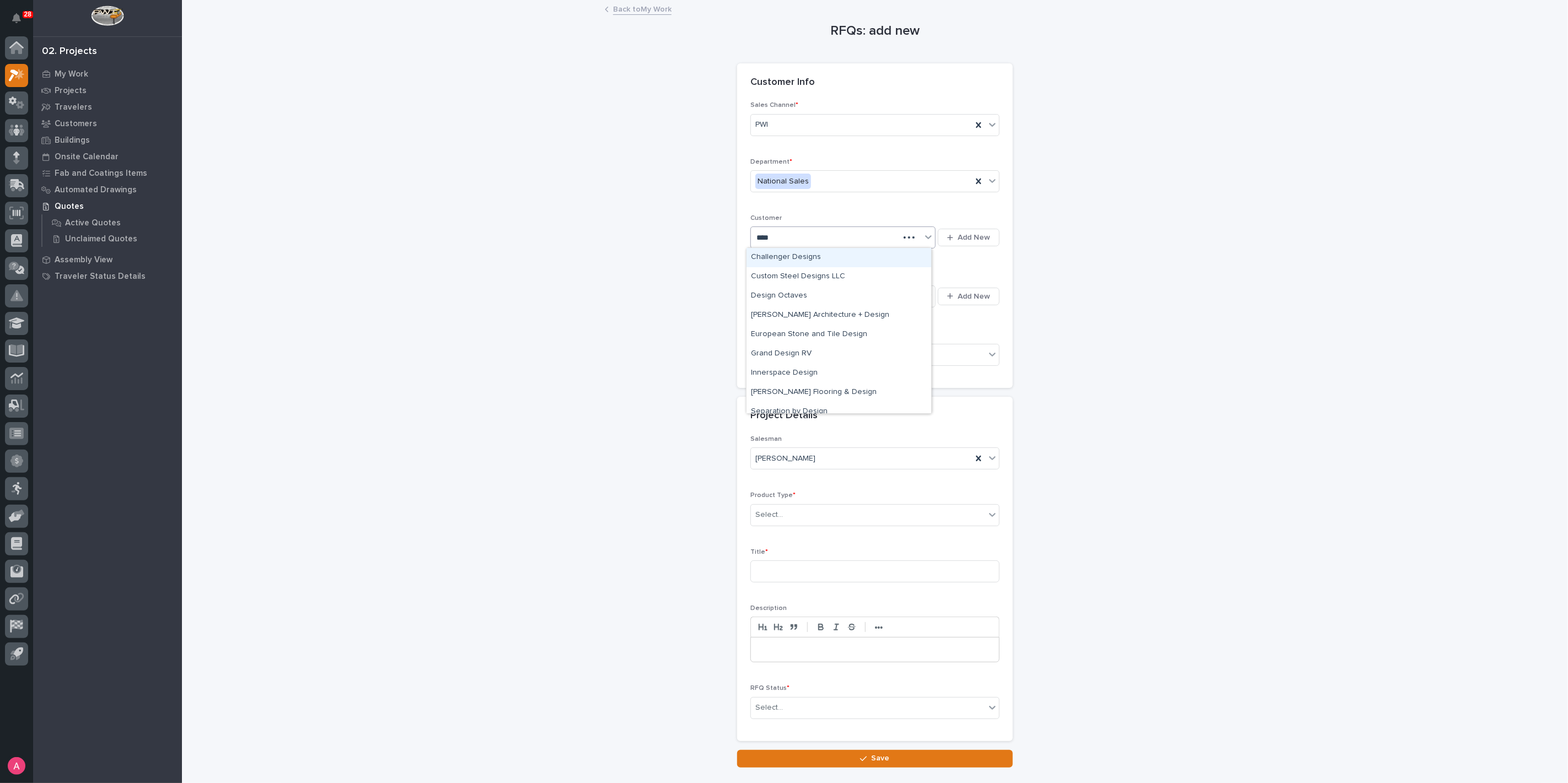
type input "*****"
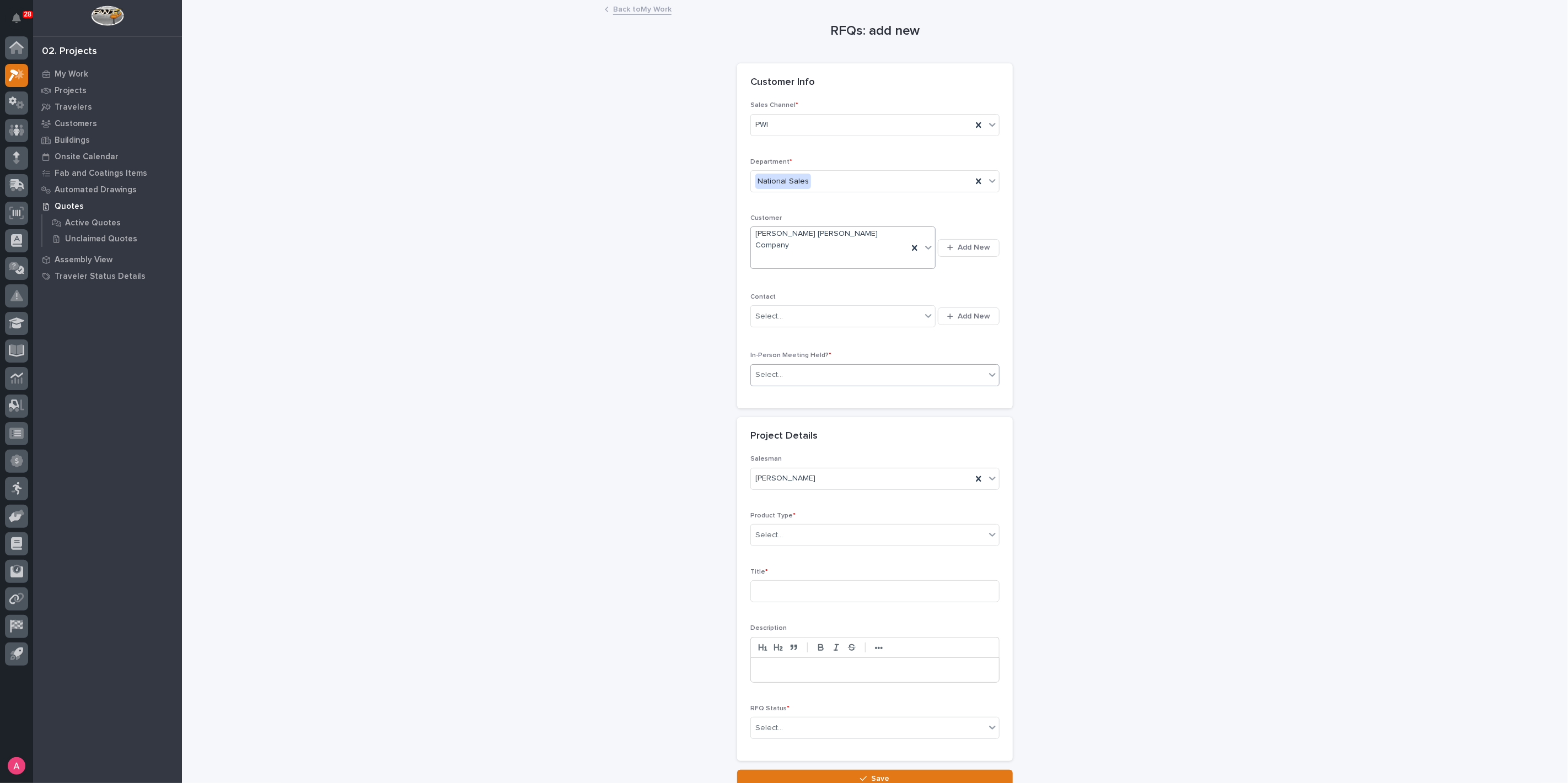
click at [846, 364] on div "Select..." at bounding box center [875, 375] width 249 height 22
click at [840, 385] on div "No" at bounding box center [870, 394] width 248 height 20
click at [795, 527] on div "Select..." at bounding box center [867, 536] width 235 height 19
click at [799, 548] on div "Cranes" at bounding box center [870, 553] width 248 height 20
click at [804, 581] on input at bounding box center [875, 592] width 249 height 22
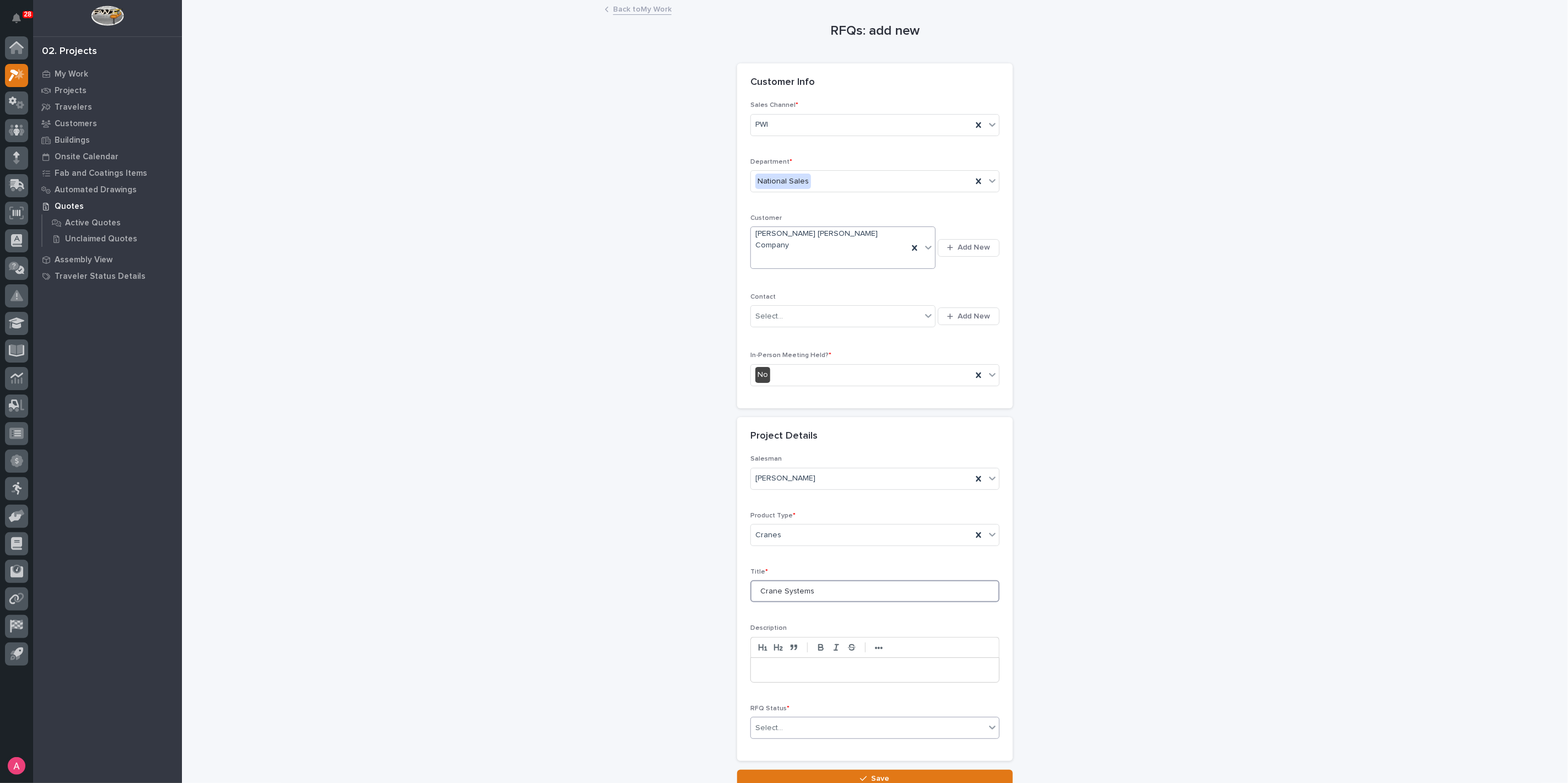
type input "Crane Systems"
click at [809, 719] on div "Select..." at bounding box center [867, 728] width 235 height 19
click at [791, 582] on div "Todo" at bounding box center [870, 588] width 248 height 20
click at [811, 770] on button "Save" at bounding box center [874, 779] width 276 height 18
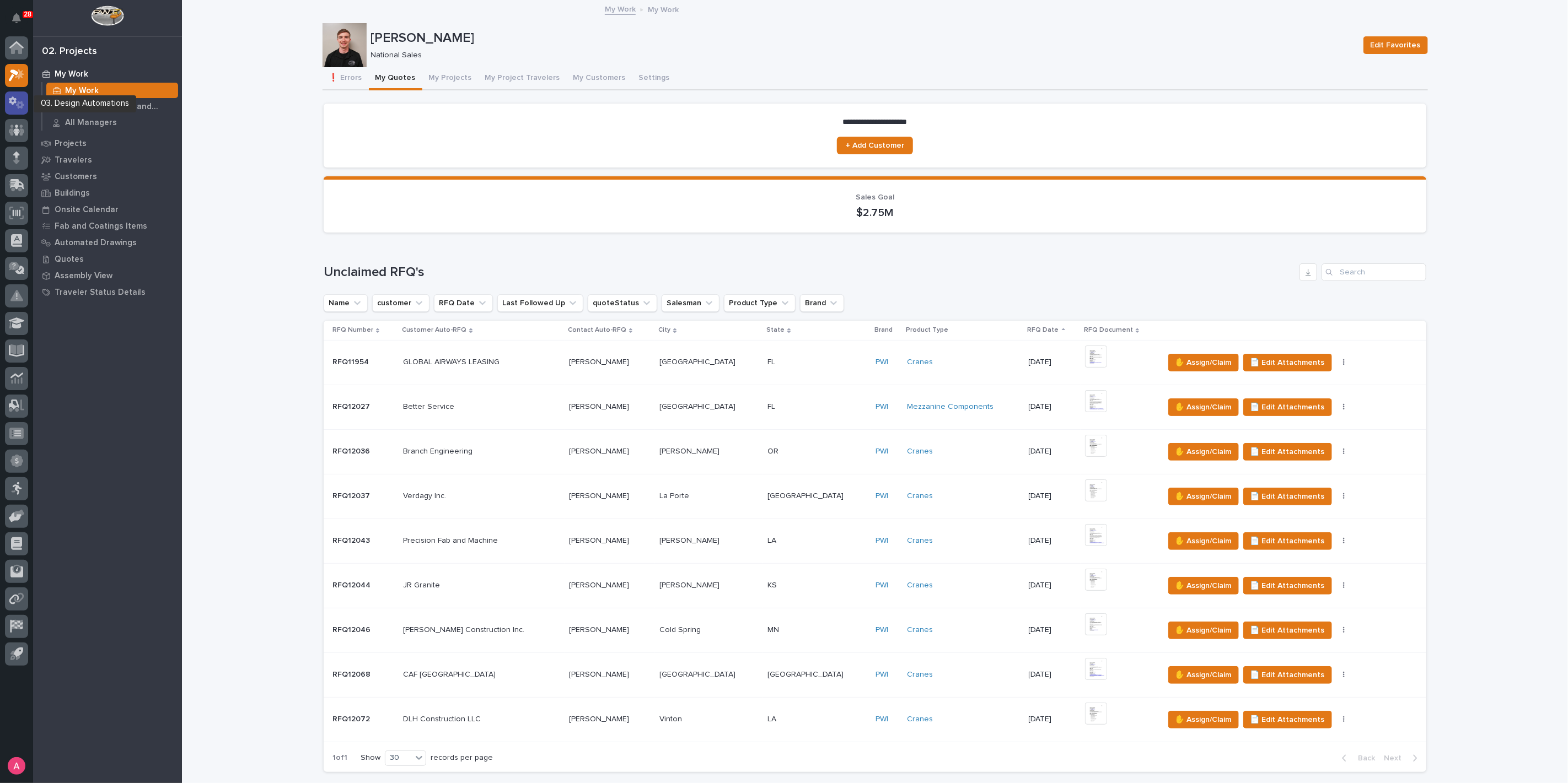
click at [18, 101] on icon at bounding box center [20, 105] width 8 height 8
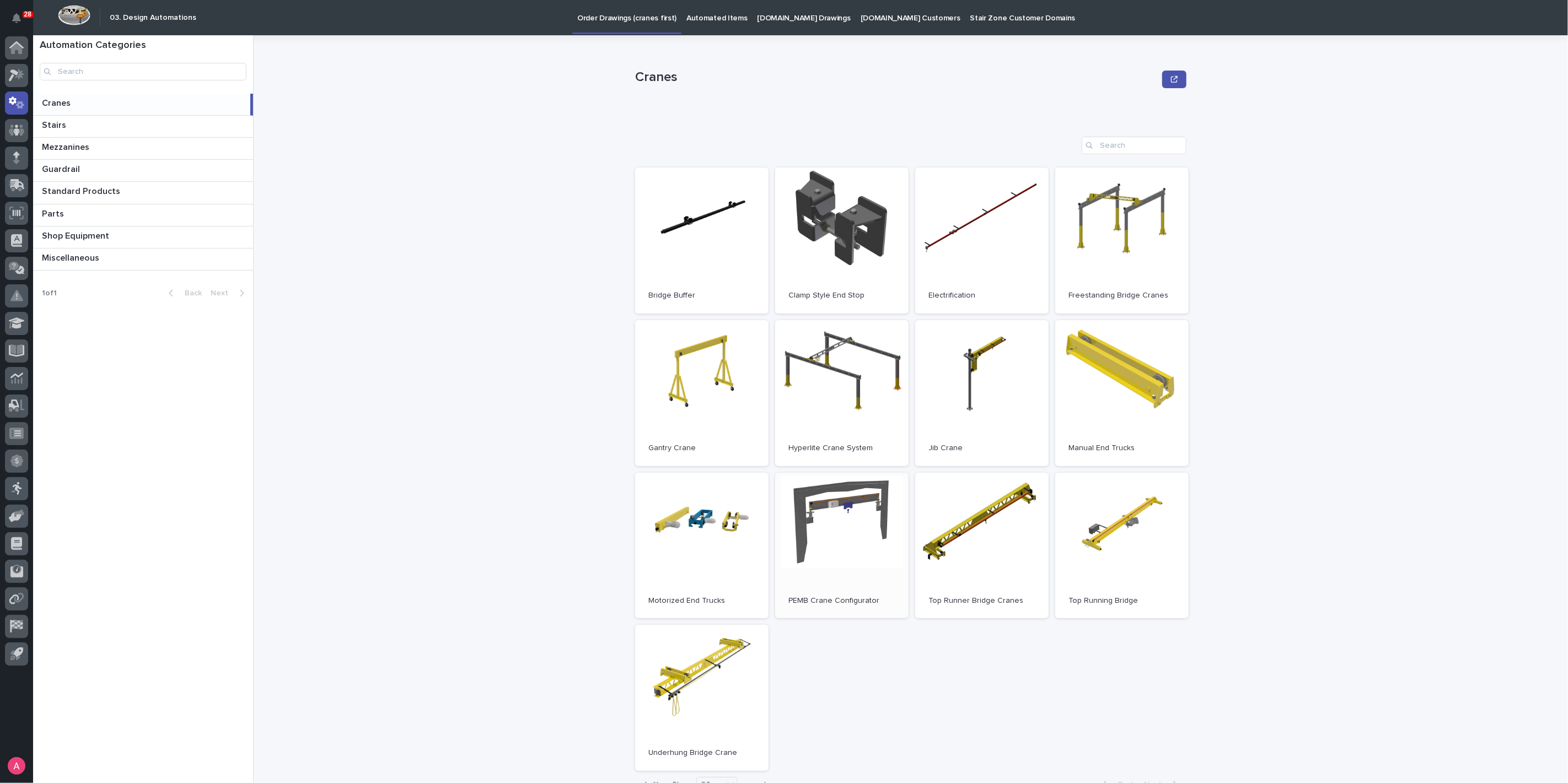
click at [847, 561] on link "Open" at bounding box center [842, 546] width 133 height 146
click at [22, 75] on icon at bounding box center [17, 75] width 16 height 13
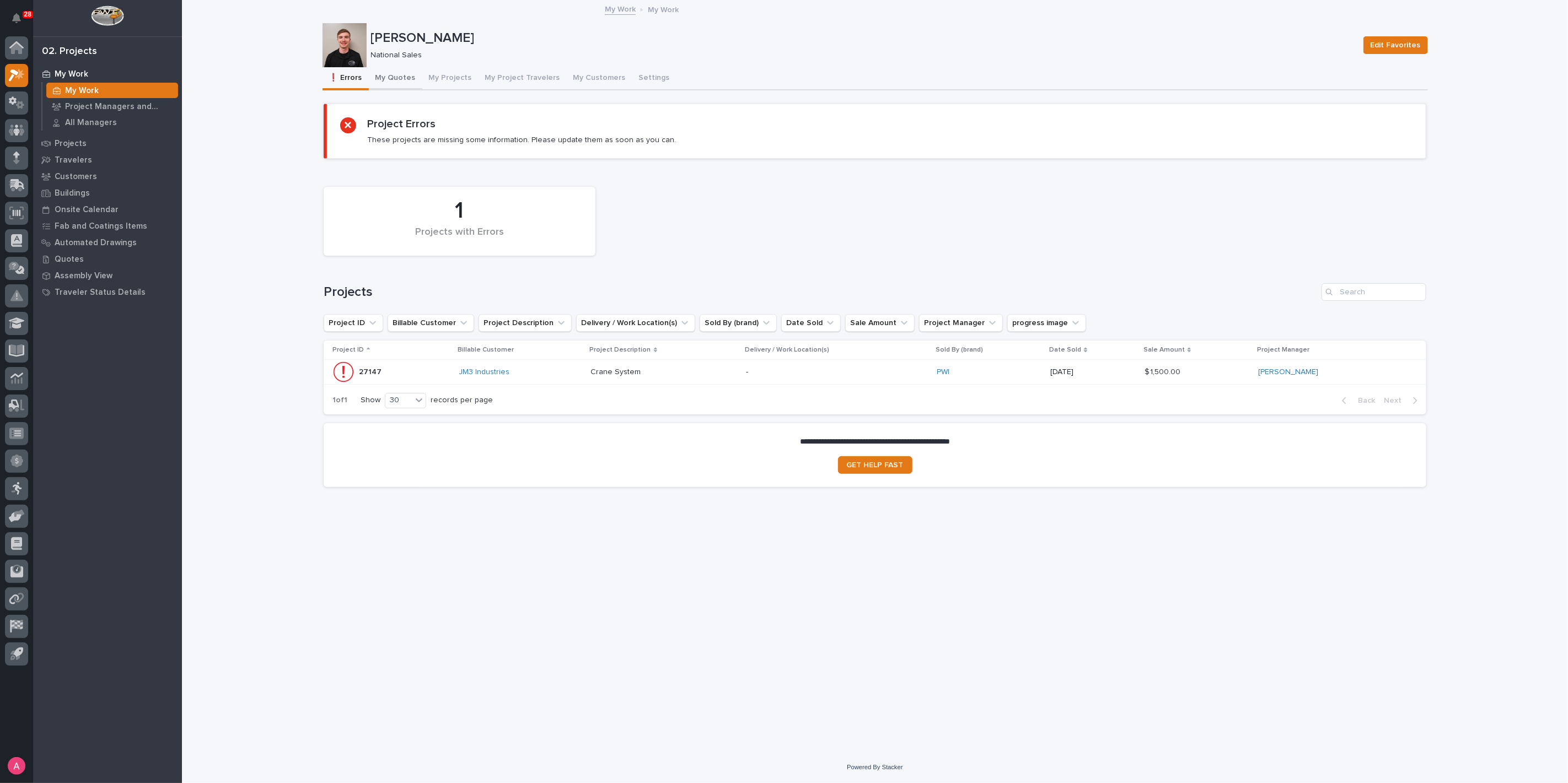
click at [387, 77] on button "My Quotes" at bounding box center [395, 79] width 54 height 24
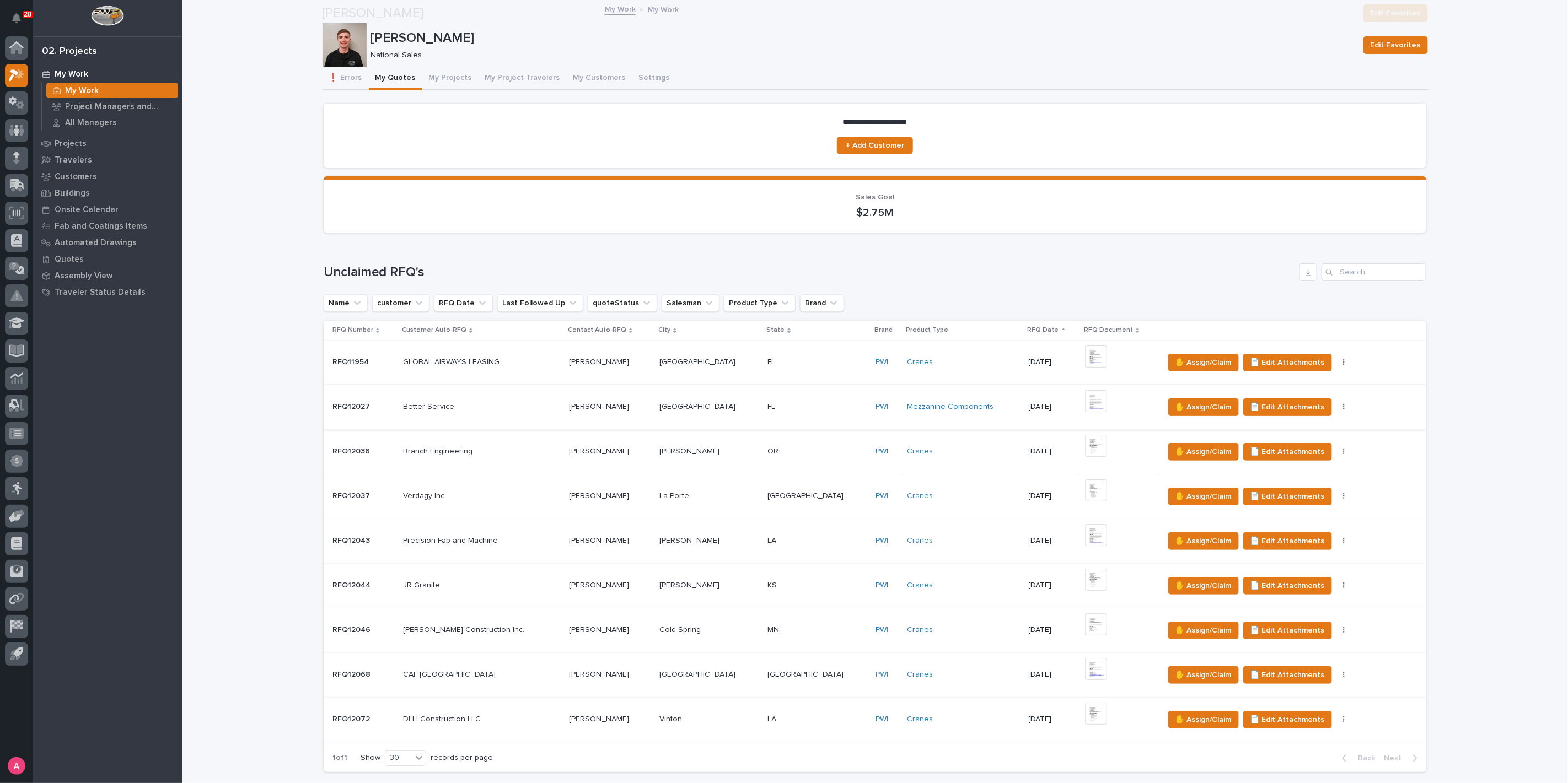
scroll to position [612, 0]
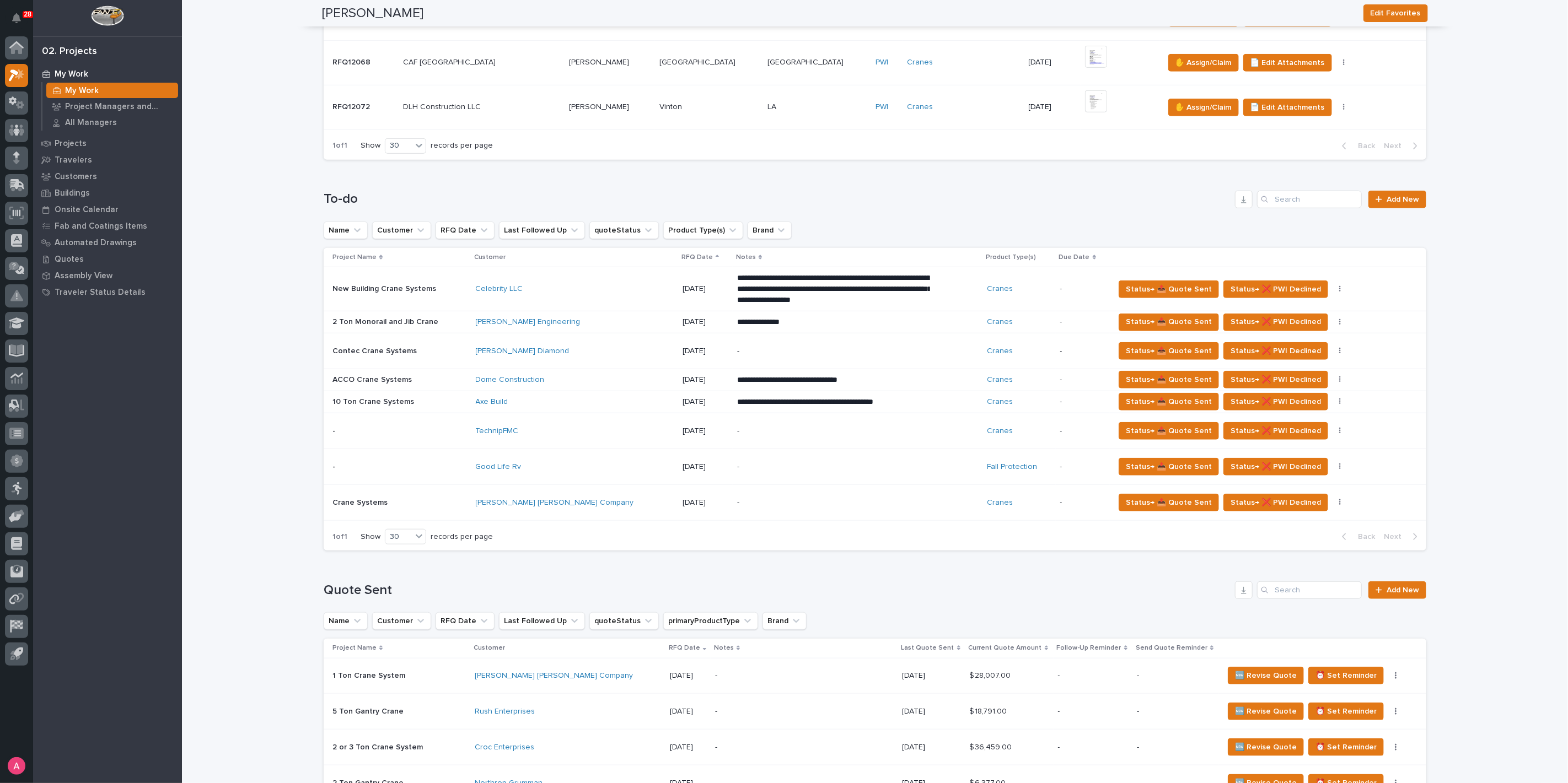
click at [571, 397] on div "Axe Build" at bounding box center [572, 402] width 193 height 10
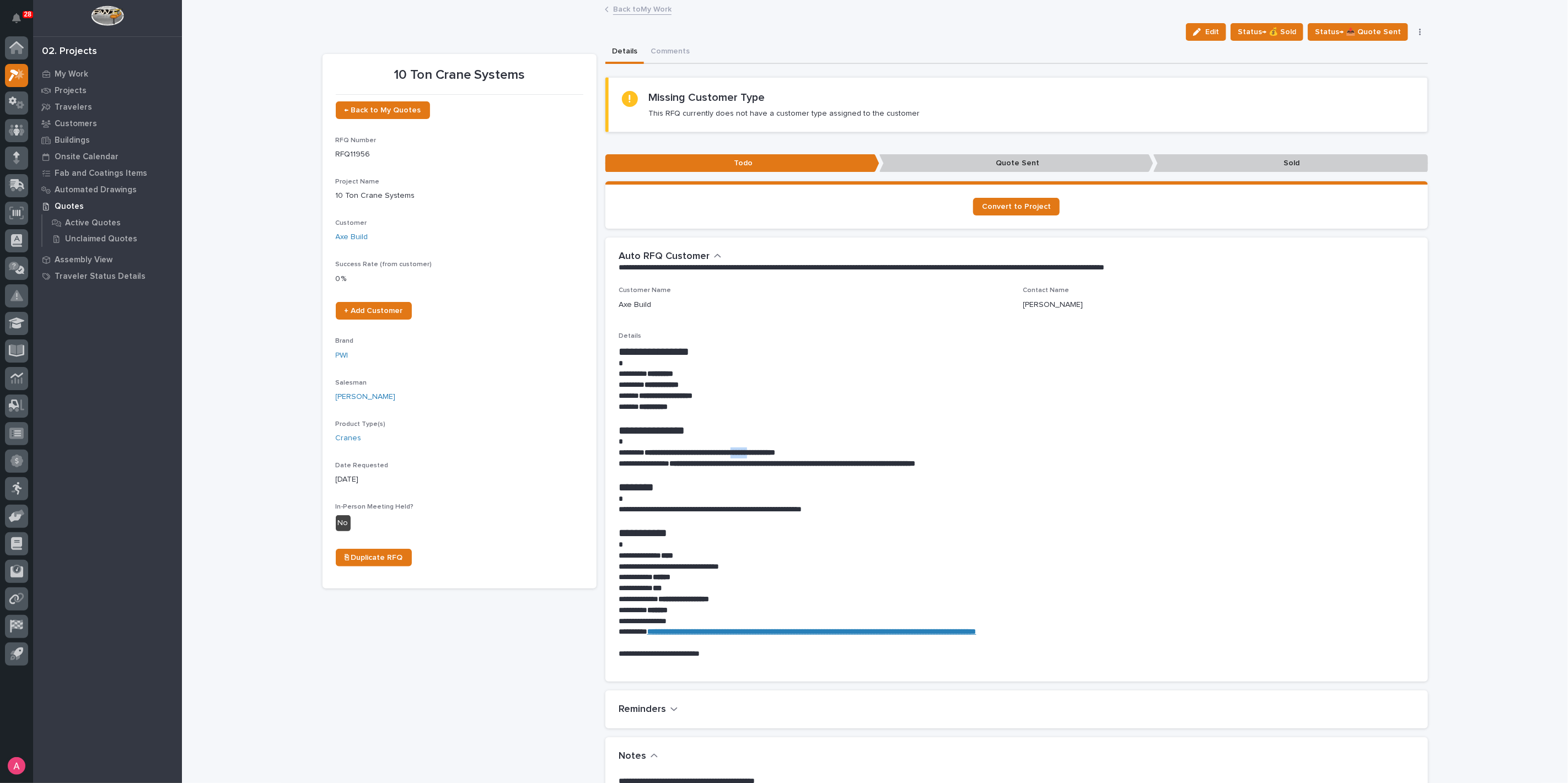
drag, startPoint x: 782, startPoint y: 453, endPoint x: 760, endPoint y: 449, distance: 22.4
click at [760, 449] on strong "**********" at bounding box center [709, 452] width 131 height 8
copy strong "******"
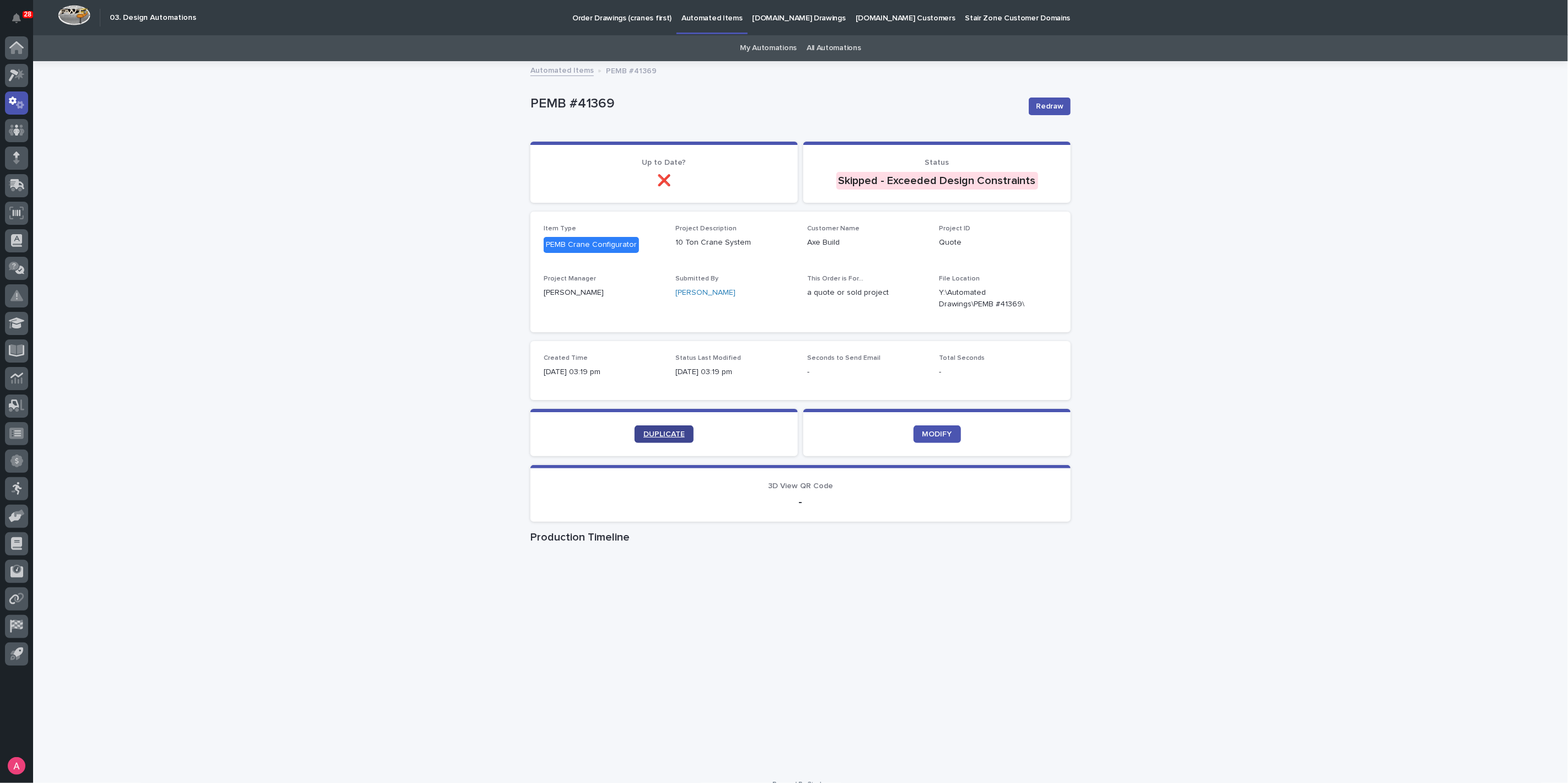
click at [678, 439] on link "DUPLICATE" at bounding box center [664, 435] width 59 height 18
